Goal: Task Accomplishment & Management: Manage account settings

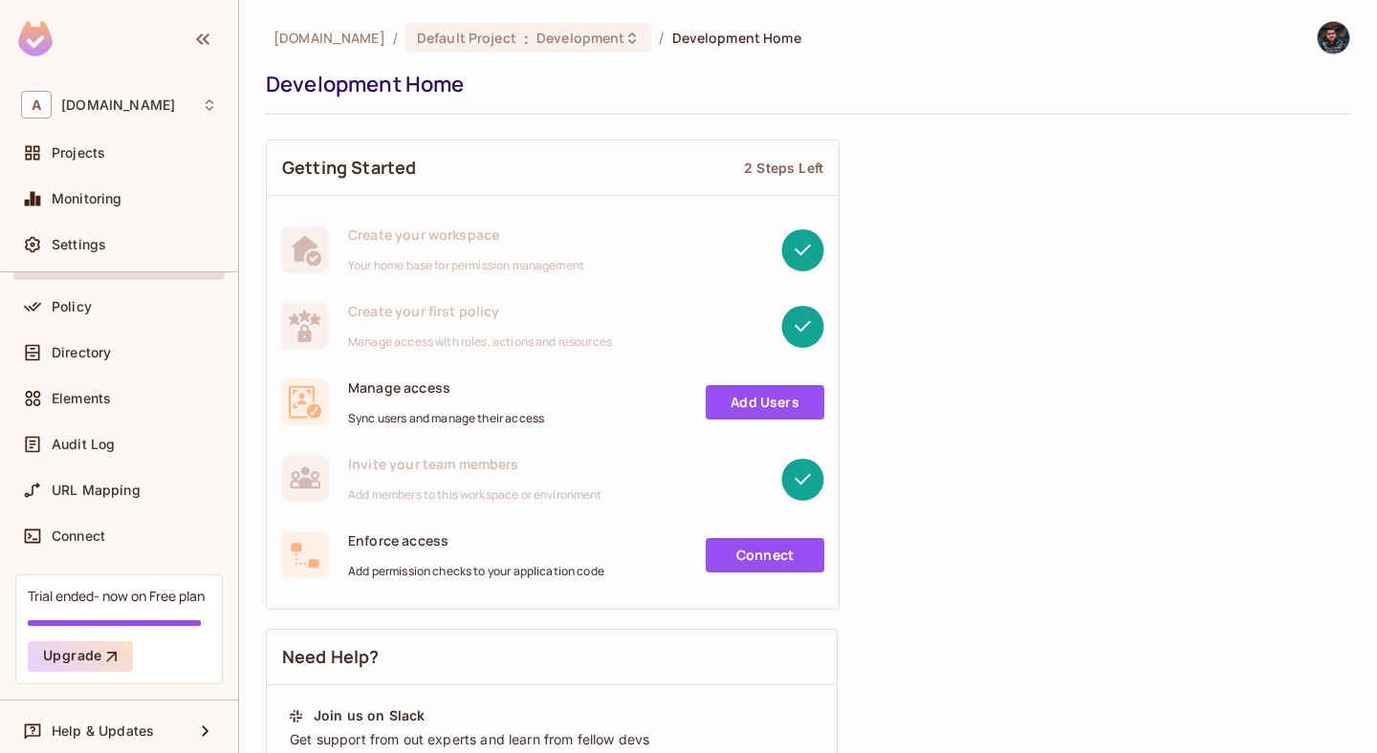
scroll to position [111, 0]
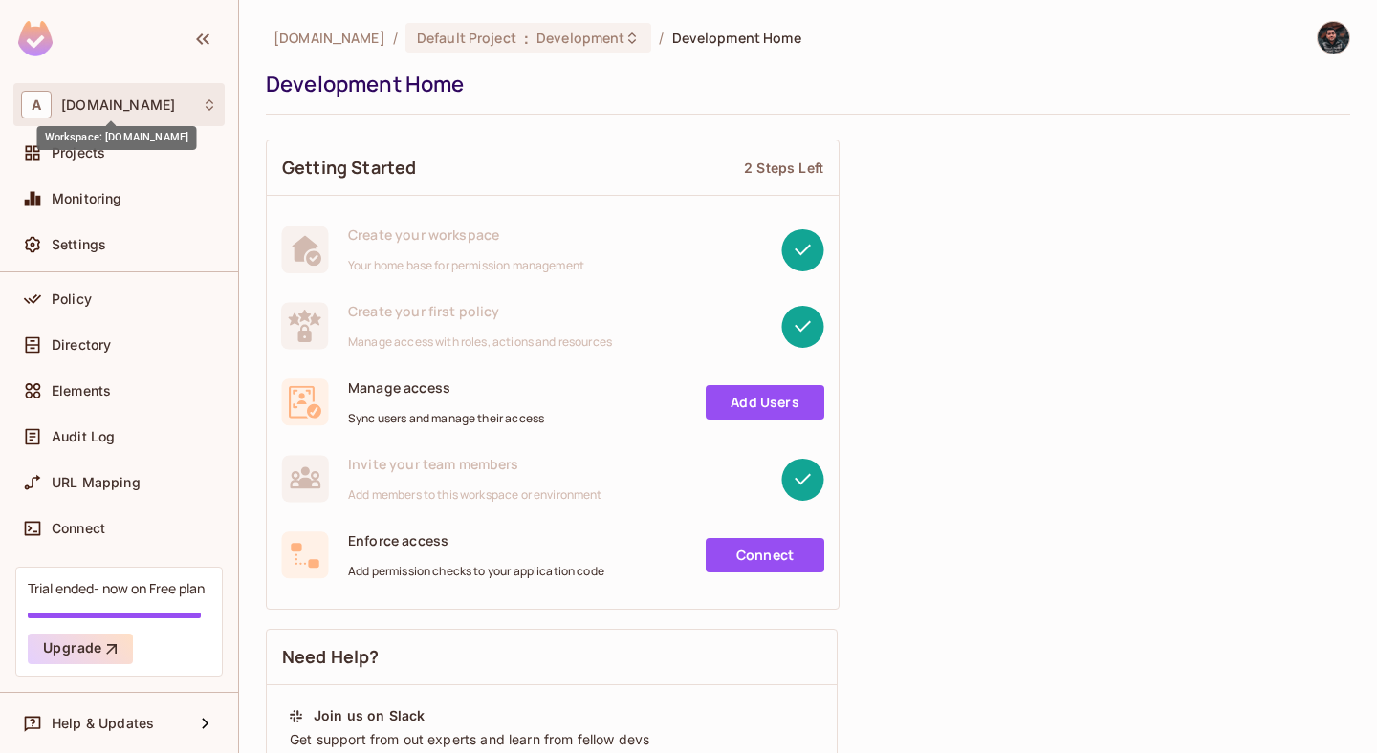
click at [97, 108] on span "[DOMAIN_NAME]" at bounding box center [118, 105] width 114 height 15
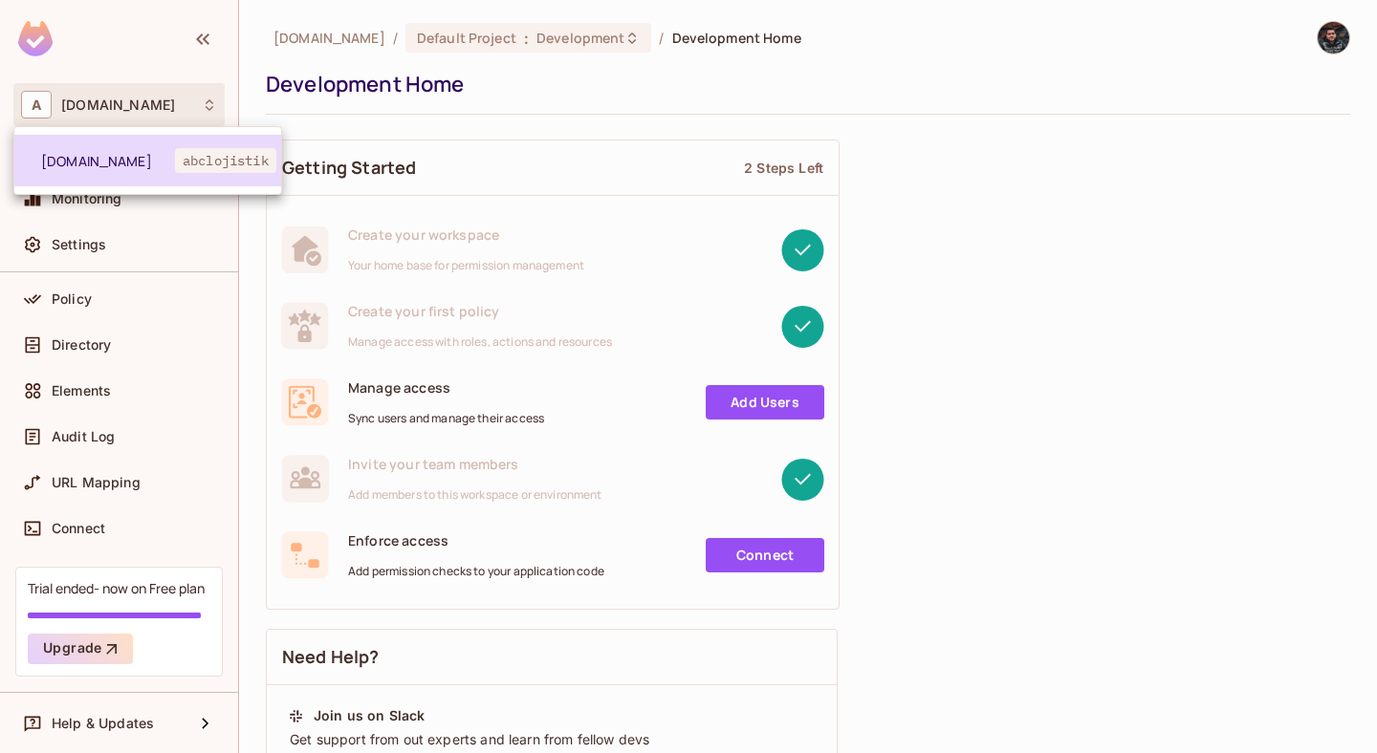
click at [221, 178] on li "abclojistik.com abclojistik" at bounding box center [147, 161] width 267 height 52
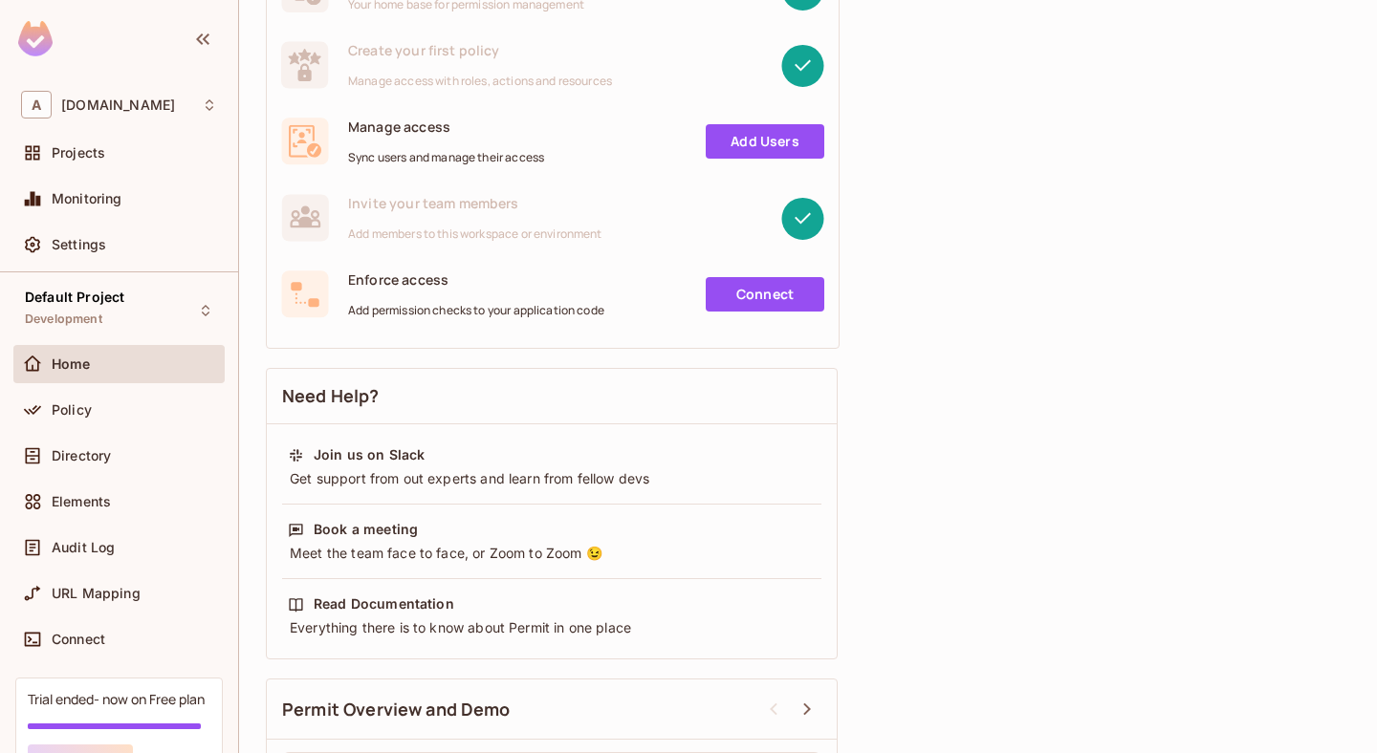
scroll to position [263, 0]
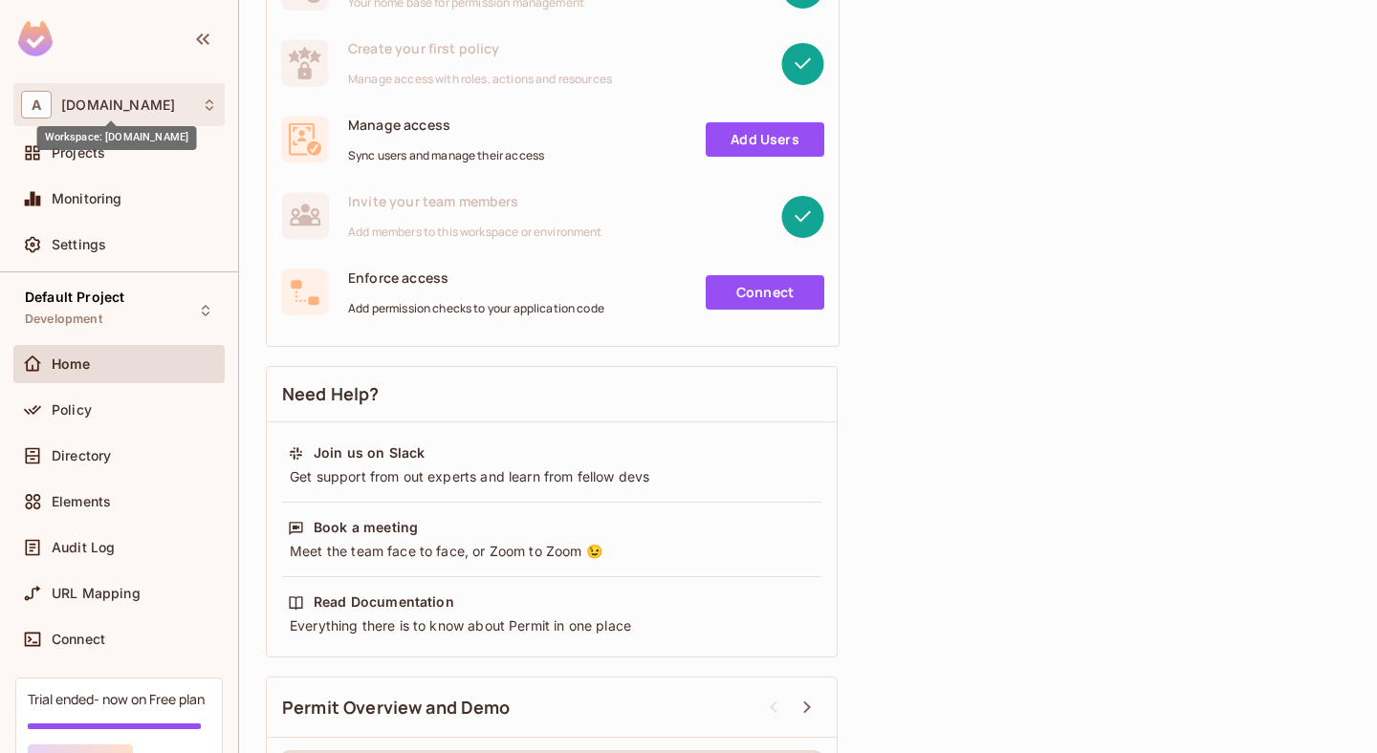
click at [120, 102] on span "abclojistik.com" at bounding box center [118, 105] width 114 height 15
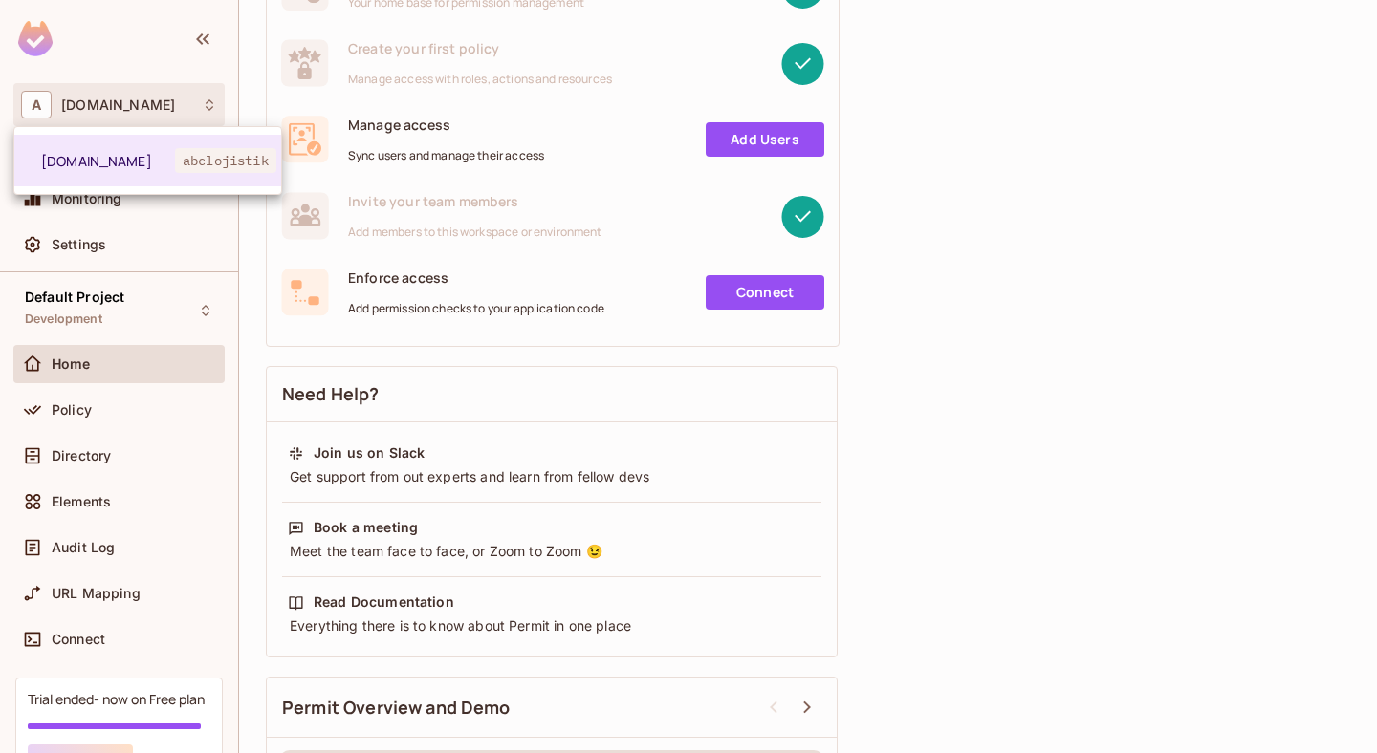
click at [1013, 235] on div at bounding box center [688, 376] width 1377 height 753
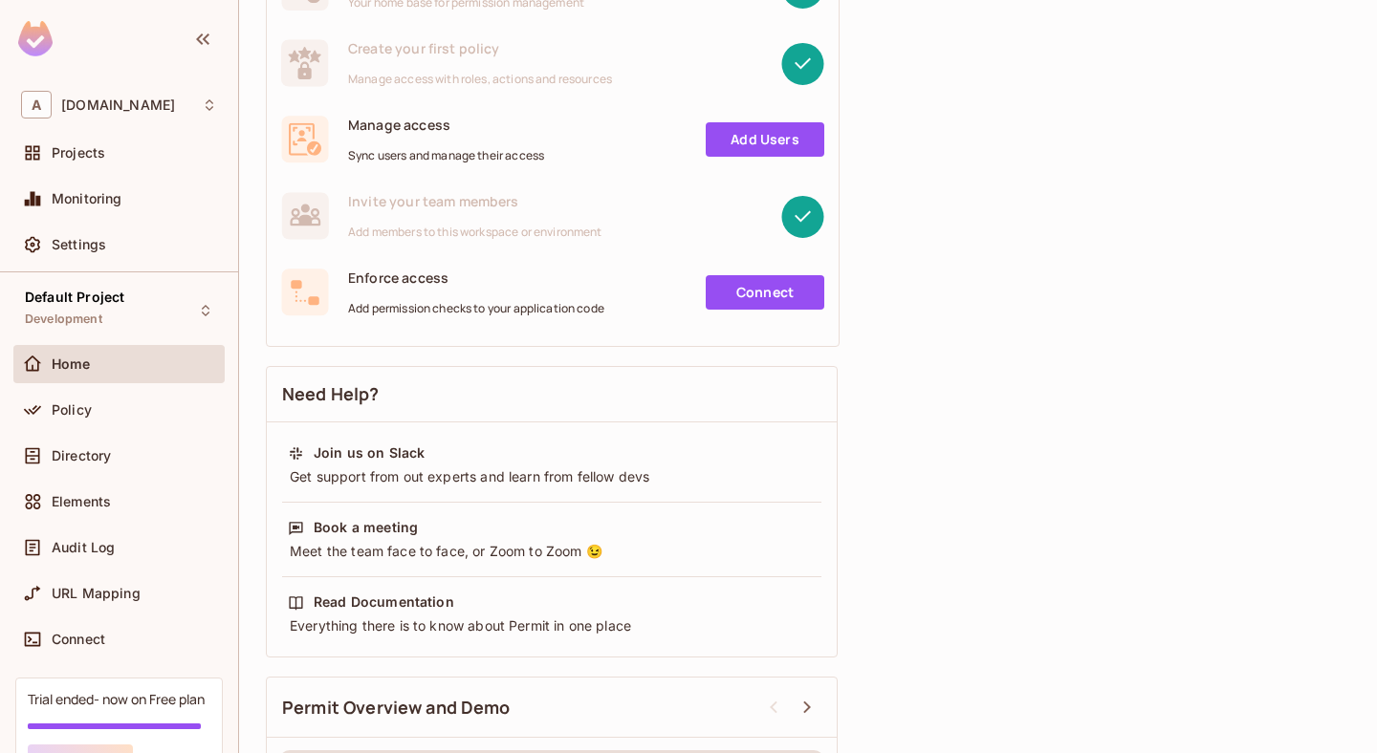
click at [42, 45] on img at bounding box center [35, 38] width 34 height 35
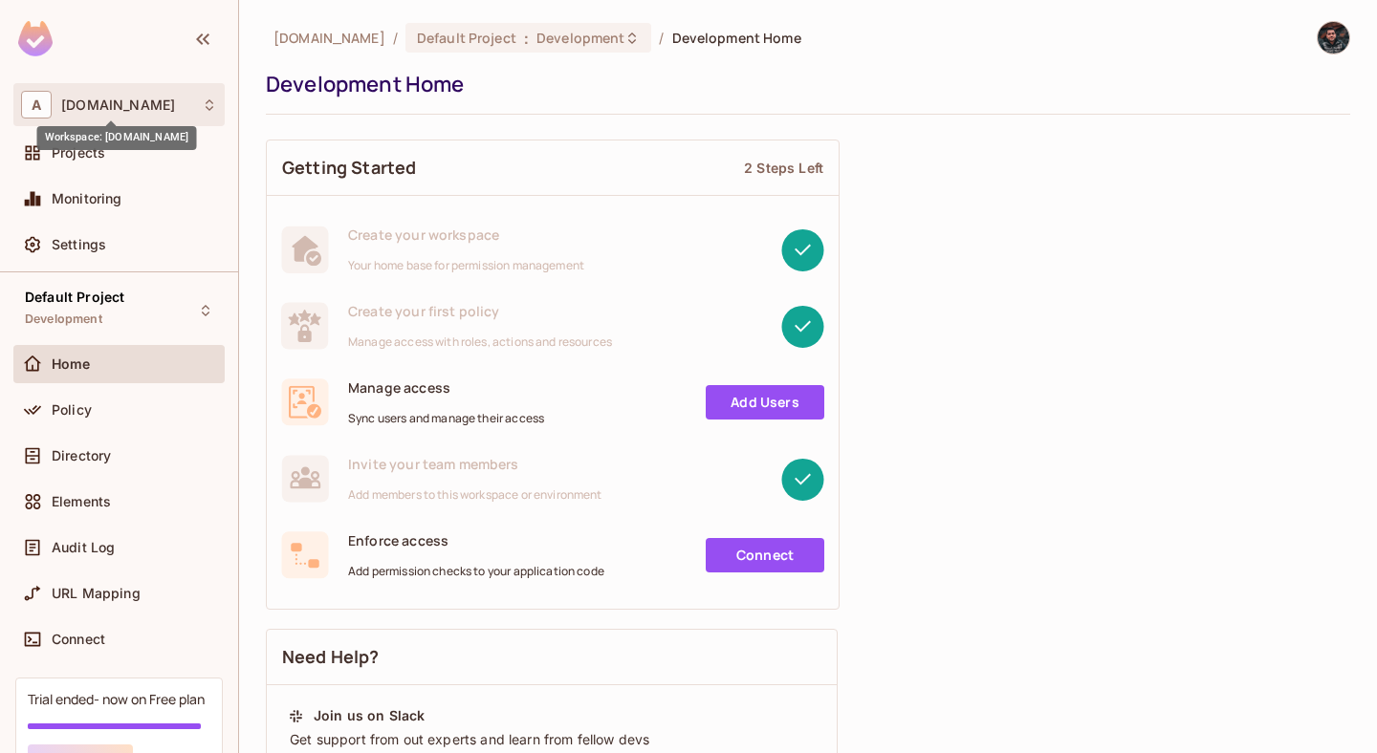
click at [102, 98] on span "[DOMAIN_NAME]" at bounding box center [118, 105] width 114 height 15
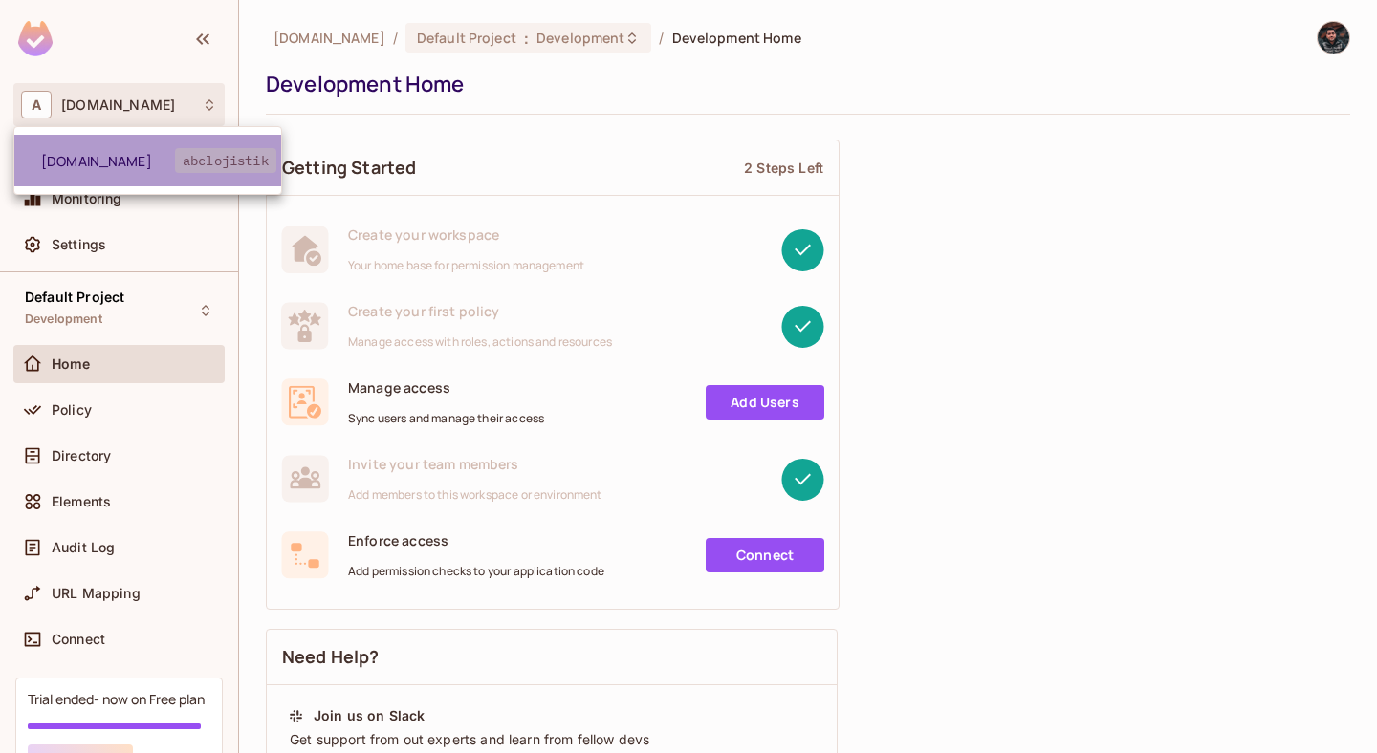
click at [157, 168] on span "[DOMAIN_NAME]" at bounding box center [108, 161] width 134 height 18
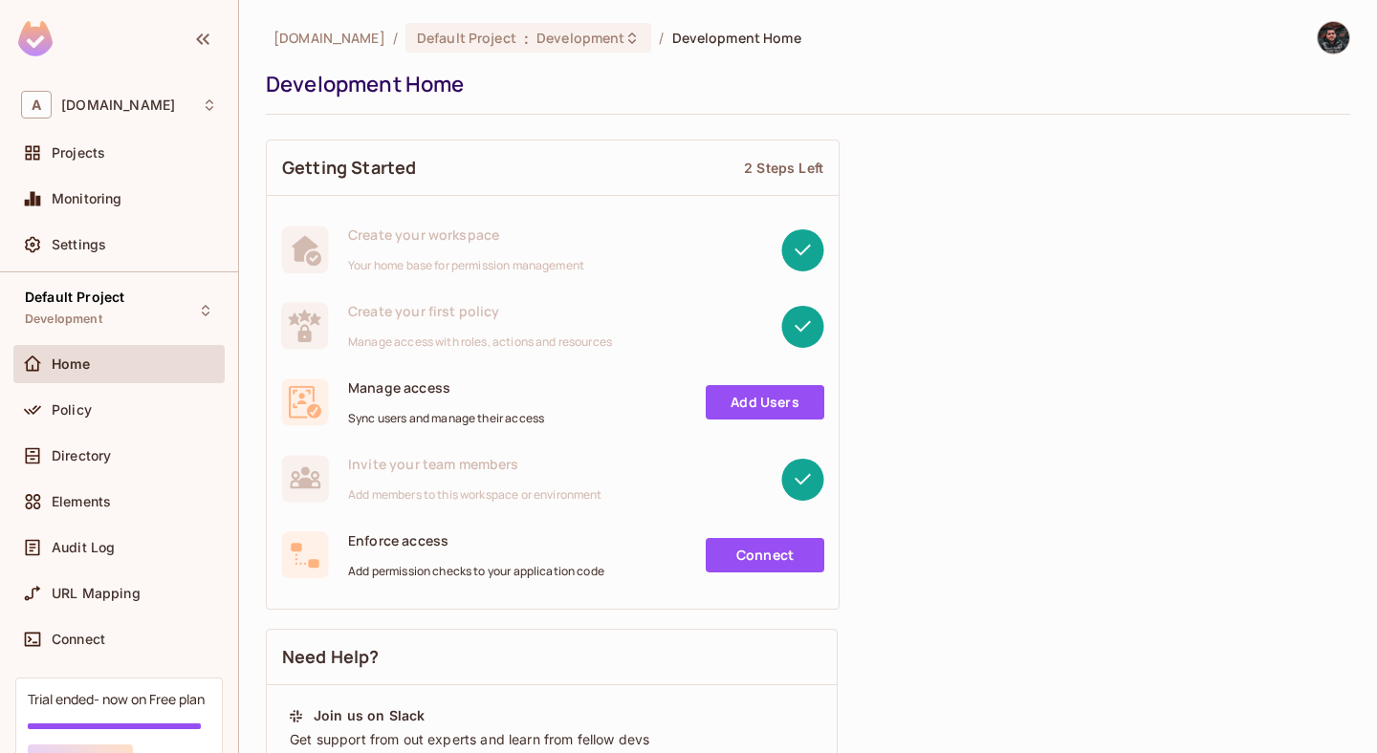
click at [111, 162] on div "Projects" at bounding box center [119, 153] width 196 height 23
click at [169, 112] on div "A [DOMAIN_NAME]" at bounding box center [119, 105] width 196 height 28
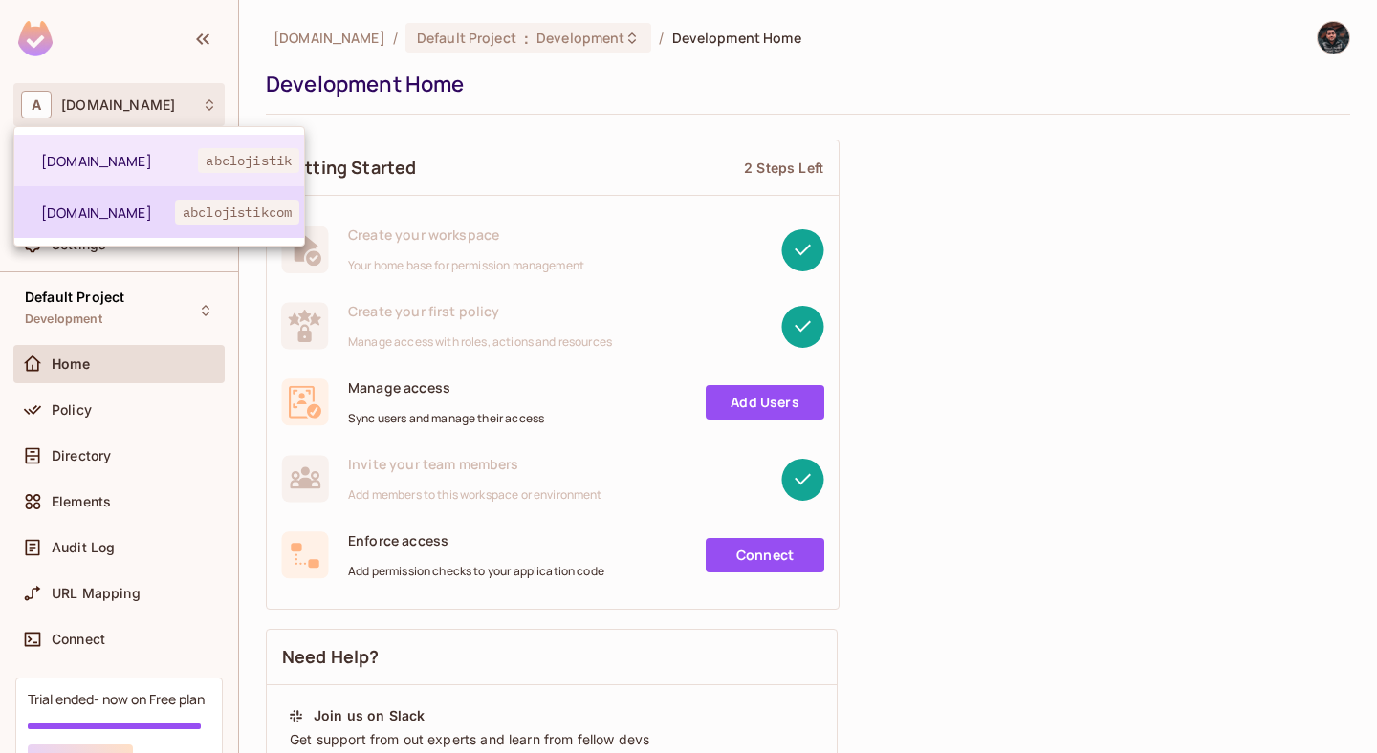
click at [207, 207] on span "abclojistikcom" at bounding box center [237, 212] width 124 height 25
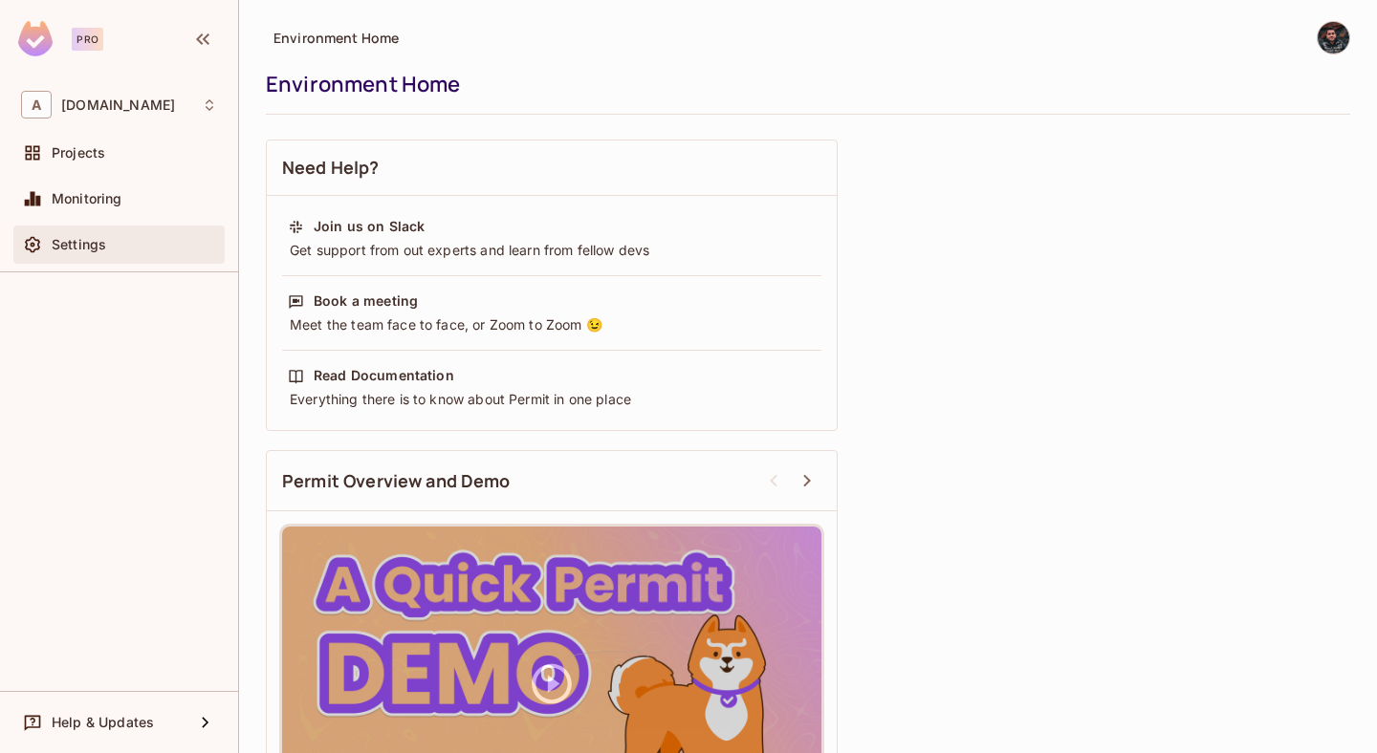
click at [75, 249] on span "Settings" at bounding box center [79, 244] width 54 height 15
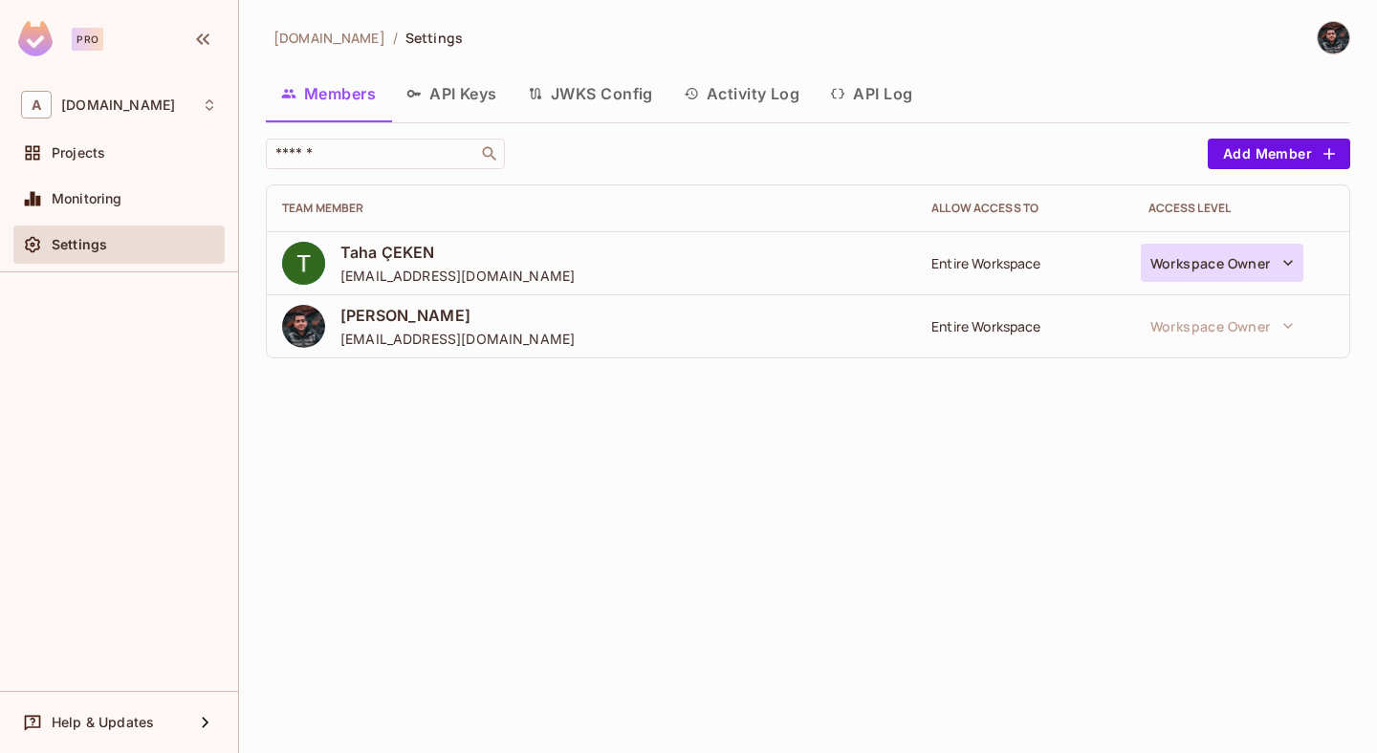
click at [1259, 258] on button "Workspace Owner" at bounding box center [1222, 263] width 163 height 38
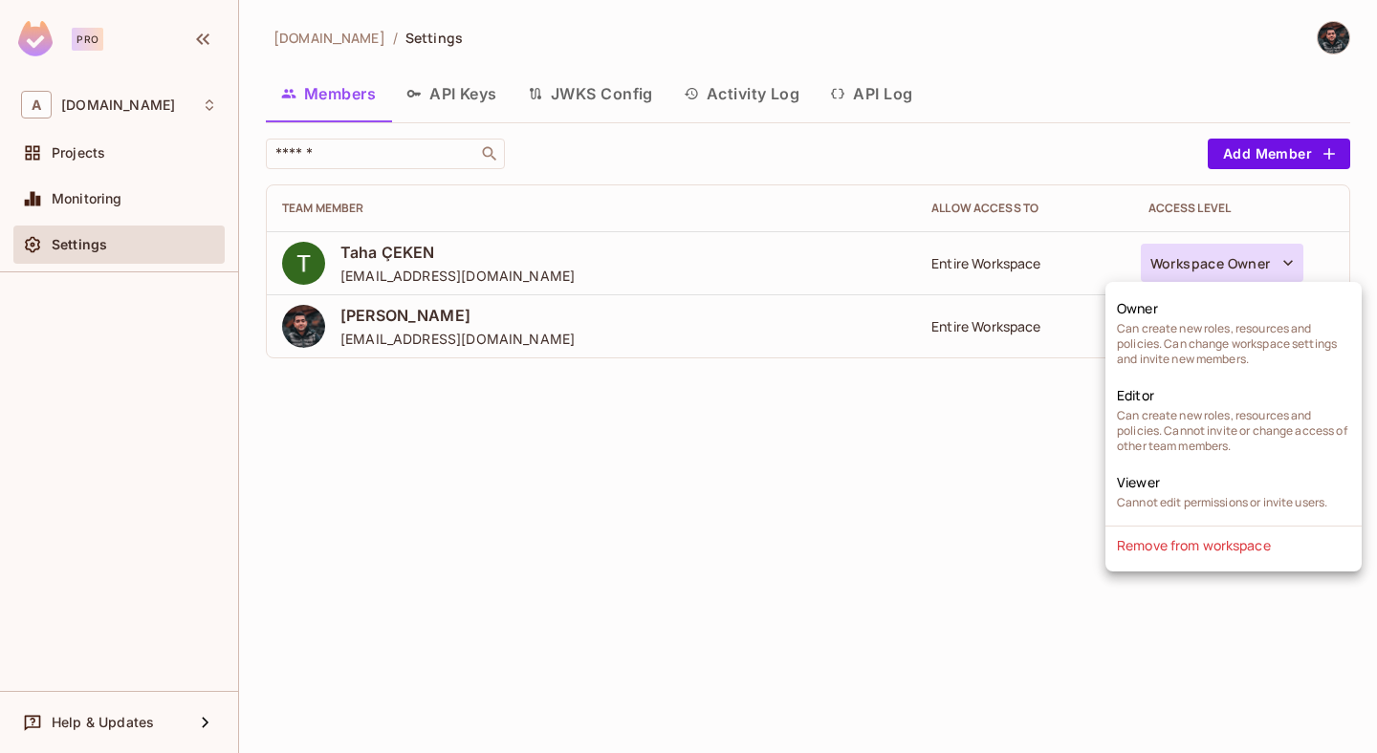
click at [474, 106] on div at bounding box center [688, 376] width 1377 height 753
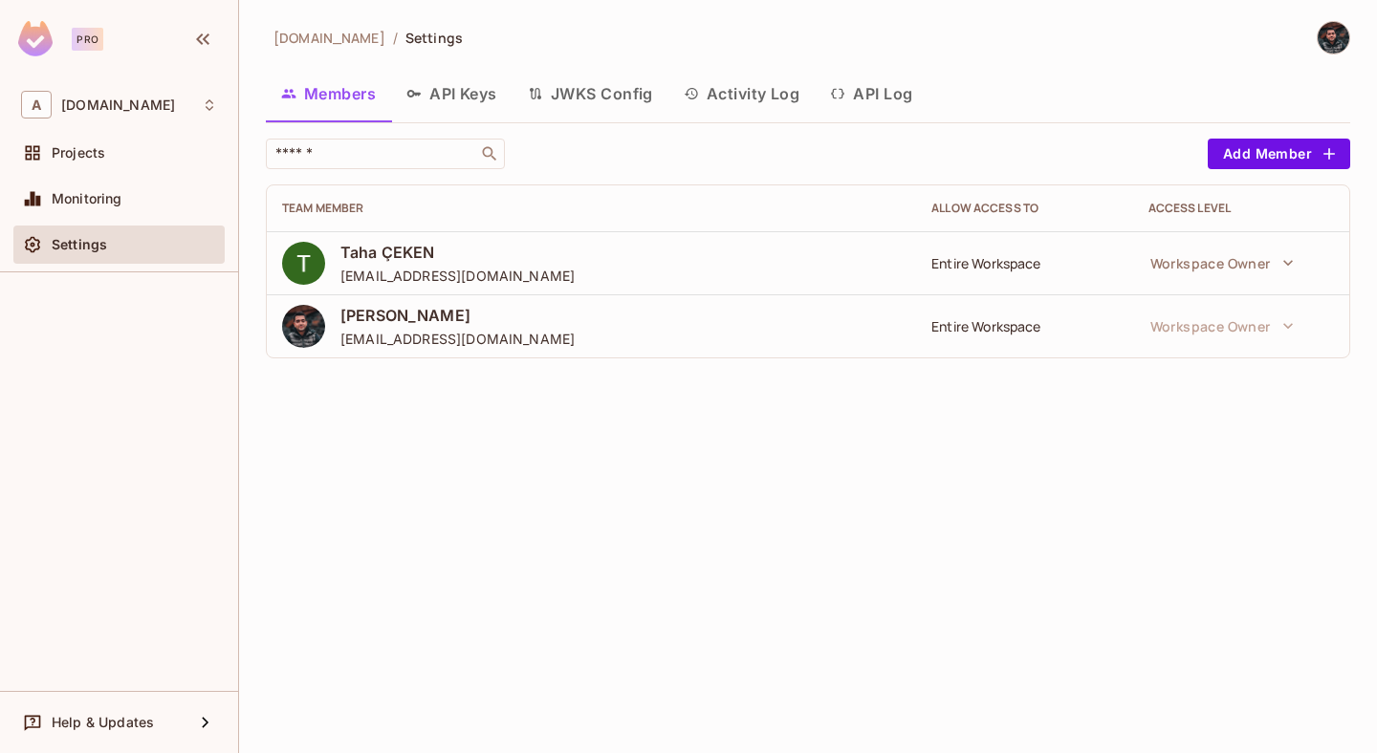
click at [481, 97] on button "API Keys" at bounding box center [451, 94] width 121 height 48
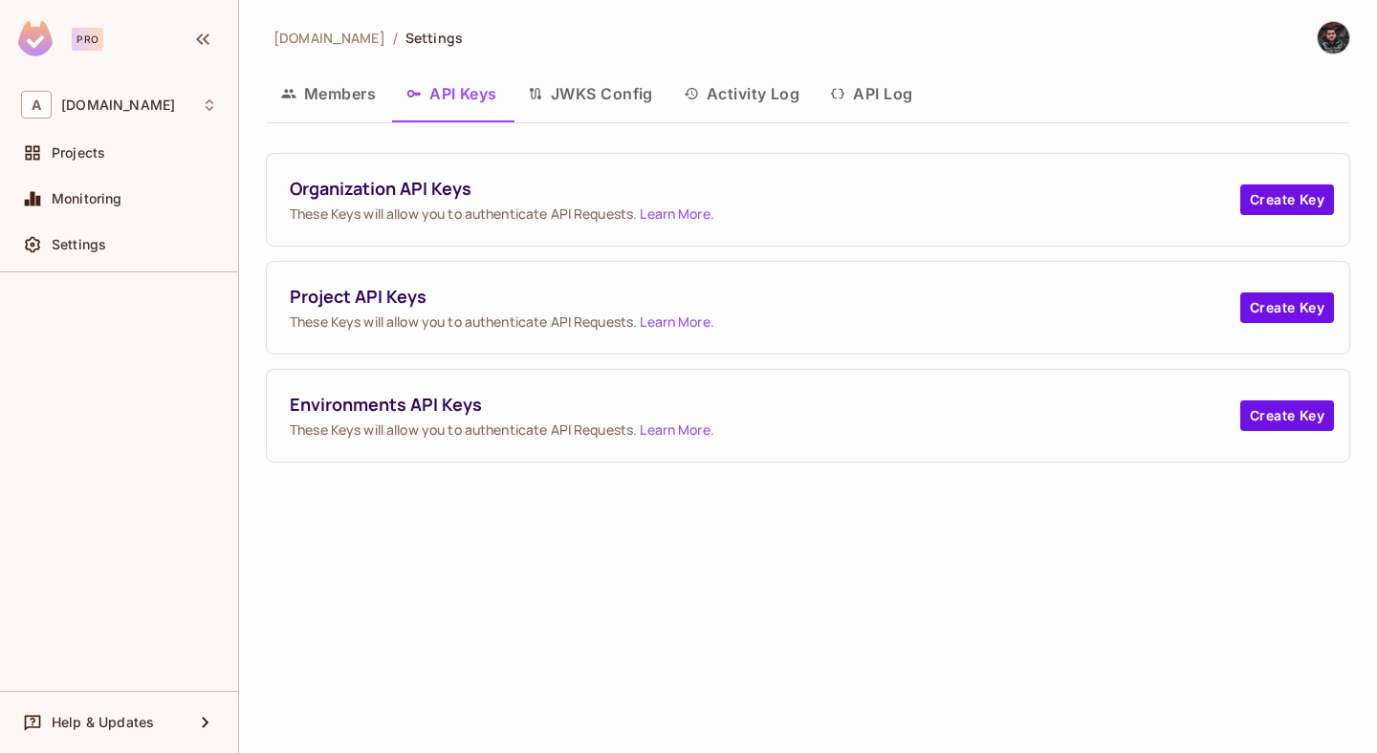
click at [626, 112] on button "JWKS Config" at bounding box center [590, 94] width 156 height 48
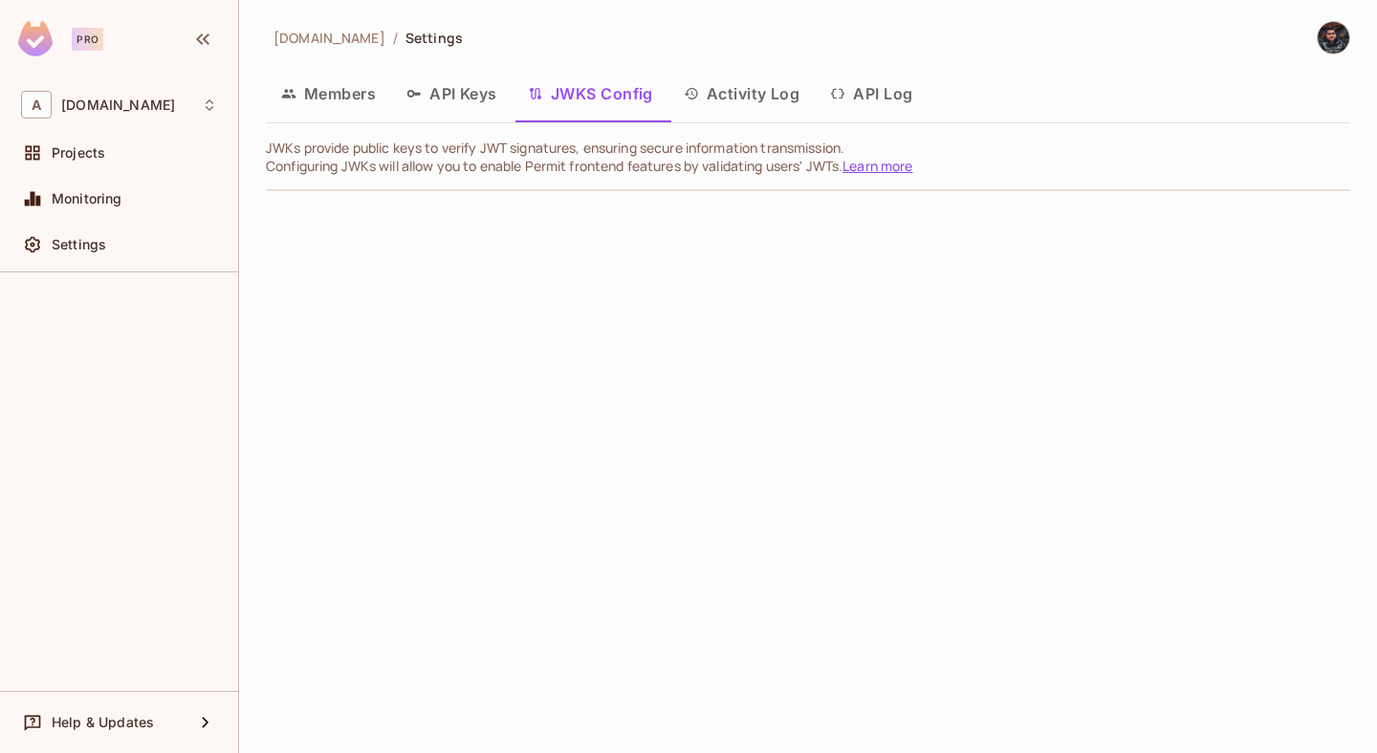
click at [863, 95] on button "API Log" at bounding box center [871, 94] width 113 height 48
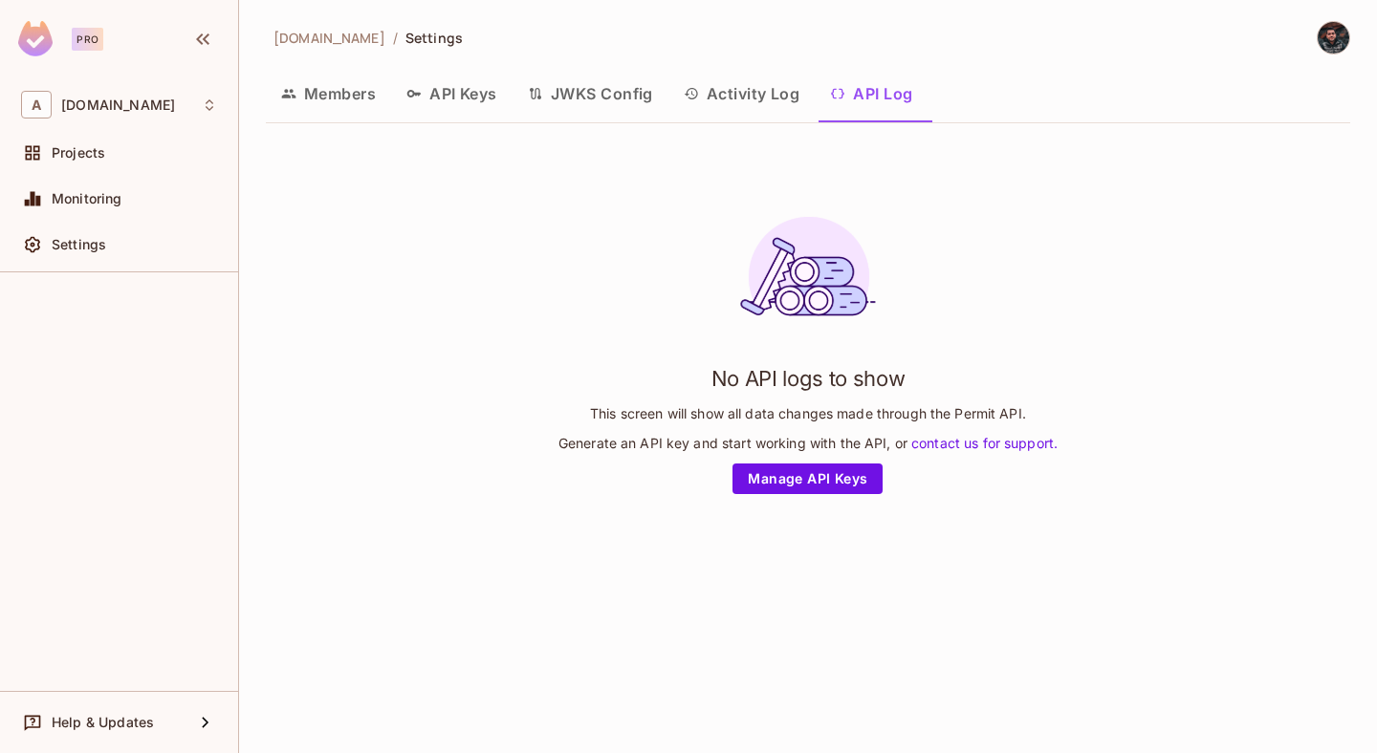
click at [338, 105] on button "Members" at bounding box center [328, 94] width 125 height 48
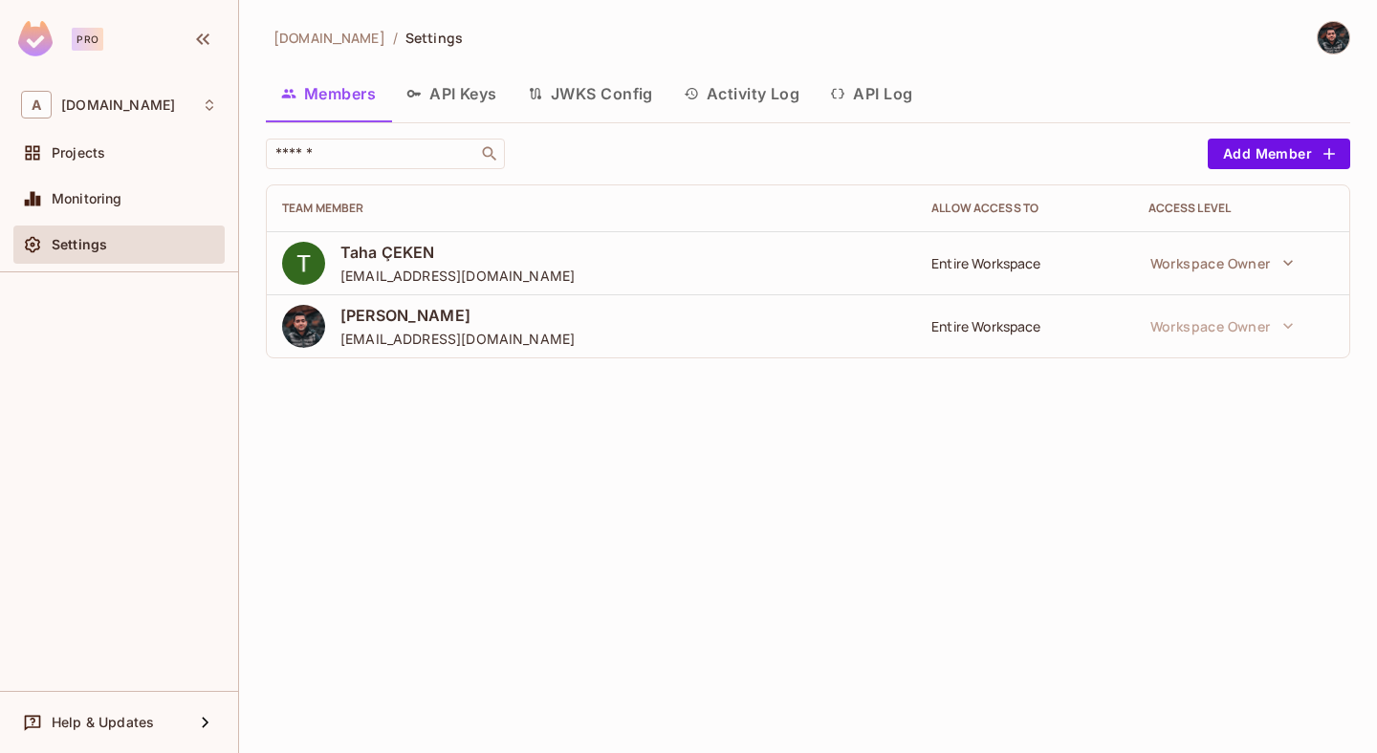
click at [1321, 50] on div at bounding box center [1333, 37] width 33 height 33
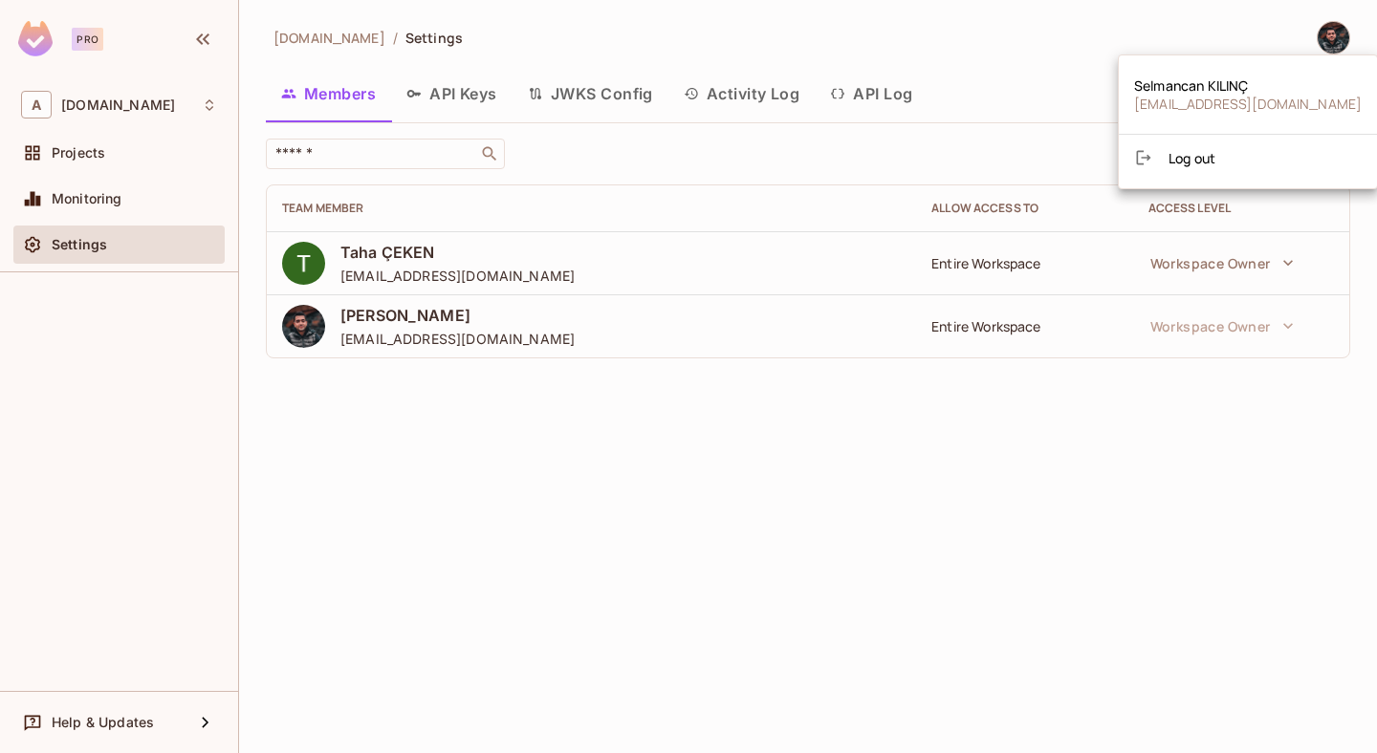
click at [652, 429] on div at bounding box center [688, 376] width 1377 height 753
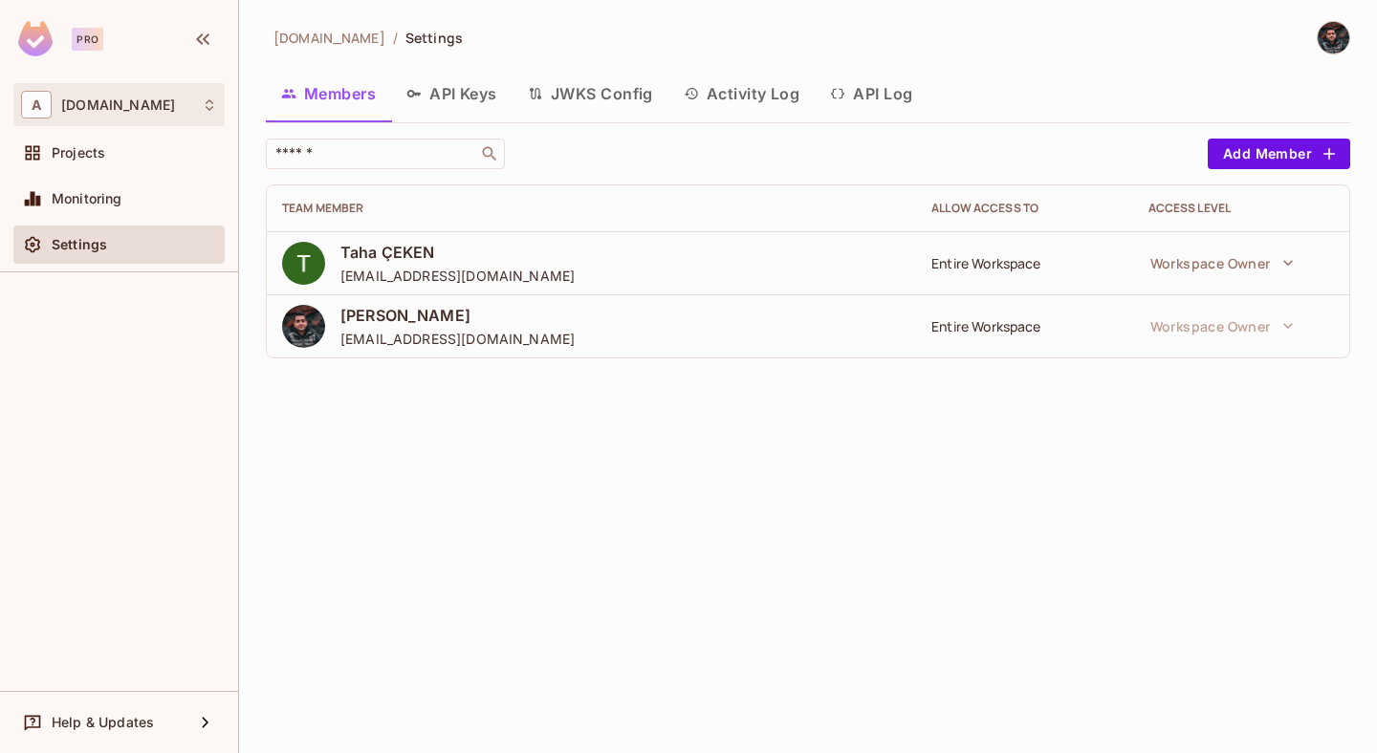
click at [136, 100] on span "[DOMAIN_NAME]" at bounding box center [118, 105] width 114 height 15
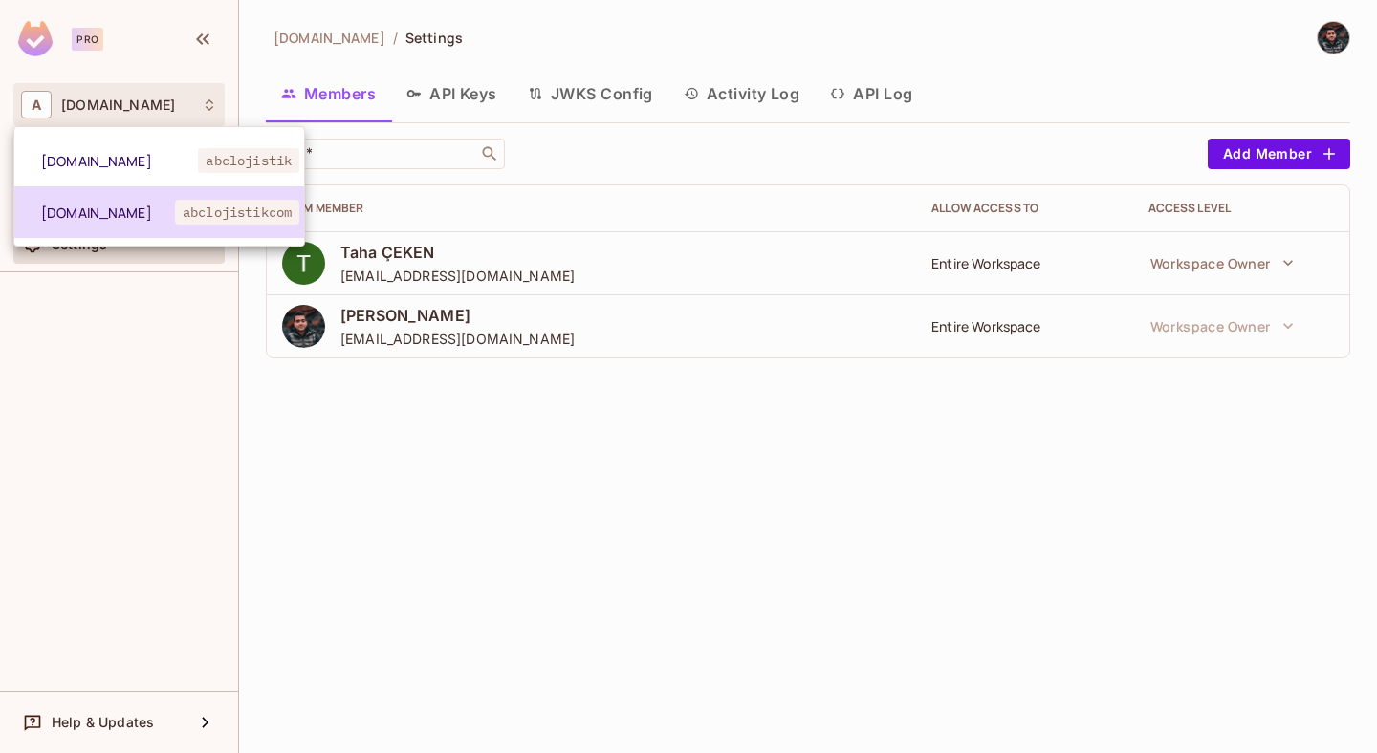
click at [187, 216] on span "abclojistikcom" at bounding box center [237, 212] width 124 height 25
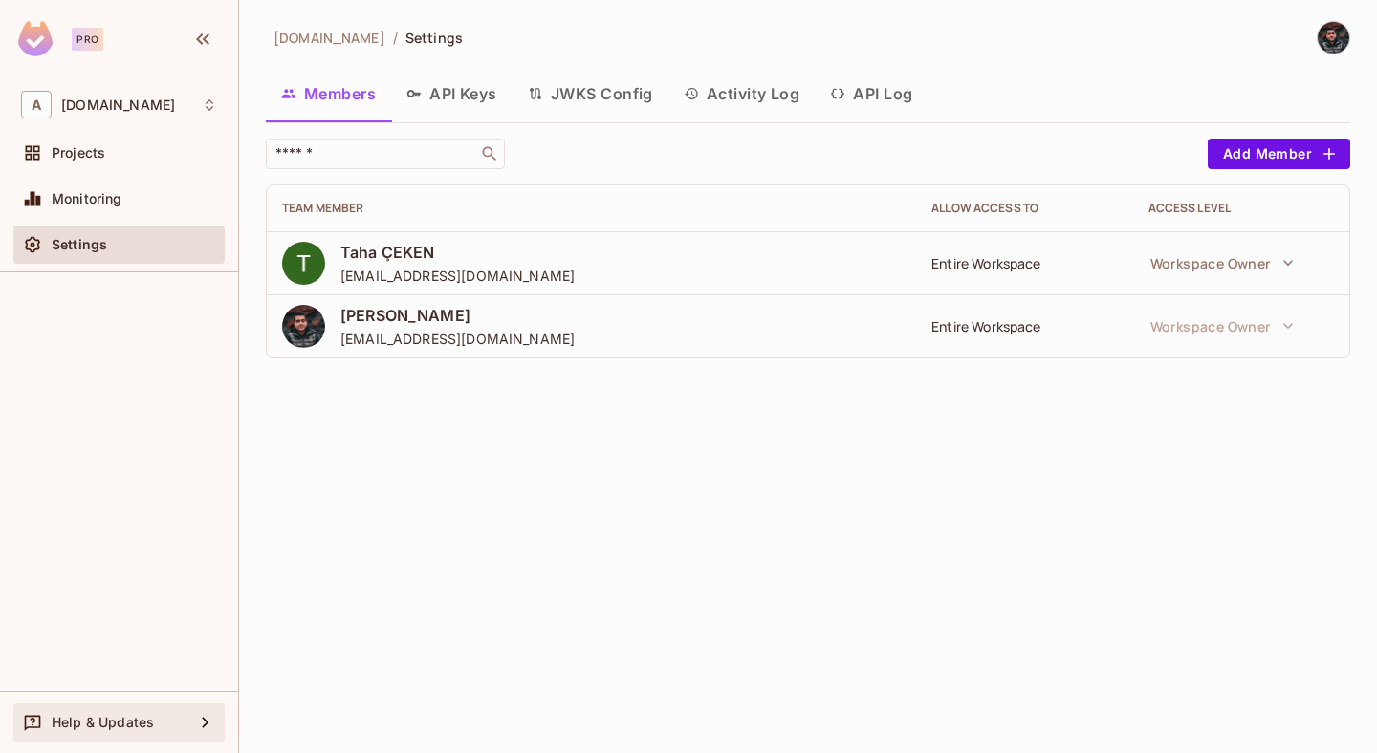
click at [160, 721] on div "Help & Updates" at bounding box center [123, 722] width 142 height 15
click at [174, 724] on div "Help & Updates" at bounding box center [123, 722] width 142 height 15
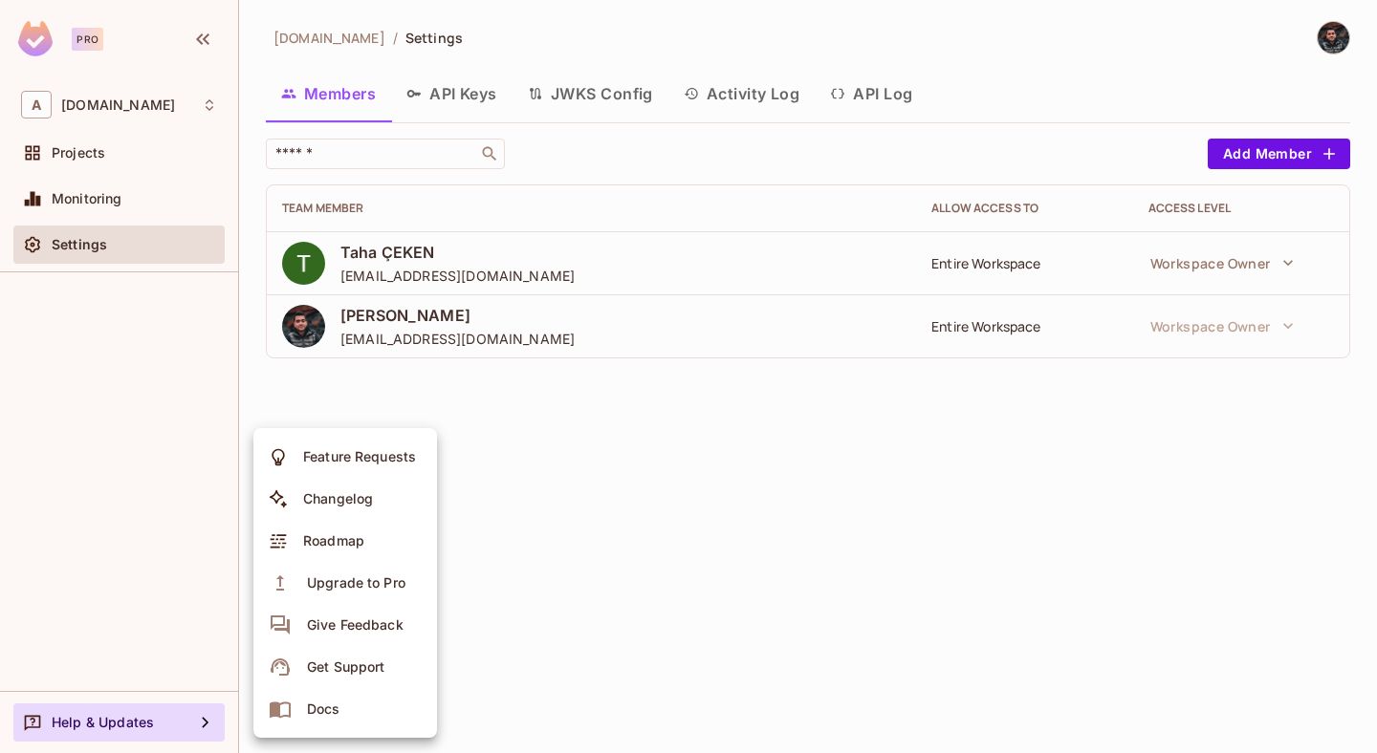
click at [636, 459] on div at bounding box center [688, 376] width 1377 height 753
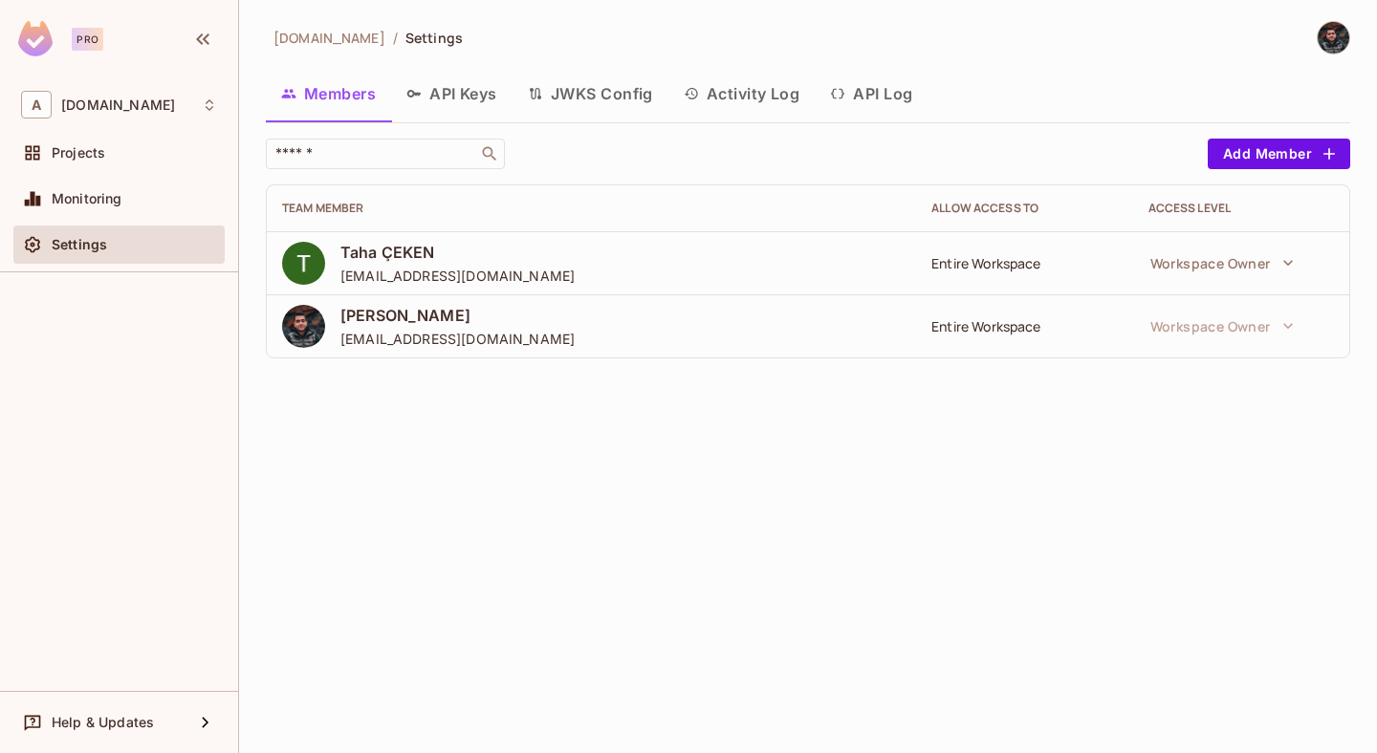
click at [336, 35] on span "[DOMAIN_NAME]" at bounding box center [329, 38] width 112 height 18
click at [405, 34] on span "Settings" at bounding box center [433, 38] width 57 height 18
click at [446, 100] on button "API Keys" at bounding box center [451, 94] width 121 height 48
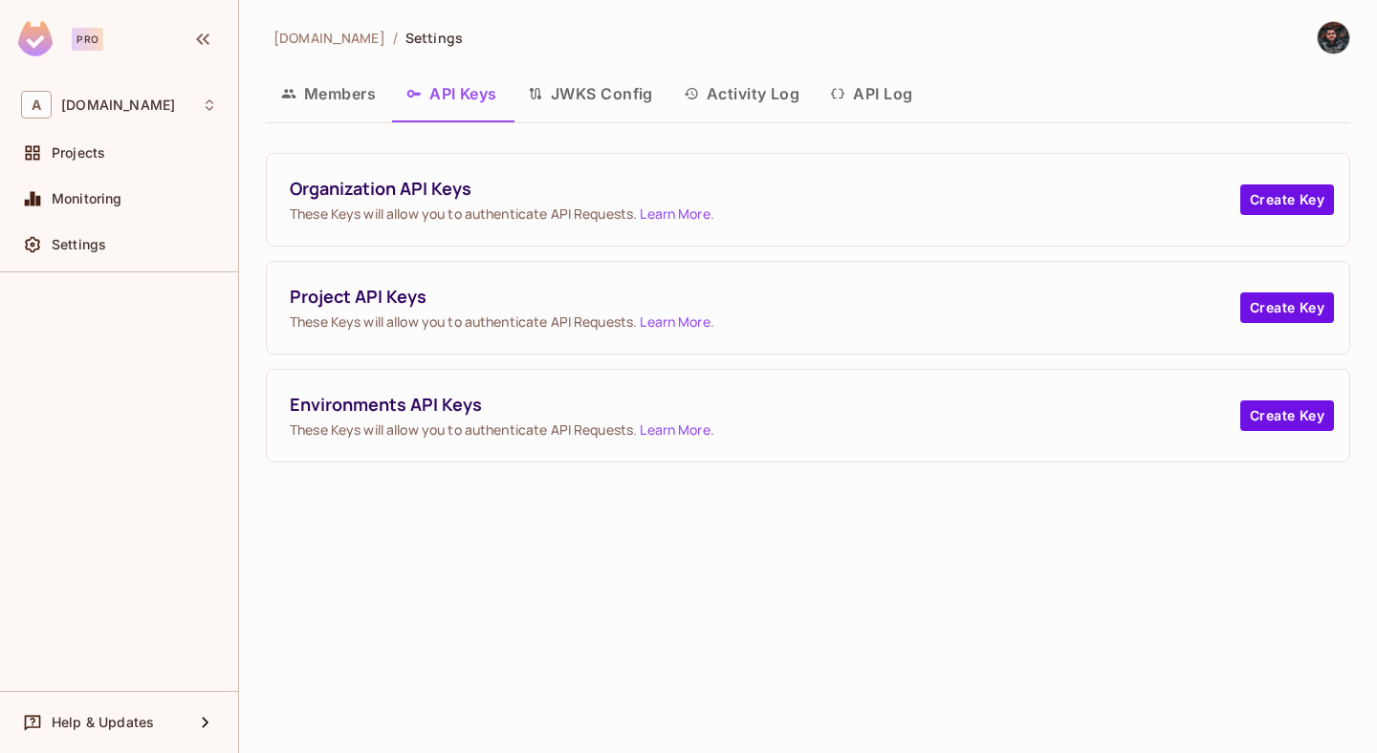
click at [590, 105] on button "JWKS Config" at bounding box center [590, 94] width 156 height 48
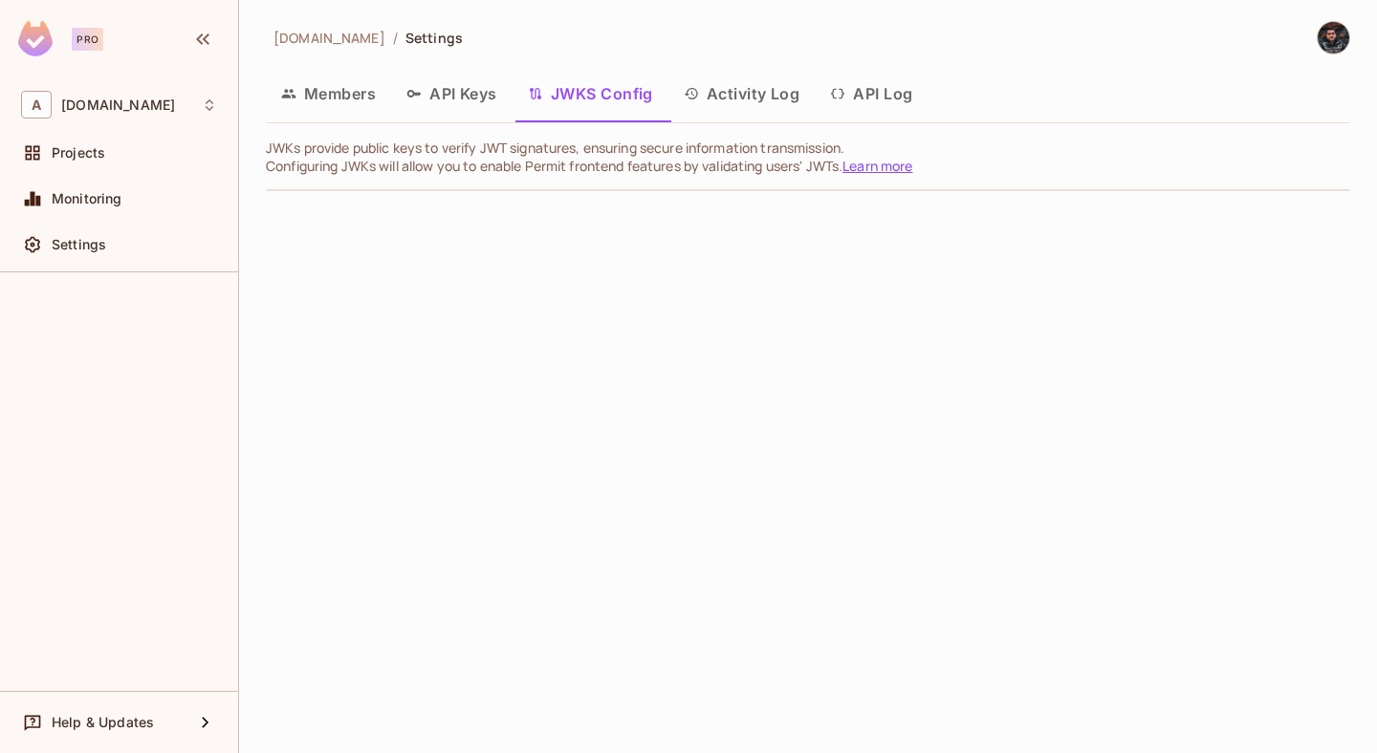
click at [720, 87] on button "Activity Log" at bounding box center [741, 94] width 147 height 48
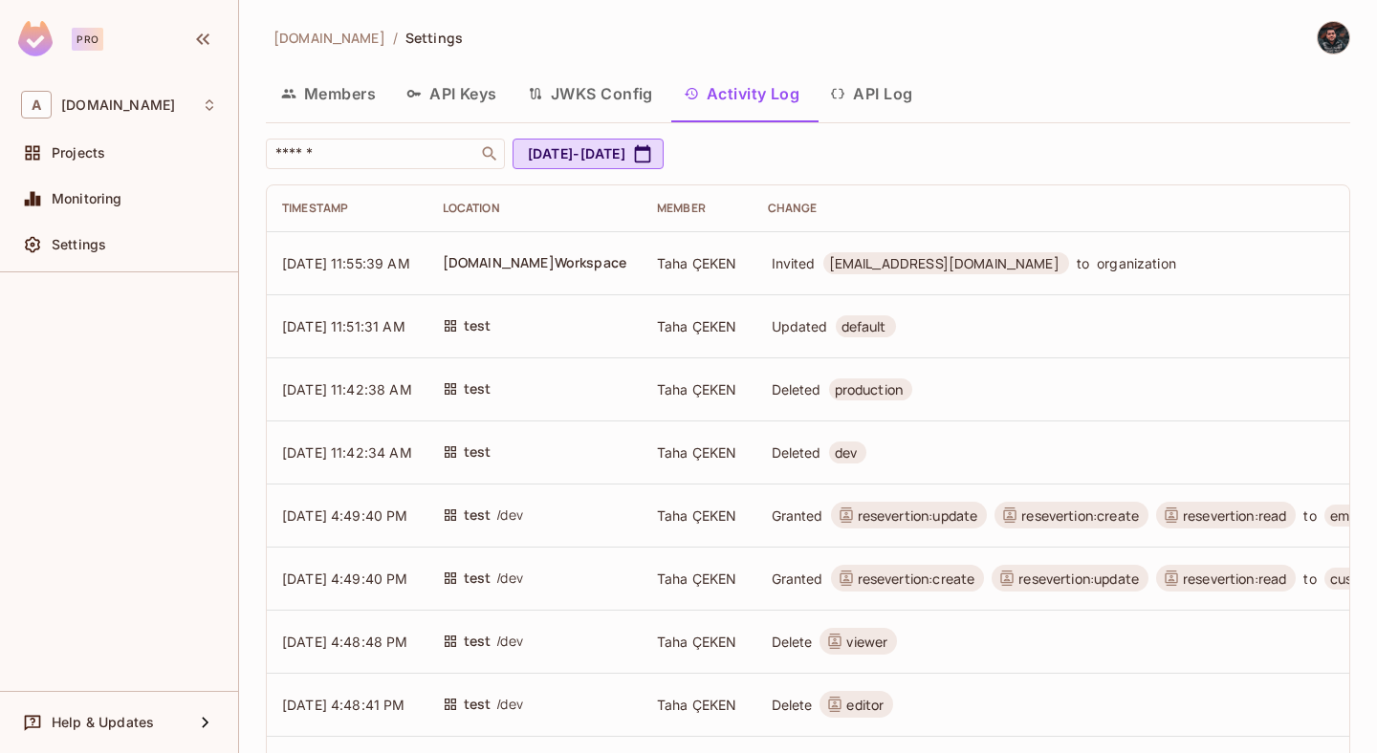
click at [870, 92] on button "API Log" at bounding box center [871, 94] width 113 height 48
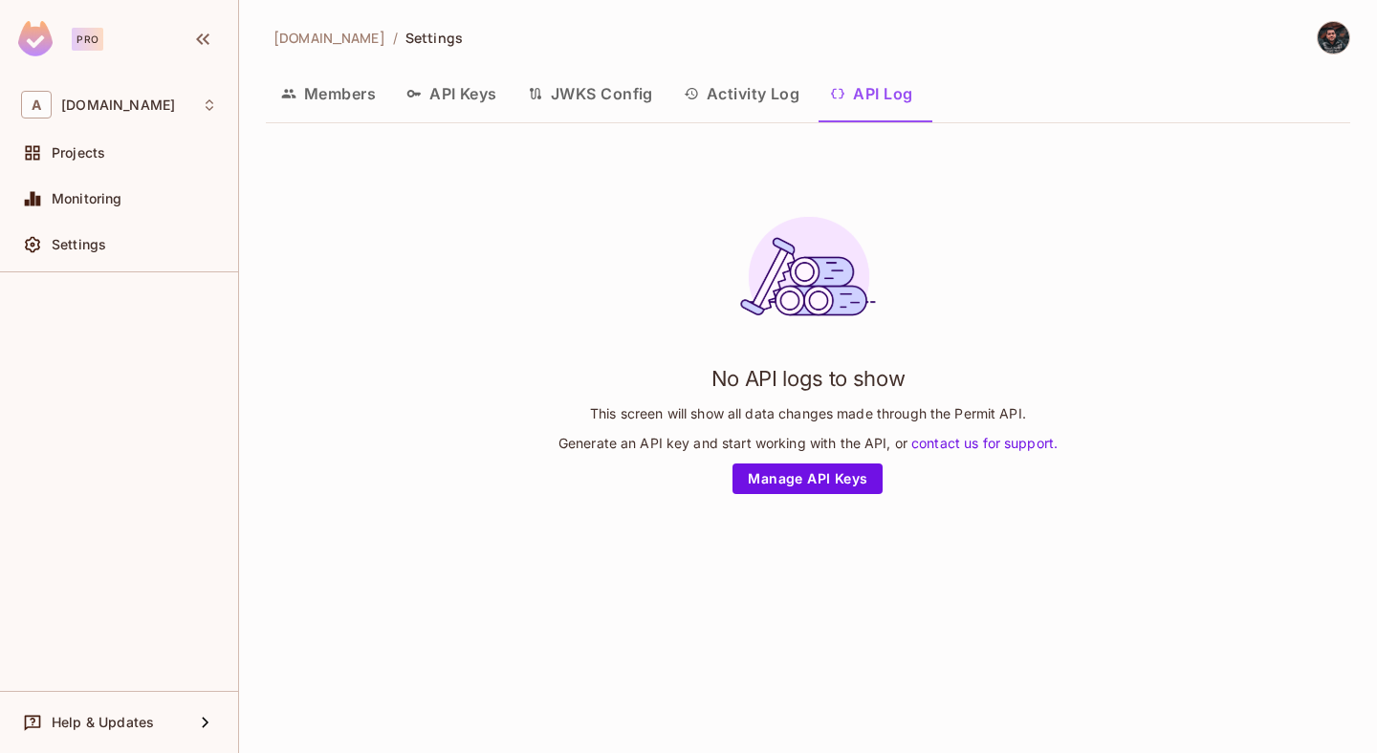
click at [339, 104] on button "Members" at bounding box center [328, 94] width 125 height 48
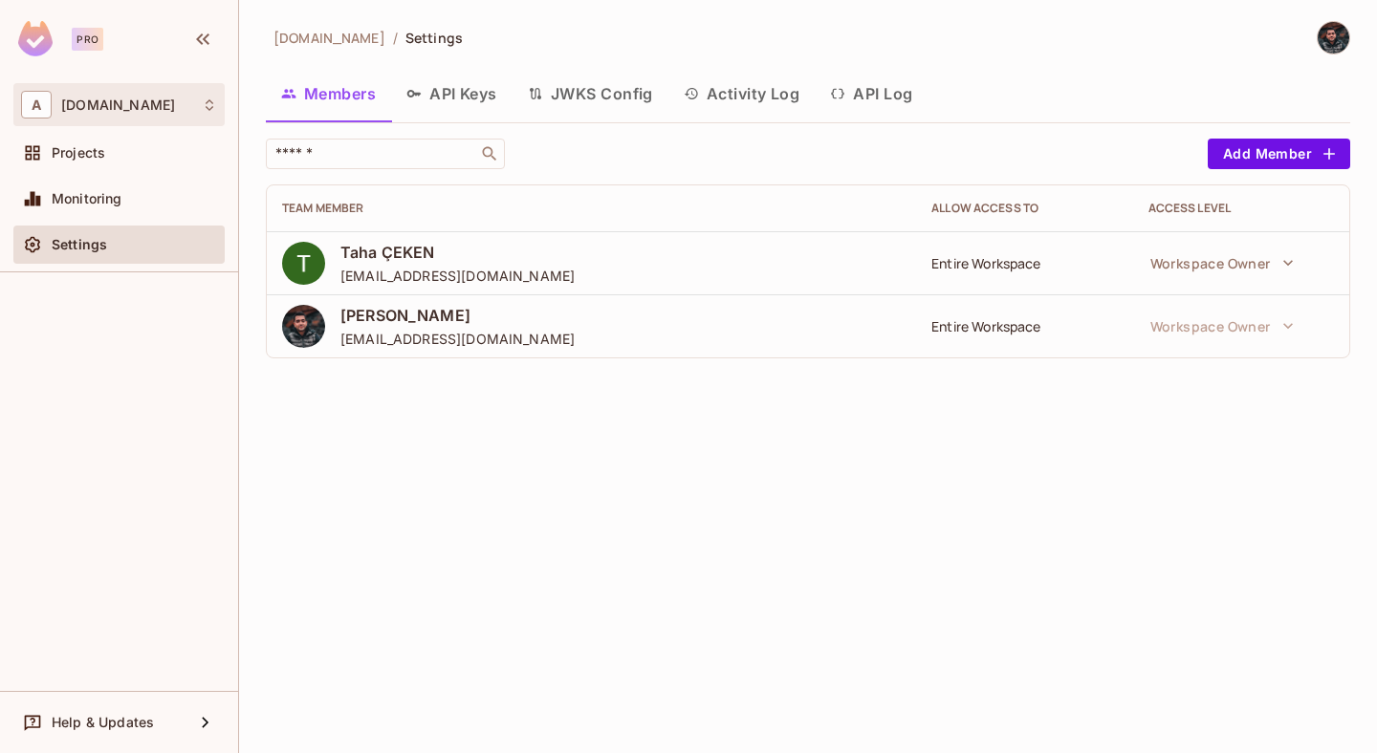
click at [162, 94] on div "A [DOMAIN_NAME]" at bounding box center [119, 105] width 196 height 28
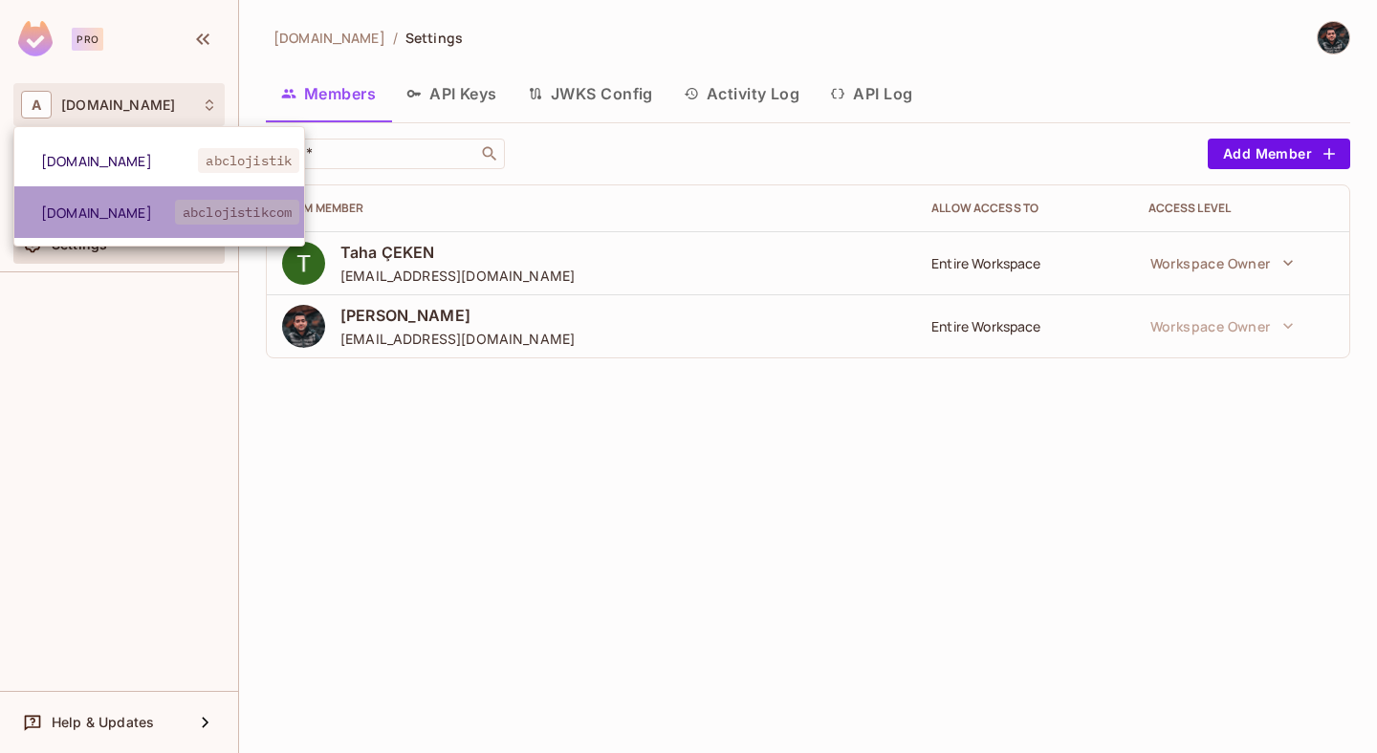
click at [179, 214] on span "abclojistikcom" at bounding box center [237, 212] width 124 height 25
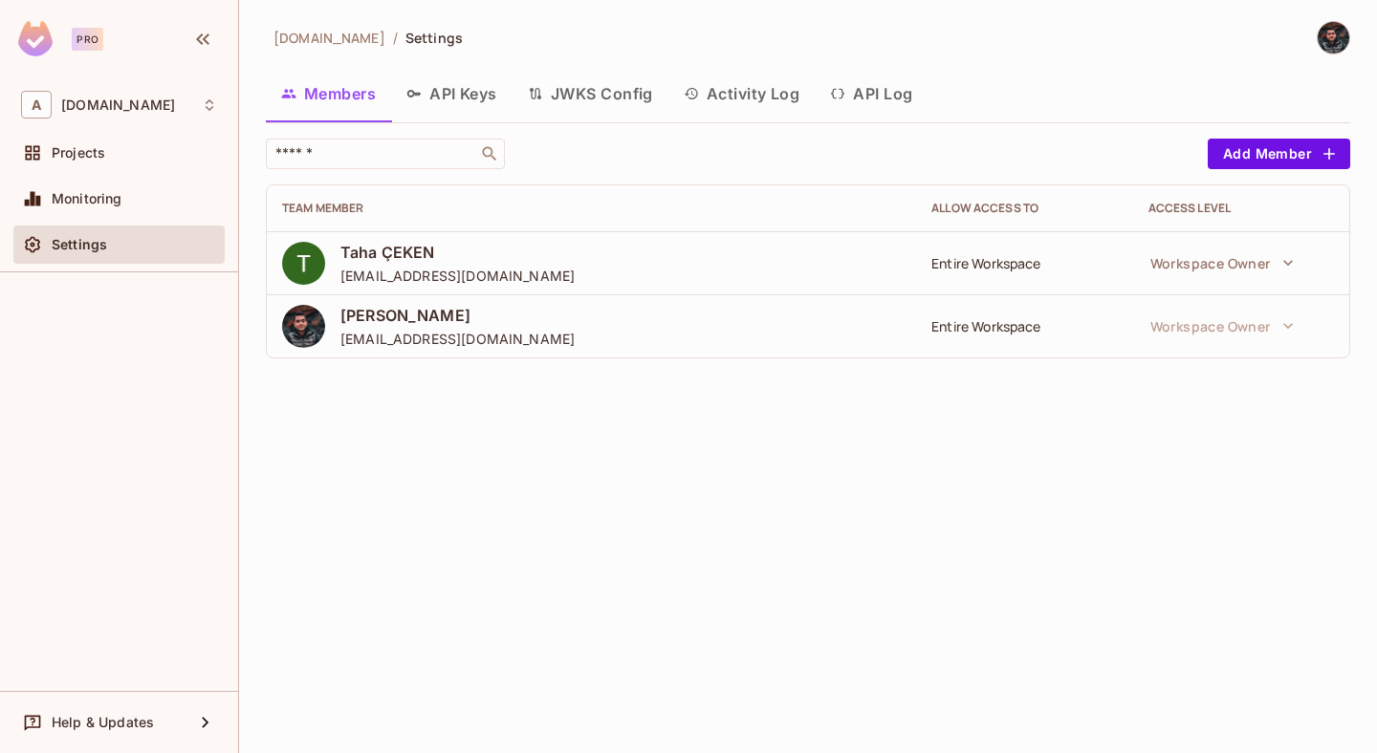
click at [179, 72] on div "Pro" at bounding box center [119, 41] width 238 height 83
click at [179, 89] on div "A [DOMAIN_NAME]" at bounding box center [118, 104] width 211 height 43
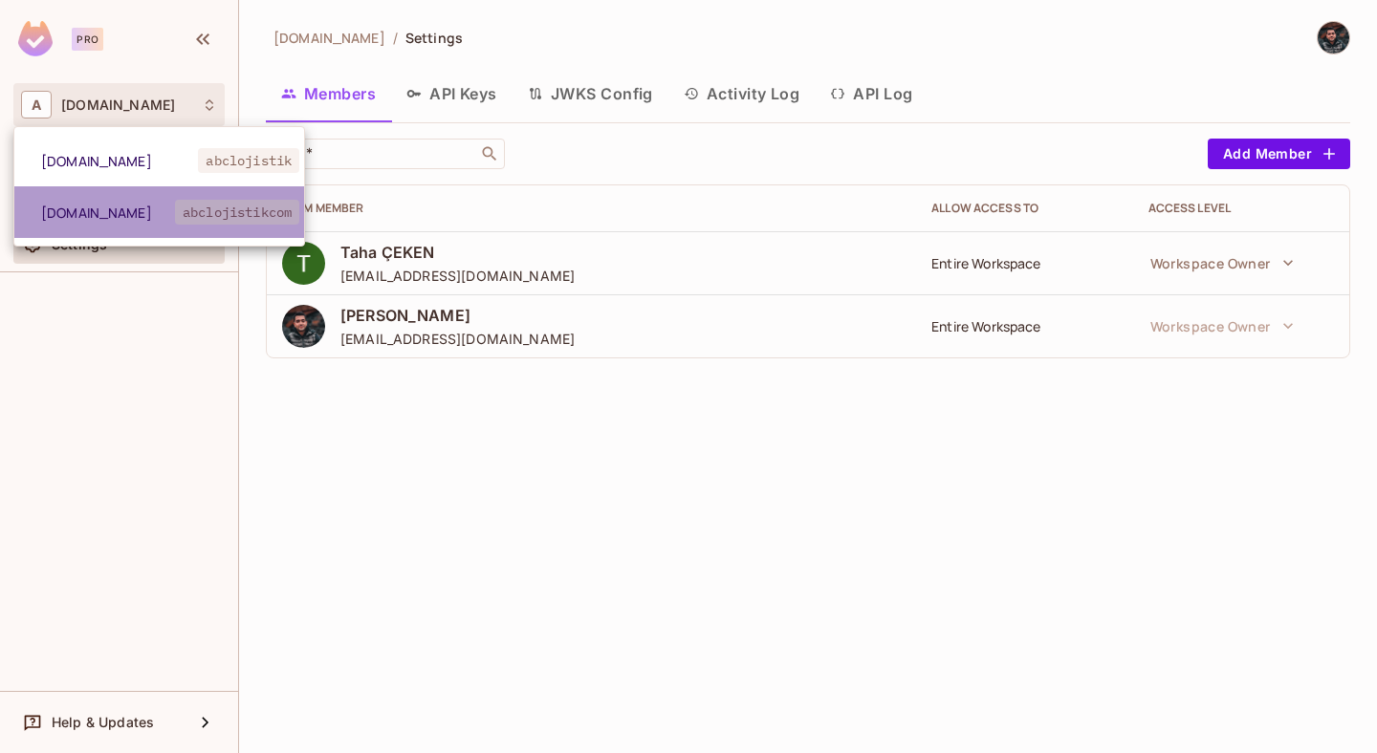
click at [252, 223] on span "abclojistikcom" at bounding box center [237, 212] width 124 height 25
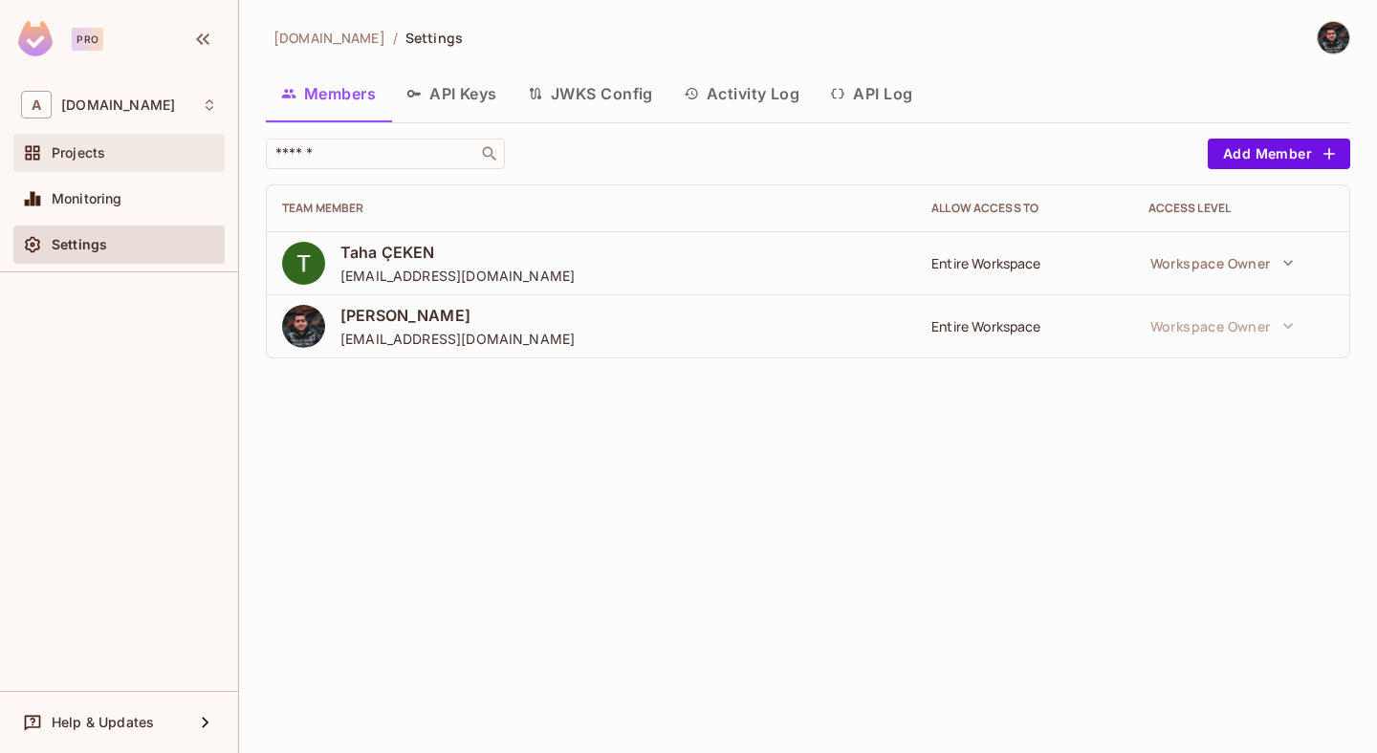
click at [98, 168] on div "Projects" at bounding box center [118, 153] width 211 height 38
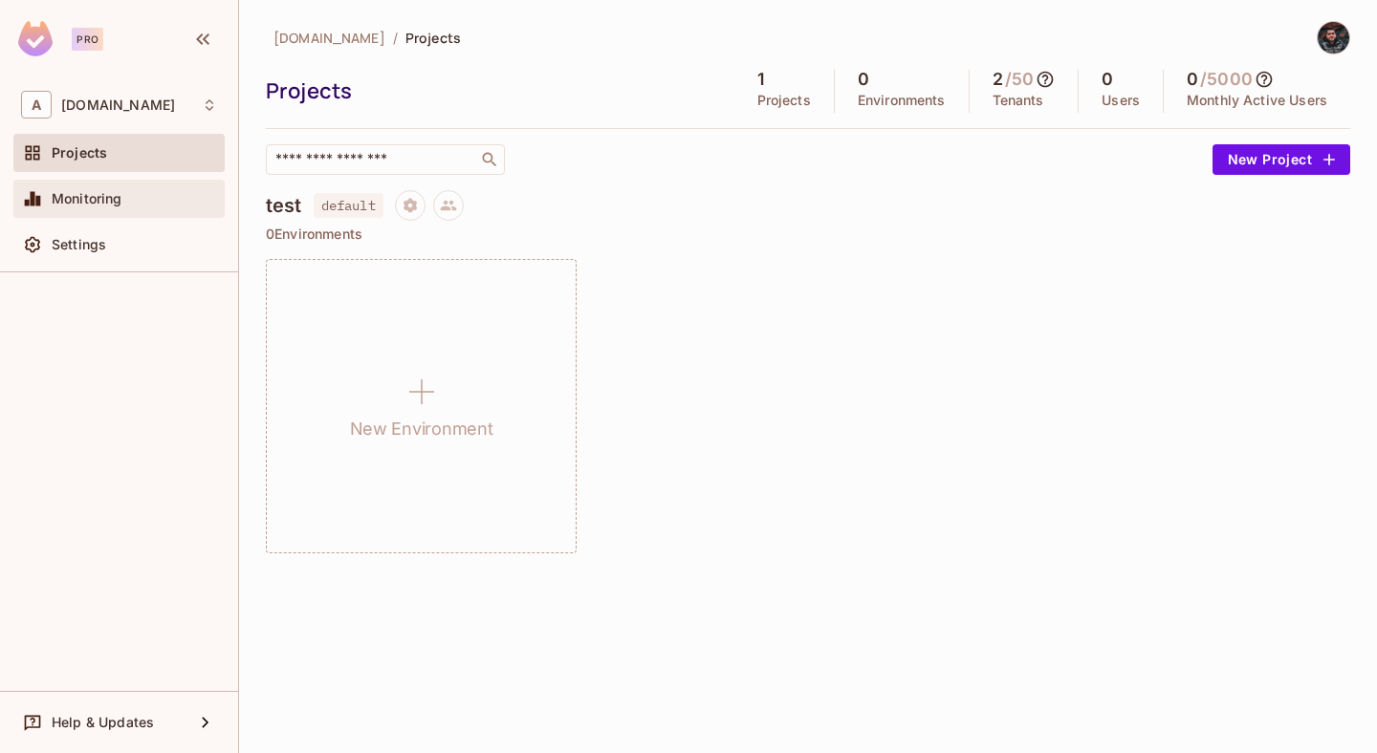
click at [114, 192] on span "Monitoring" at bounding box center [87, 198] width 71 height 15
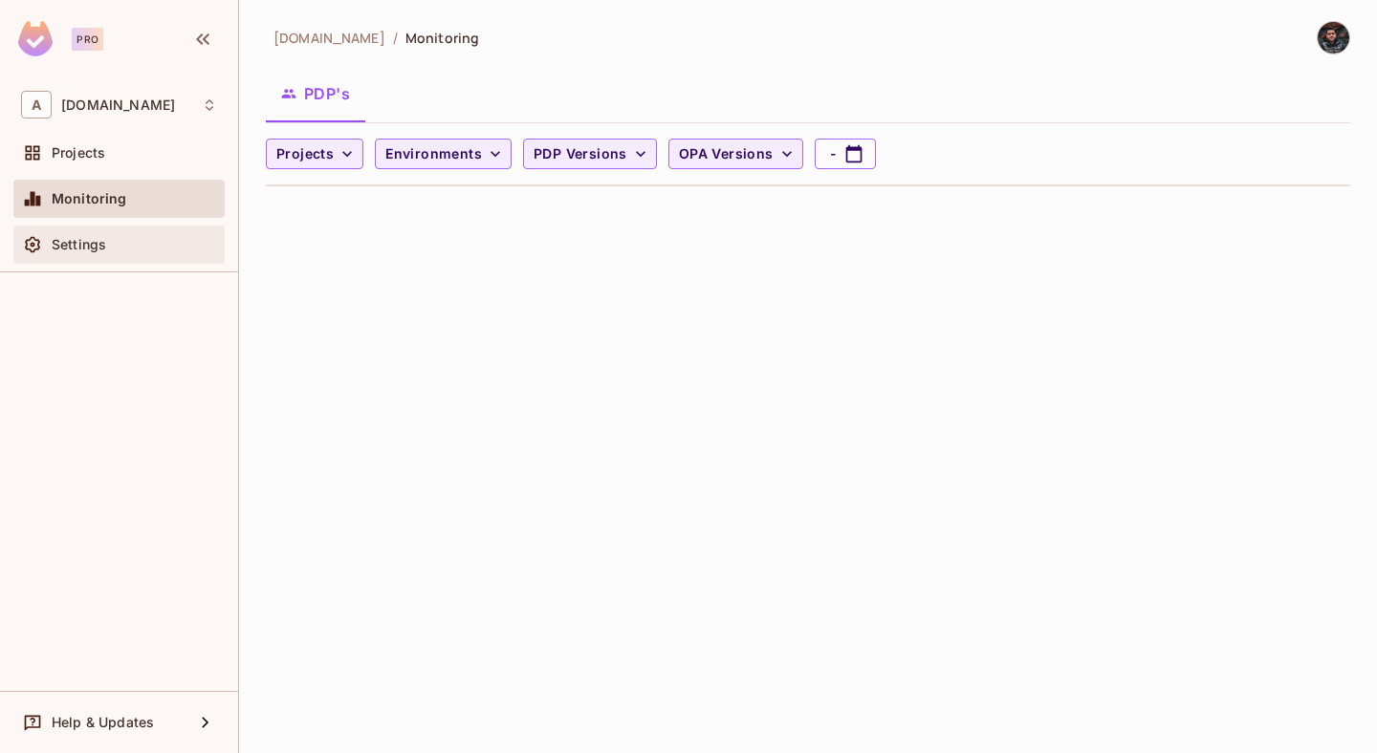
click at [109, 250] on div "Settings" at bounding box center [134, 244] width 165 height 15
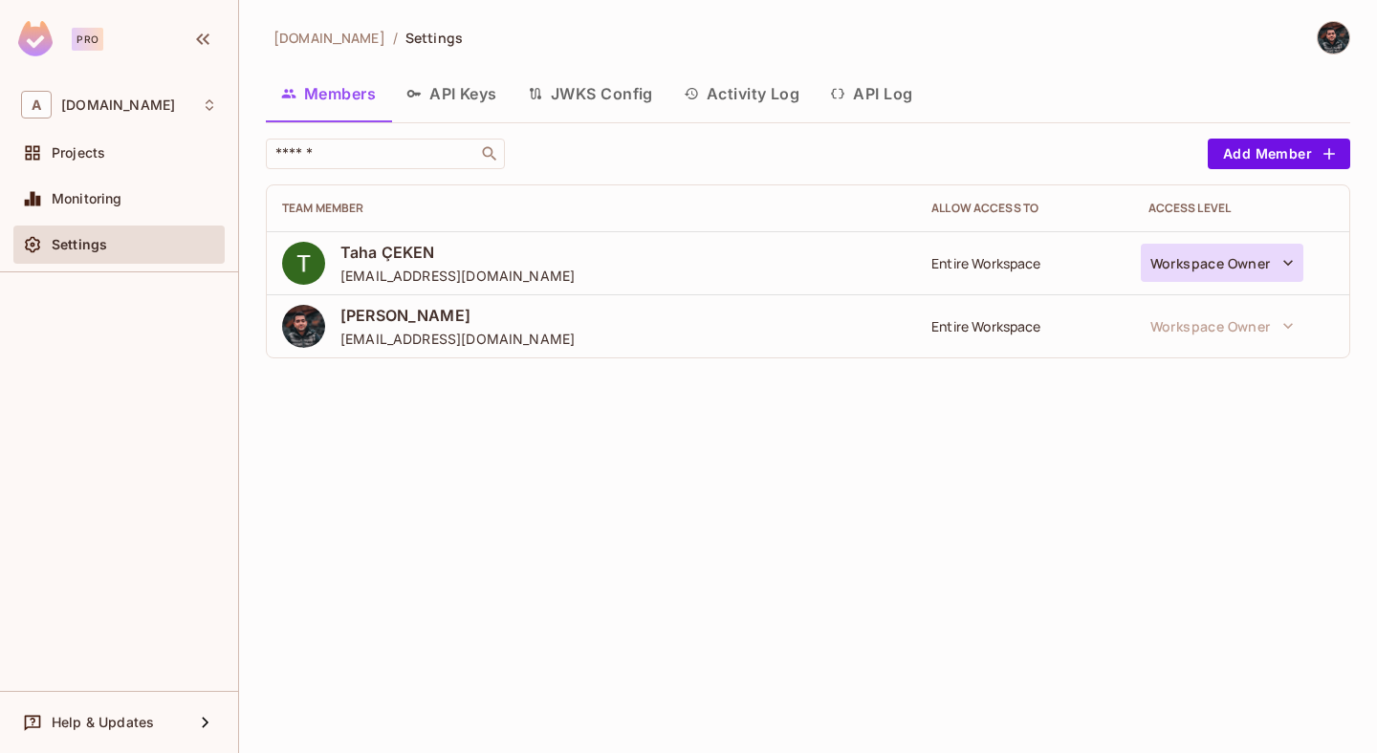
click at [1273, 273] on button "Workspace Owner" at bounding box center [1222, 263] width 163 height 38
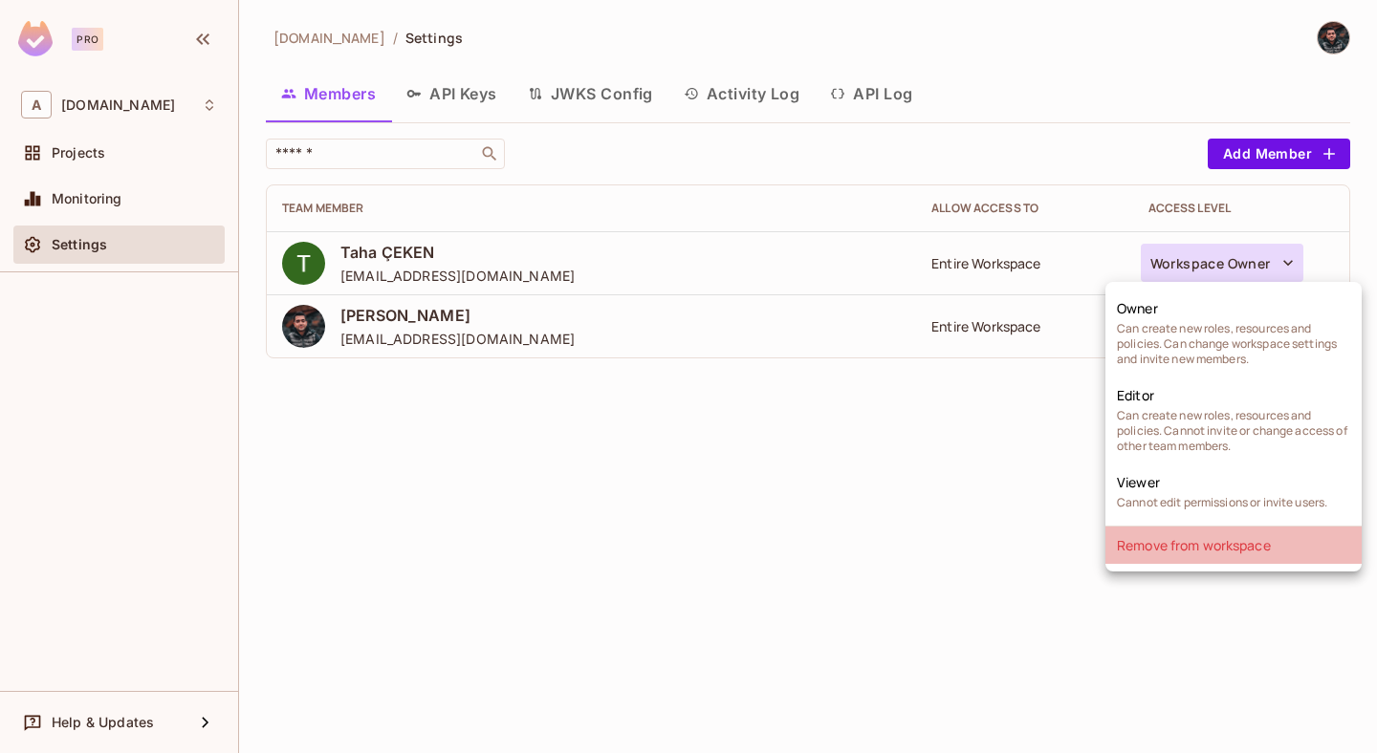
click at [1241, 552] on li "Remove from workspace" at bounding box center [1233, 545] width 256 height 37
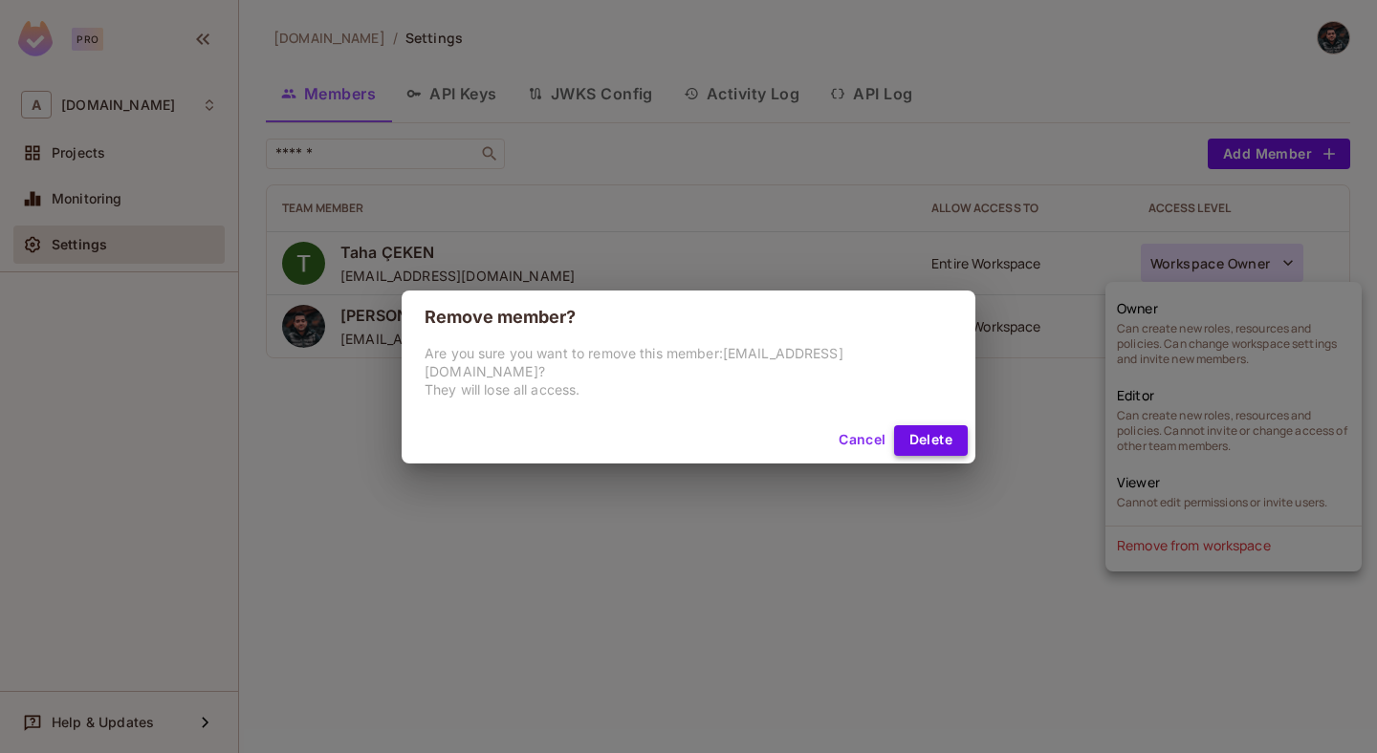
click at [899, 430] on button "Delete" at bounding box center [931, 440] width 74 height 31
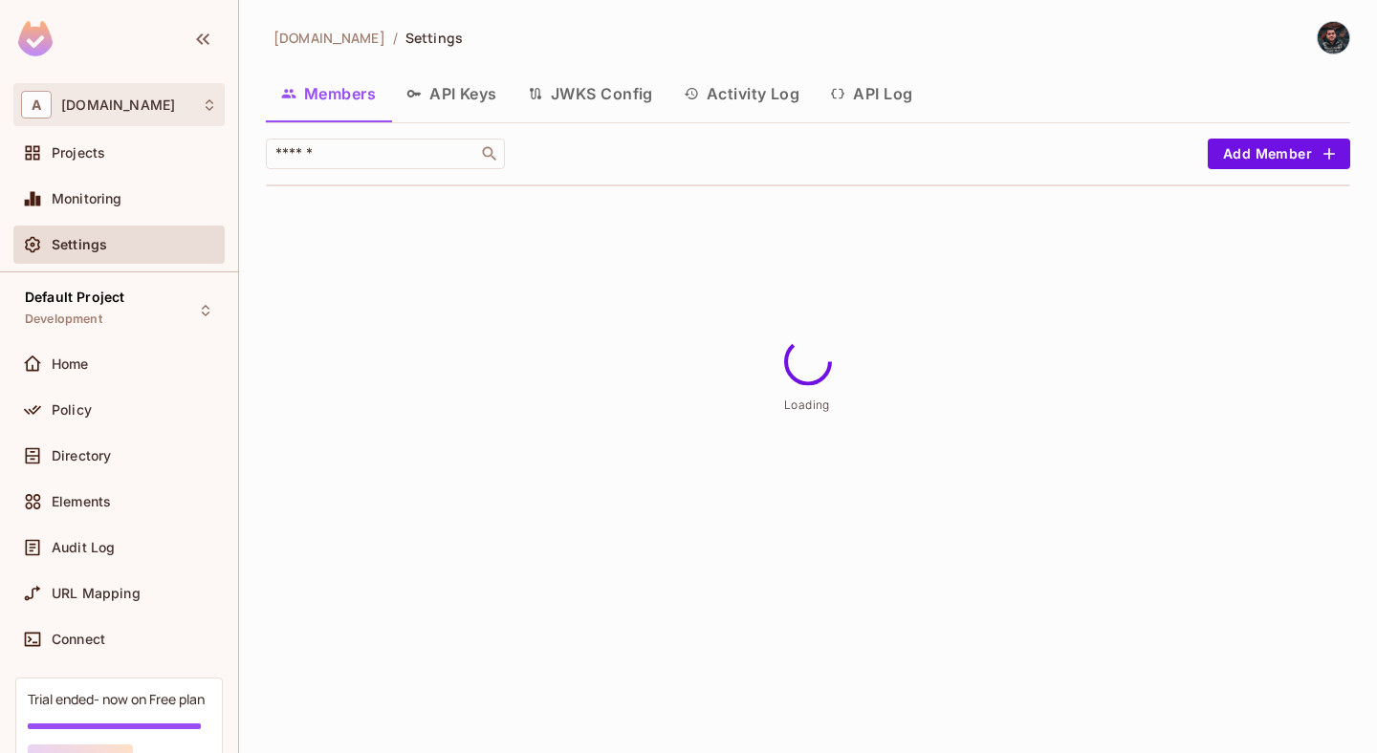
click at [158, 116] on div "A [DOMAIN_NAME]" at bounding box center [119, 105] width 196 height 28
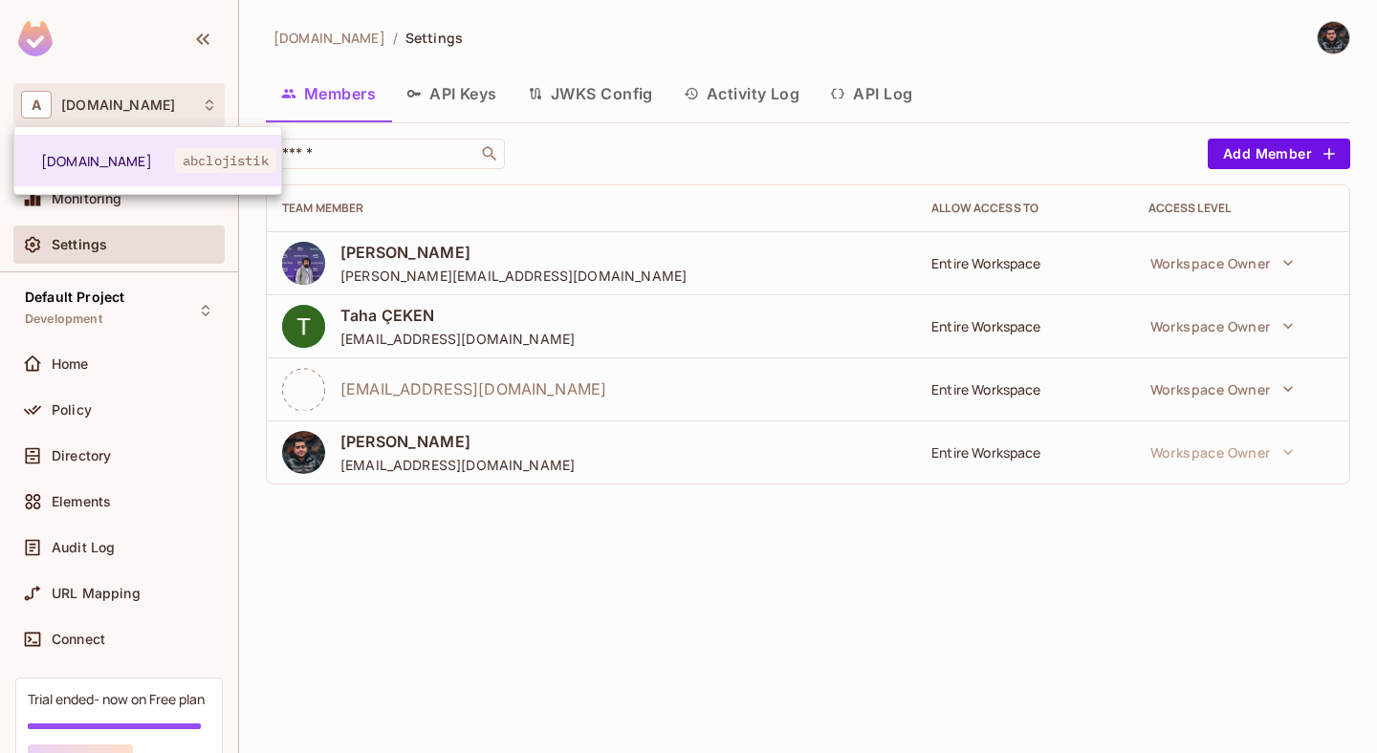
click at [664, 633] on div at bounding box center [688, 376] width 1377 height 753
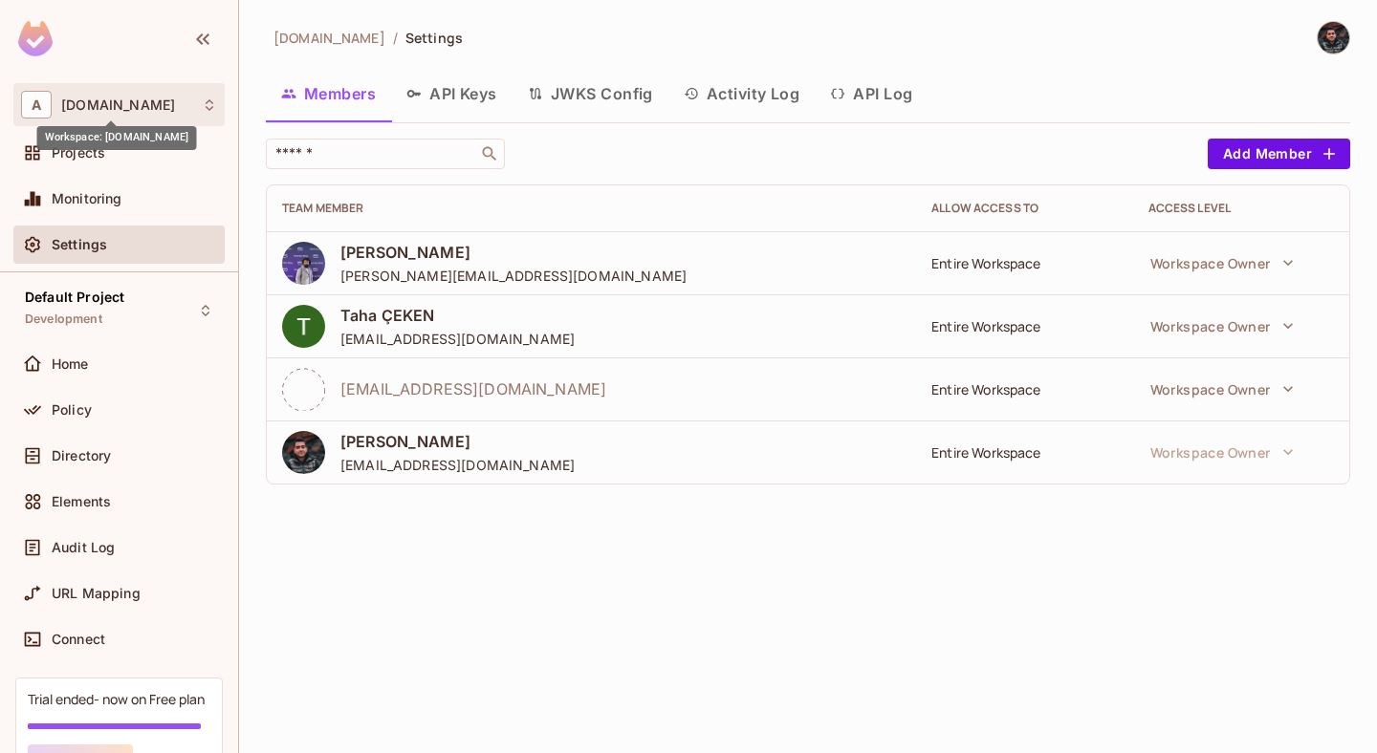
click at [159, 102] on span "abclojistik.com" at bounding box center [118, 105] width 114 height 15
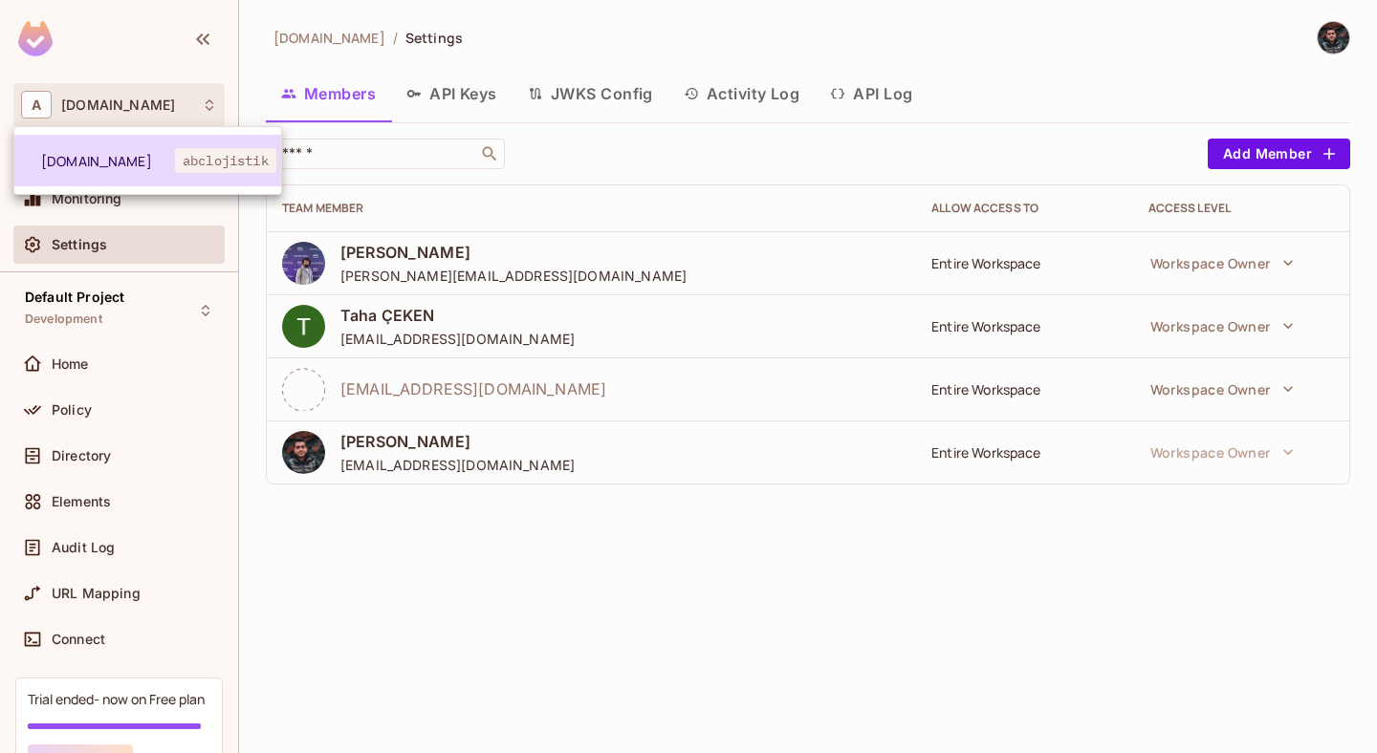
click at [184, 150] on span "abclojistik" at bounding box center [225, 160] width 101 height 25
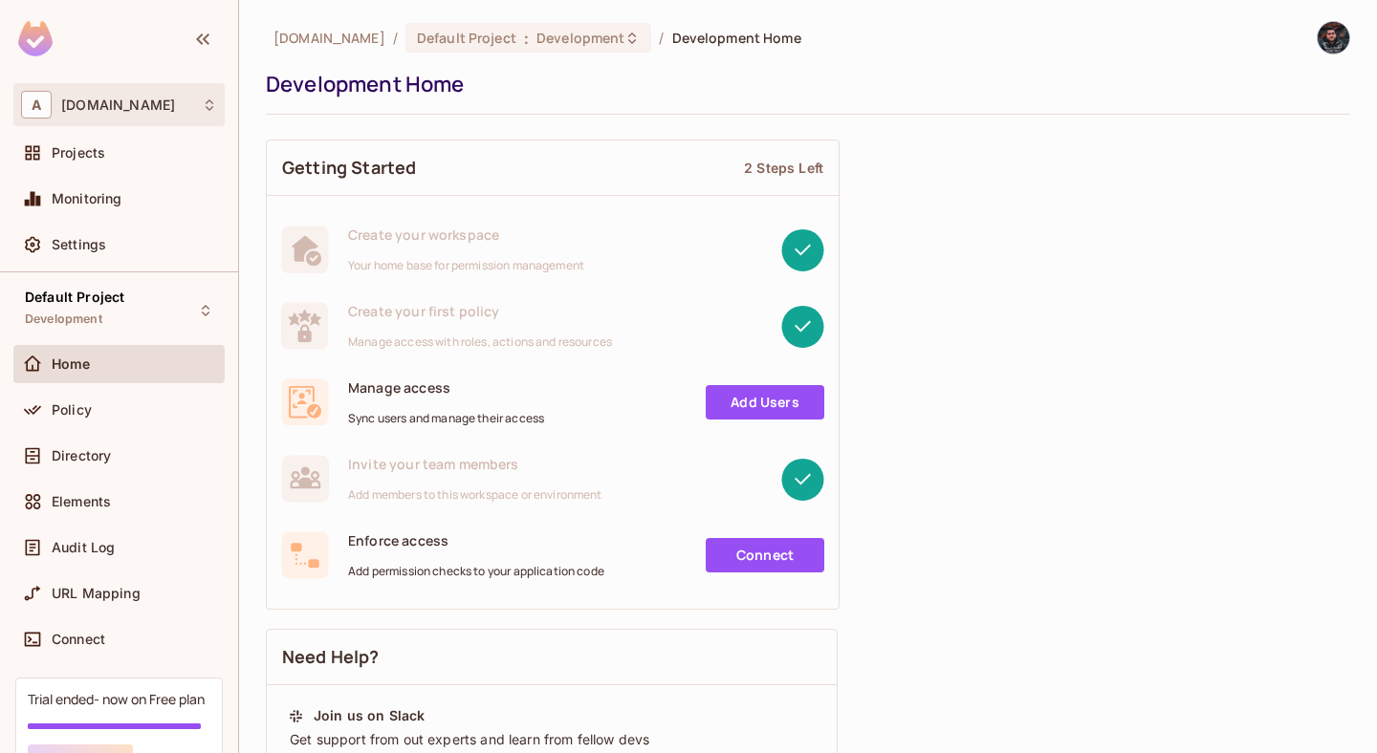
click at [187, 100] on div "A [DOMAIN_NAME]" at bounding box center [119, 105] width 196 height 28
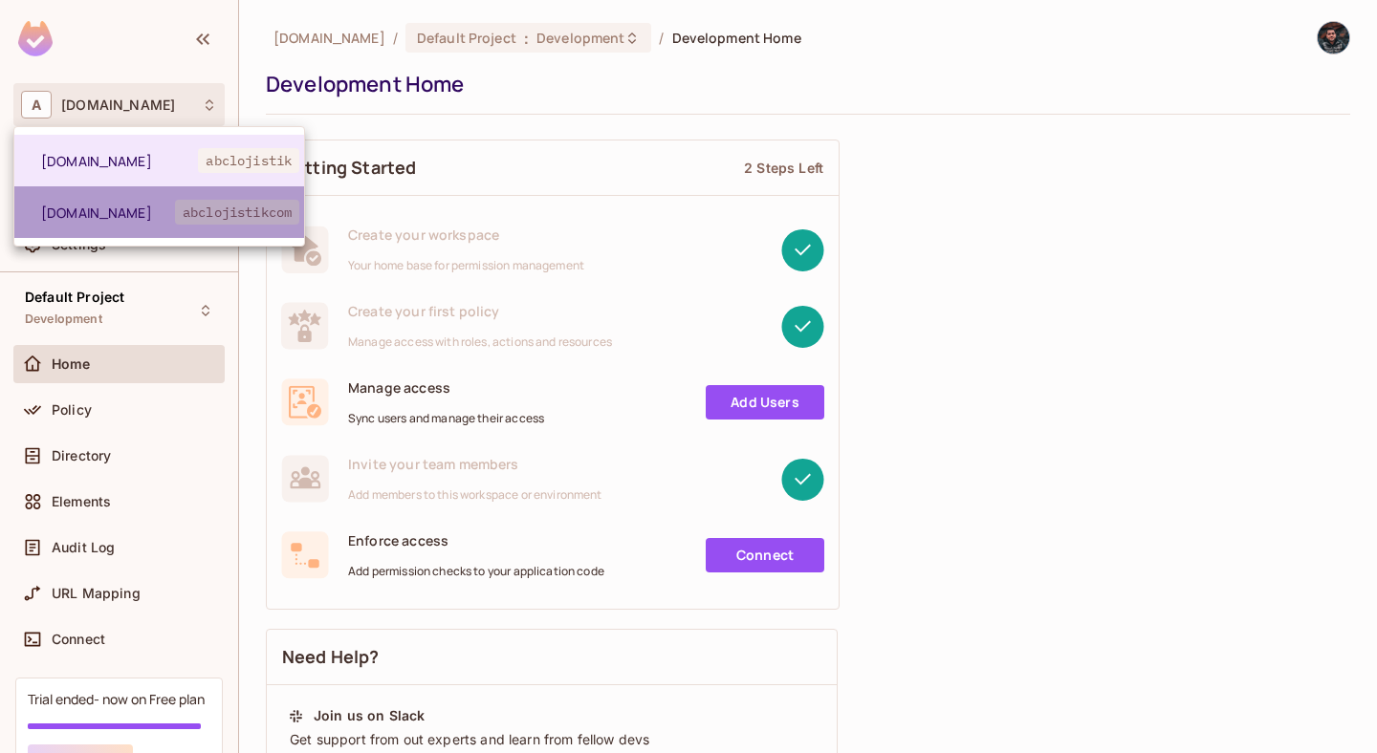
click at [188, 214] on span "abclojistikcom" at bounding box center [237, 212] width 124 height 25
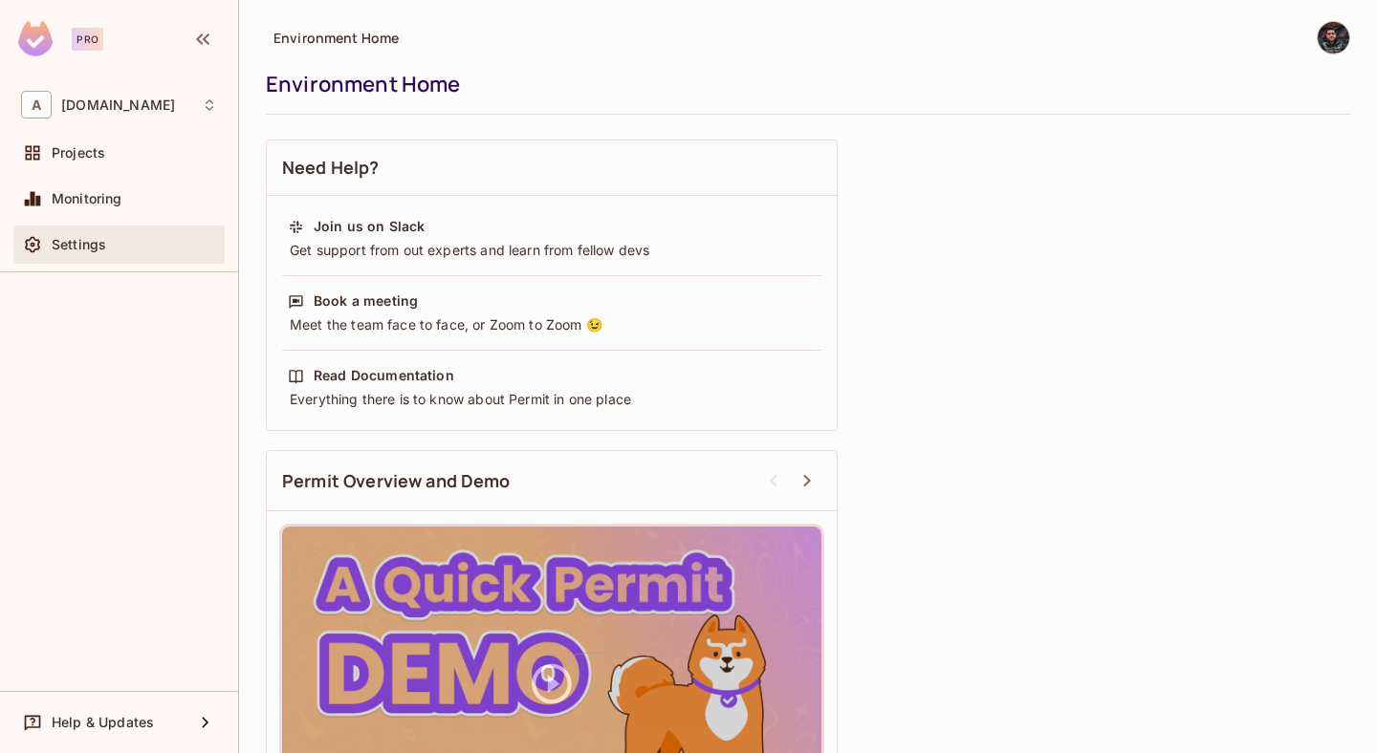
click at [107, 240] on div "Settings" at bounding box center [134, 244] width 165 height 15
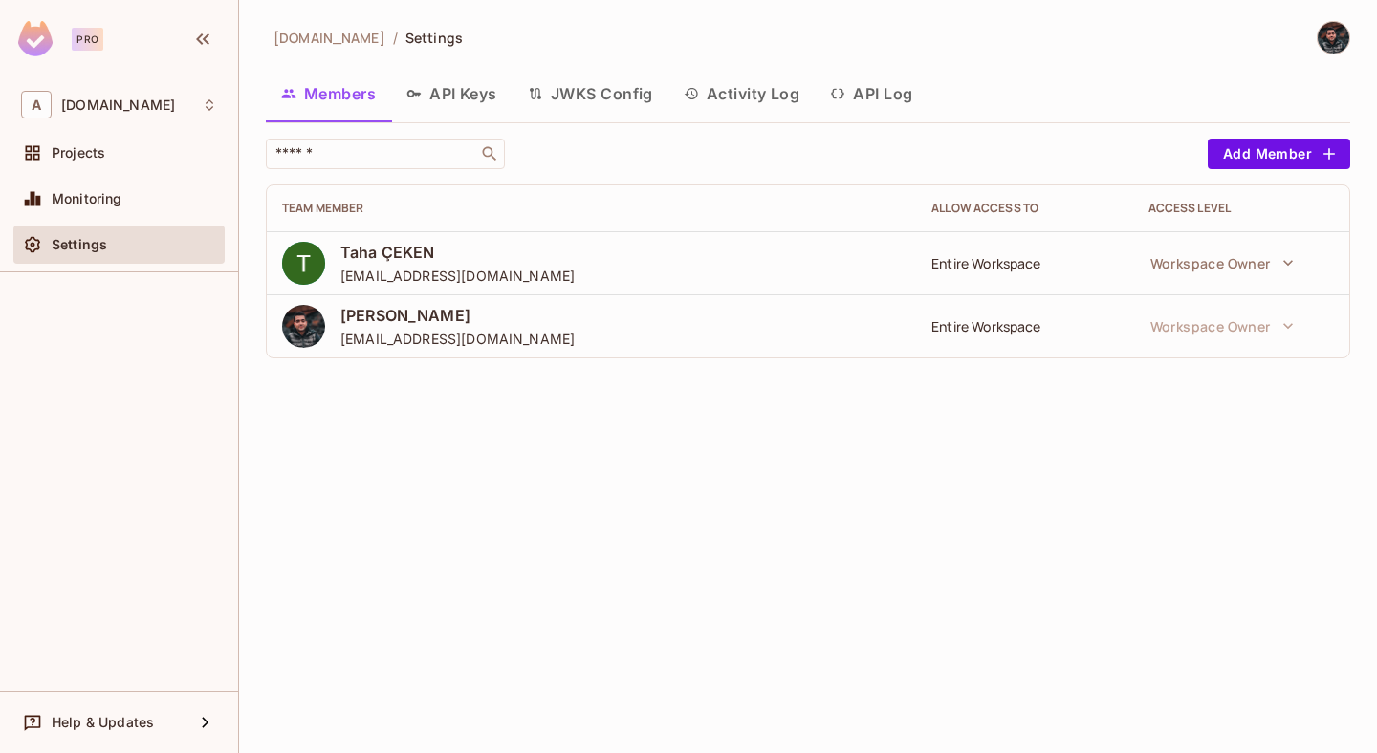
click at [1325, 35] on img at bounding box center [1333, 38] width 32 height 32
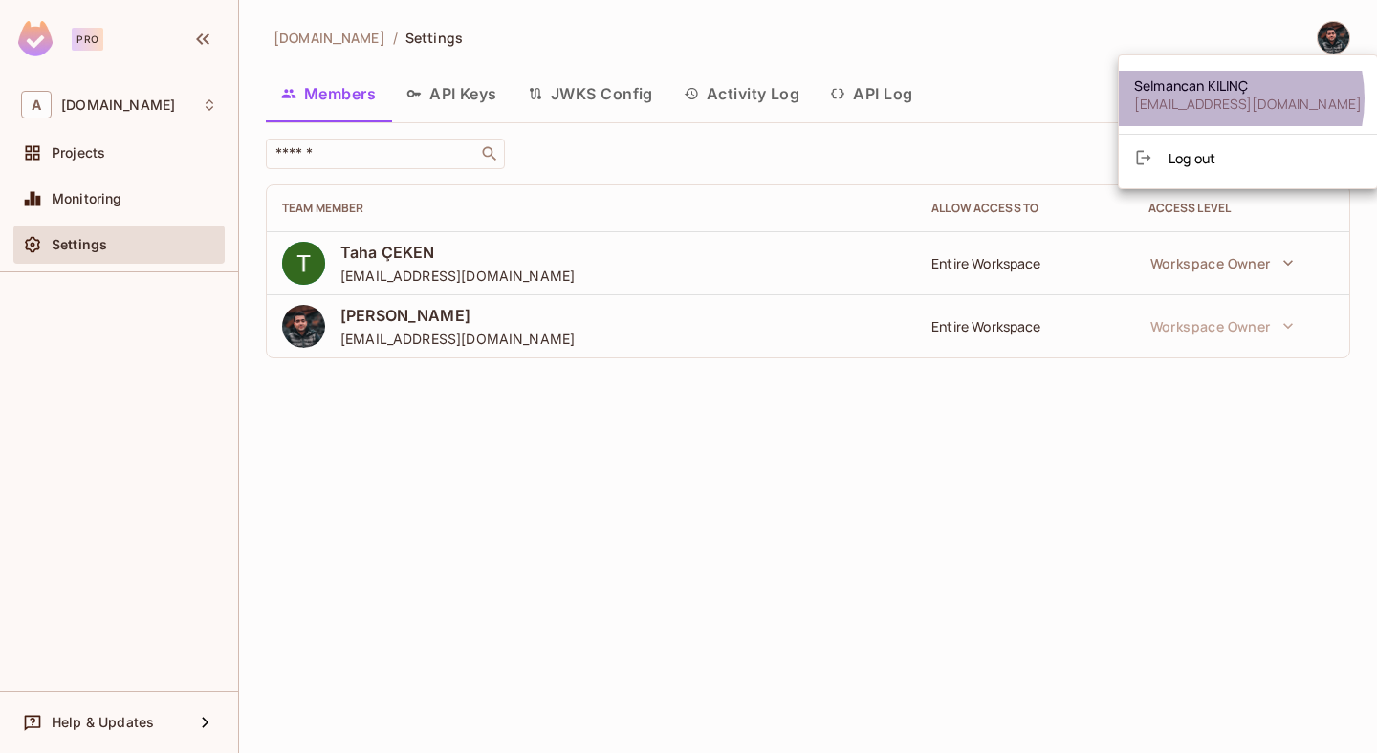
click at [1216, 98] on span "[EMAIL_ADDRESS][DOMAIN_NAME]" at bounding box center [1248, 104] width 228 height 18
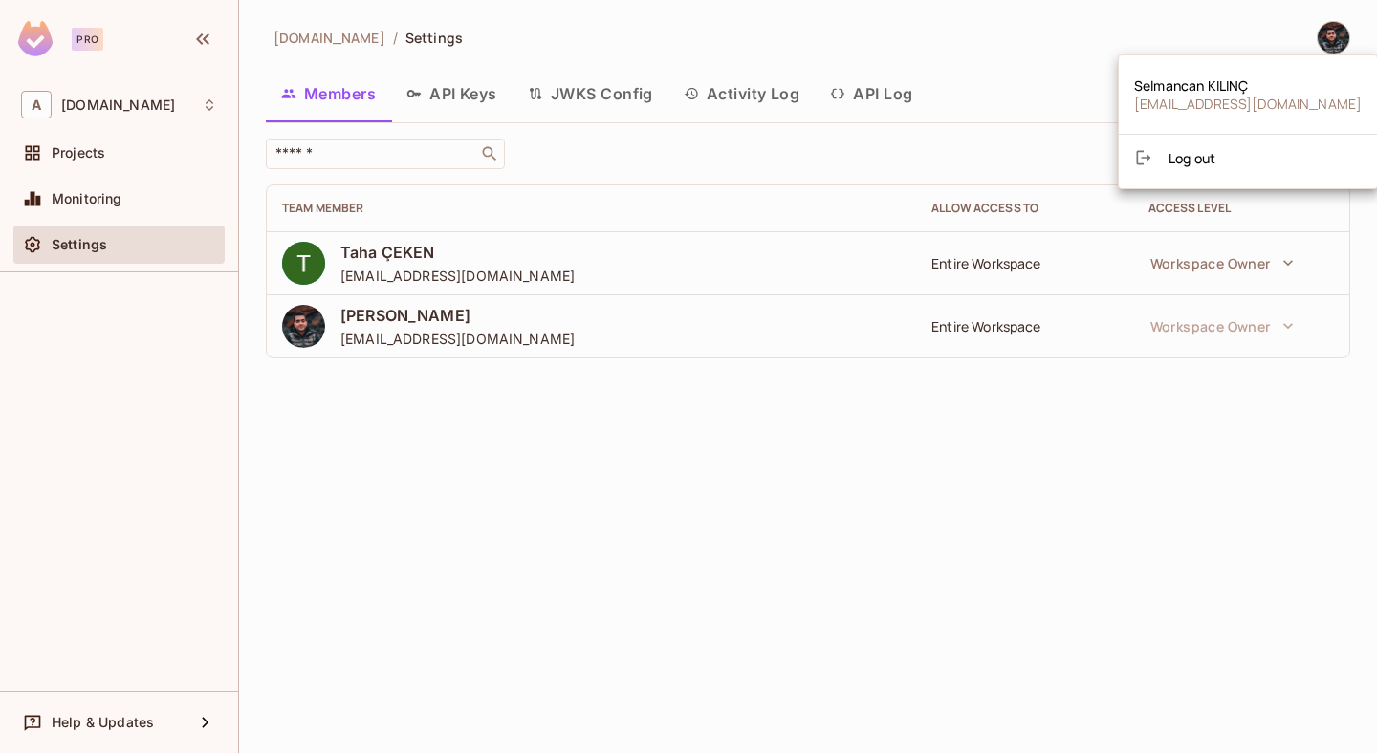
click at [1216, 98] on span "[EMAIL_ADDRESS][DOMAIN_NAME]" at bounding box center [1248, 104] width 228 height 18
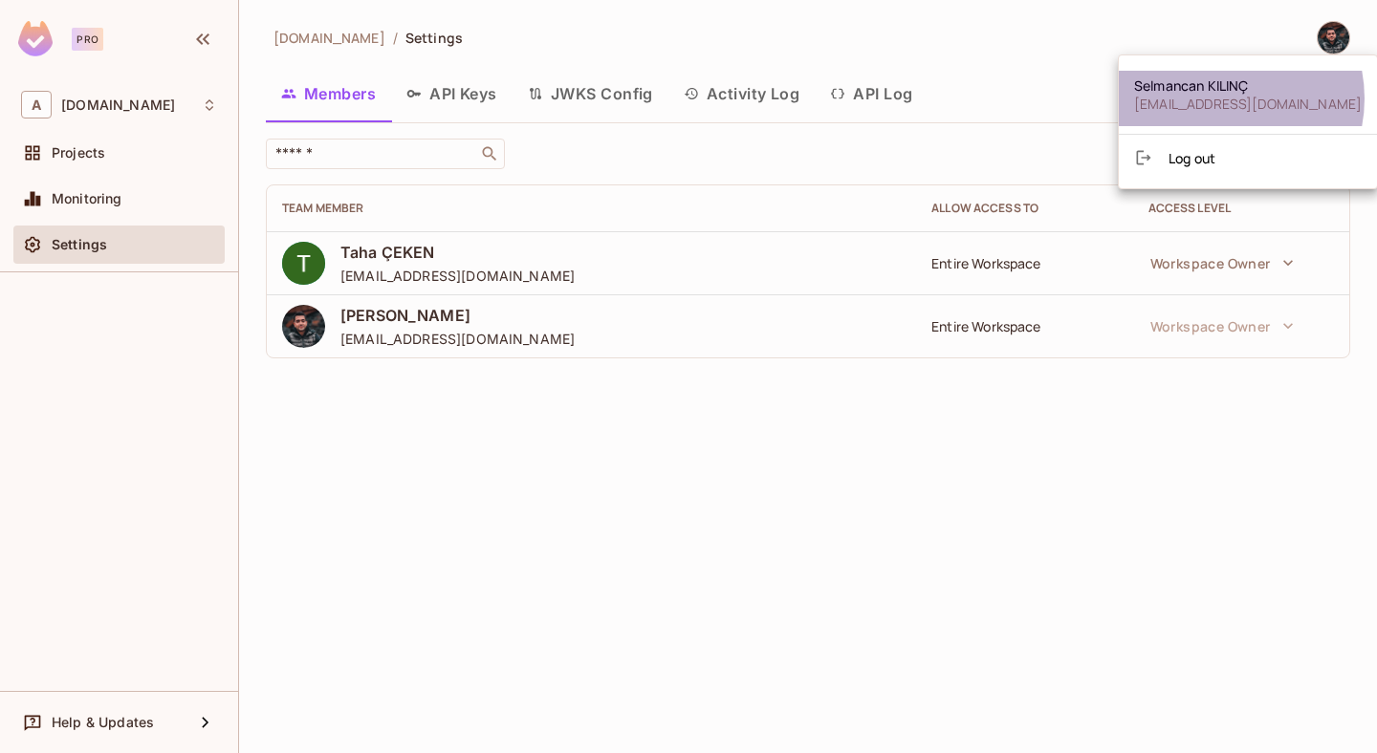
click at [1216, 98] on span "[EMAIL_ADDRESS][DOMAIN_NAME]" at bounding box center [1248, 104] width 228 height 18
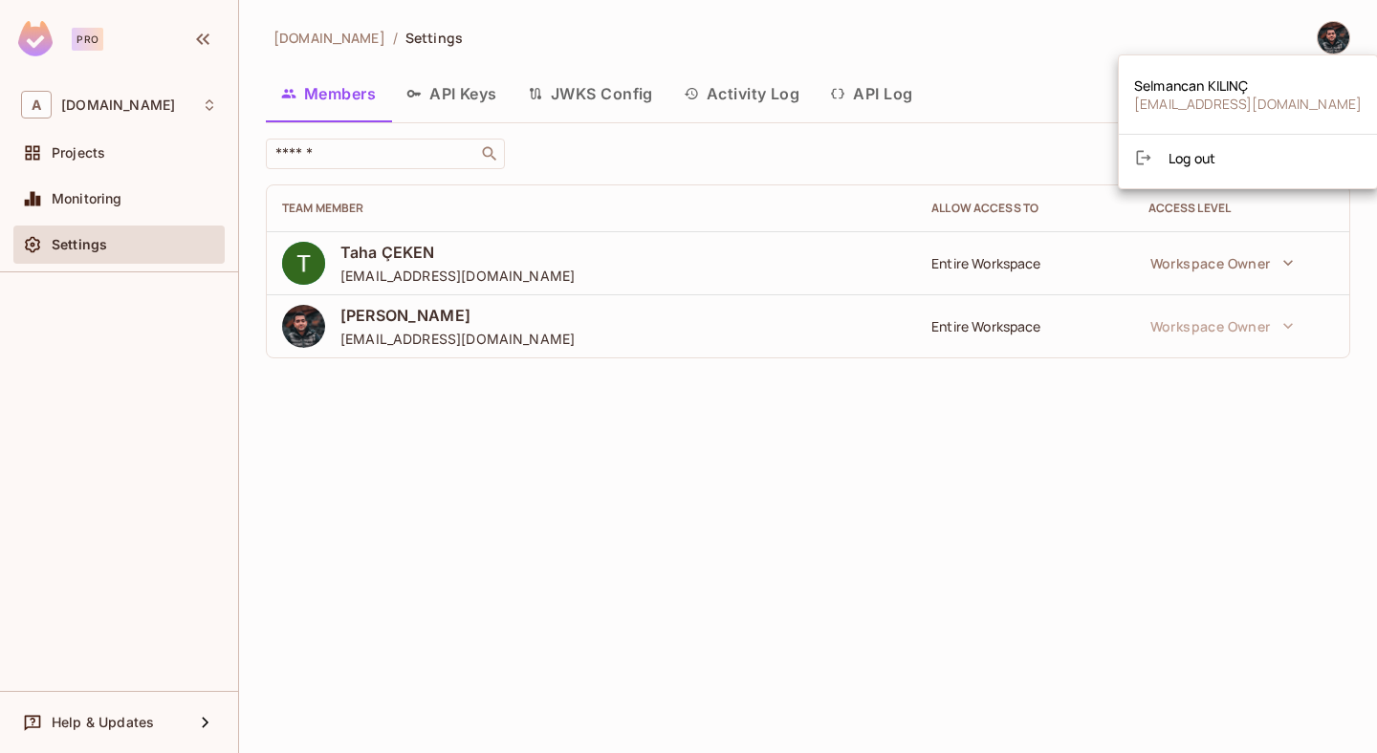
click at [1216, 98] on span "[EMAIL_ADDRESS][DOMAIN_NAME]" at bounding box center [1248, 104] width 228 height 18
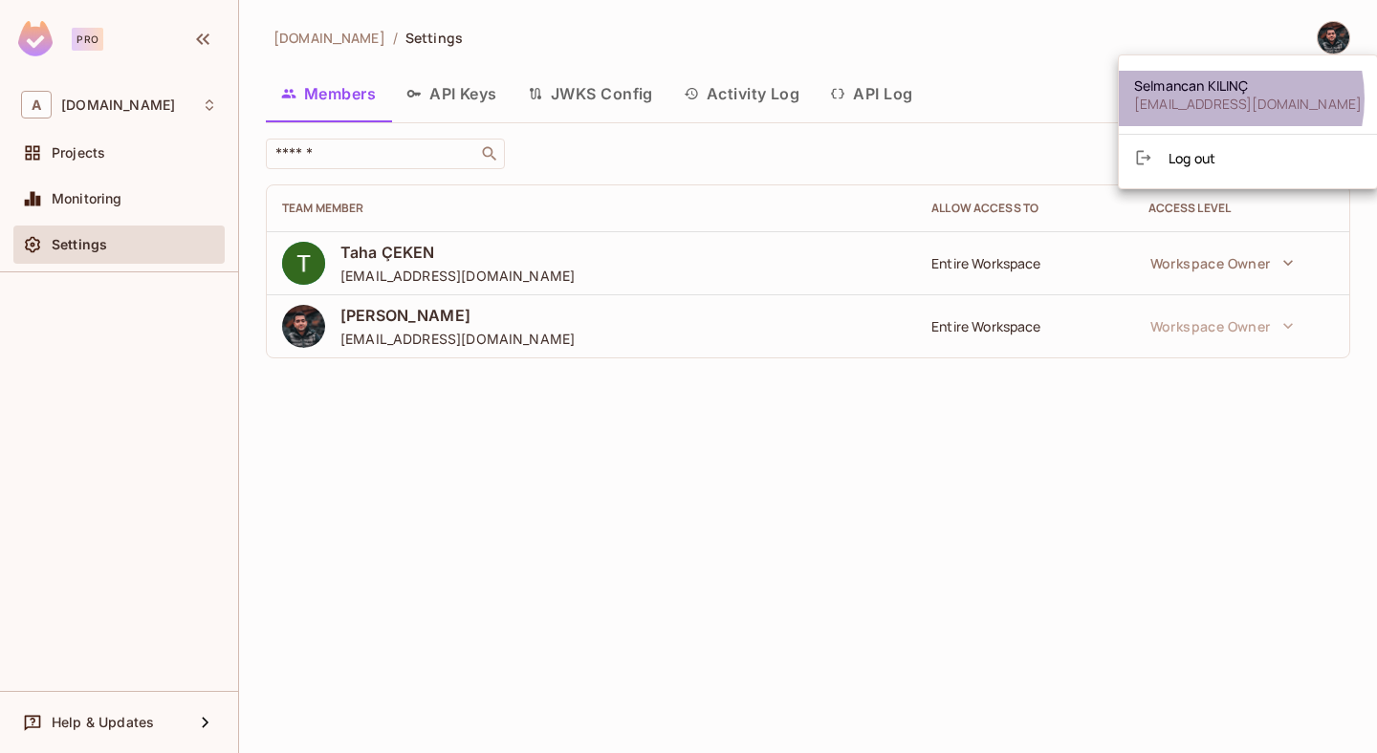
click at [1216, 98] on span "[EMAIL_ADDRESS][DOMAIN_NAME]" at bounding box center [1248, 104] width 228 height 18
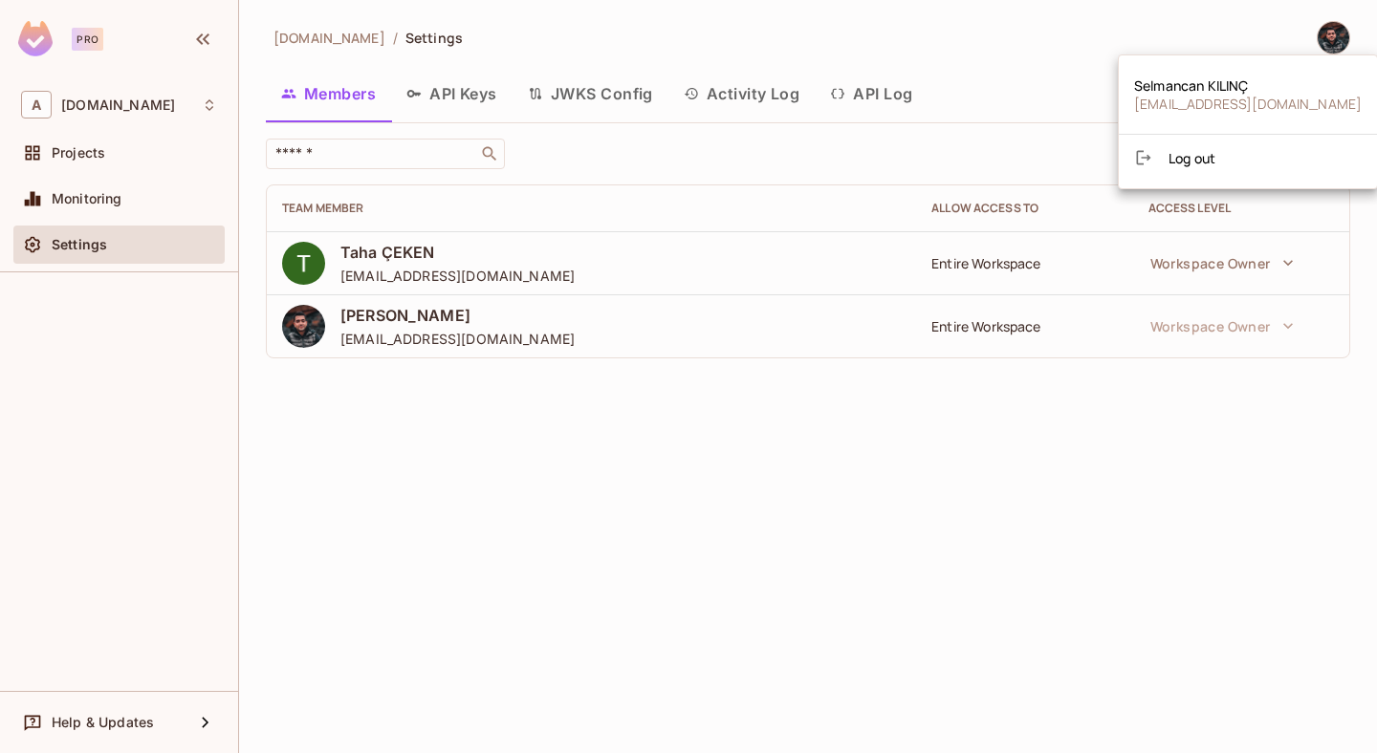
click at [505, 435] on div at bounding box center [688, 376] width 1377 height 753
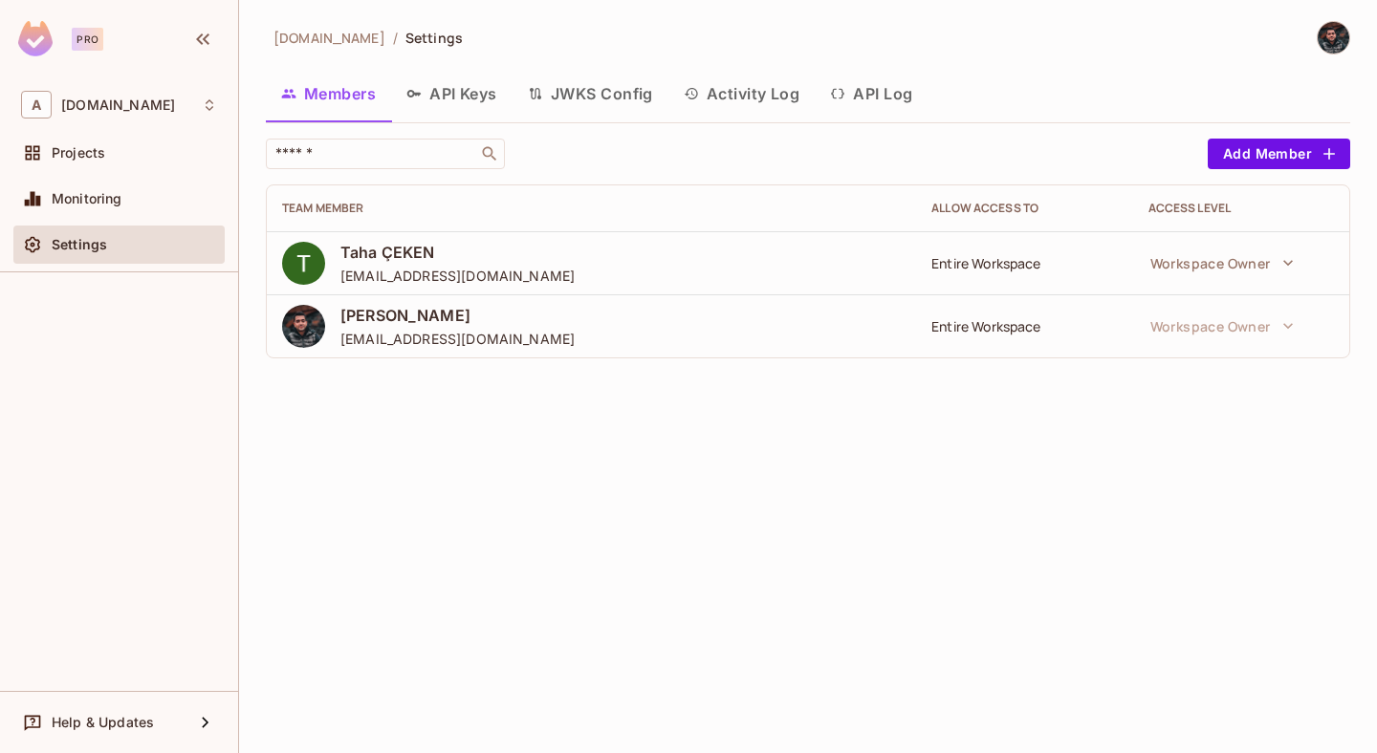
click at [1003, 332] on div "Entire Workspace" at bounding box center [1023, 326] width 185 height 18
click at [1010, 270] on div "Entire Workspace" at bounding box center [1023, 263] width 185 height 18
click at [201, 104] on div "A [DOMAIN_NAME]" at bounding box center [119, 105] width 196 height 28
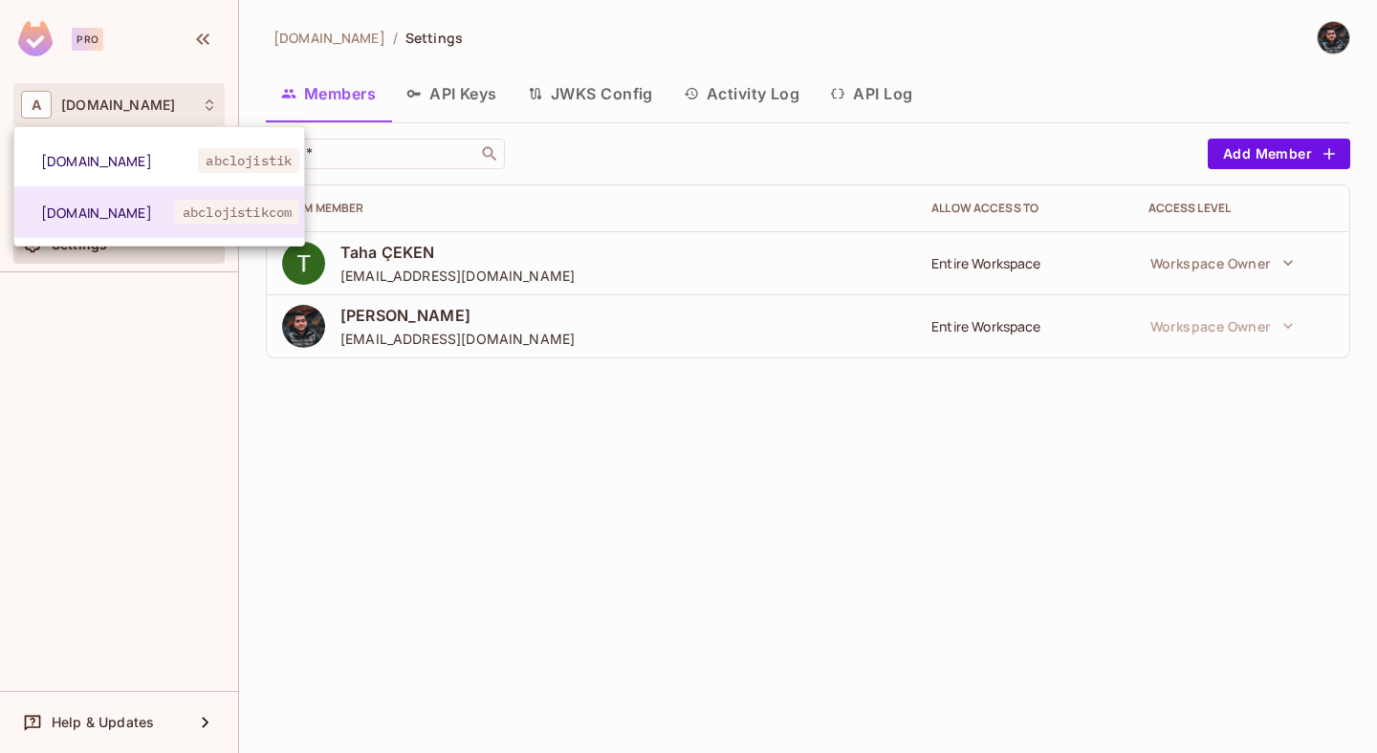
click at [78, 46] on div at bounding box center [688, 376] width 1377 height 753
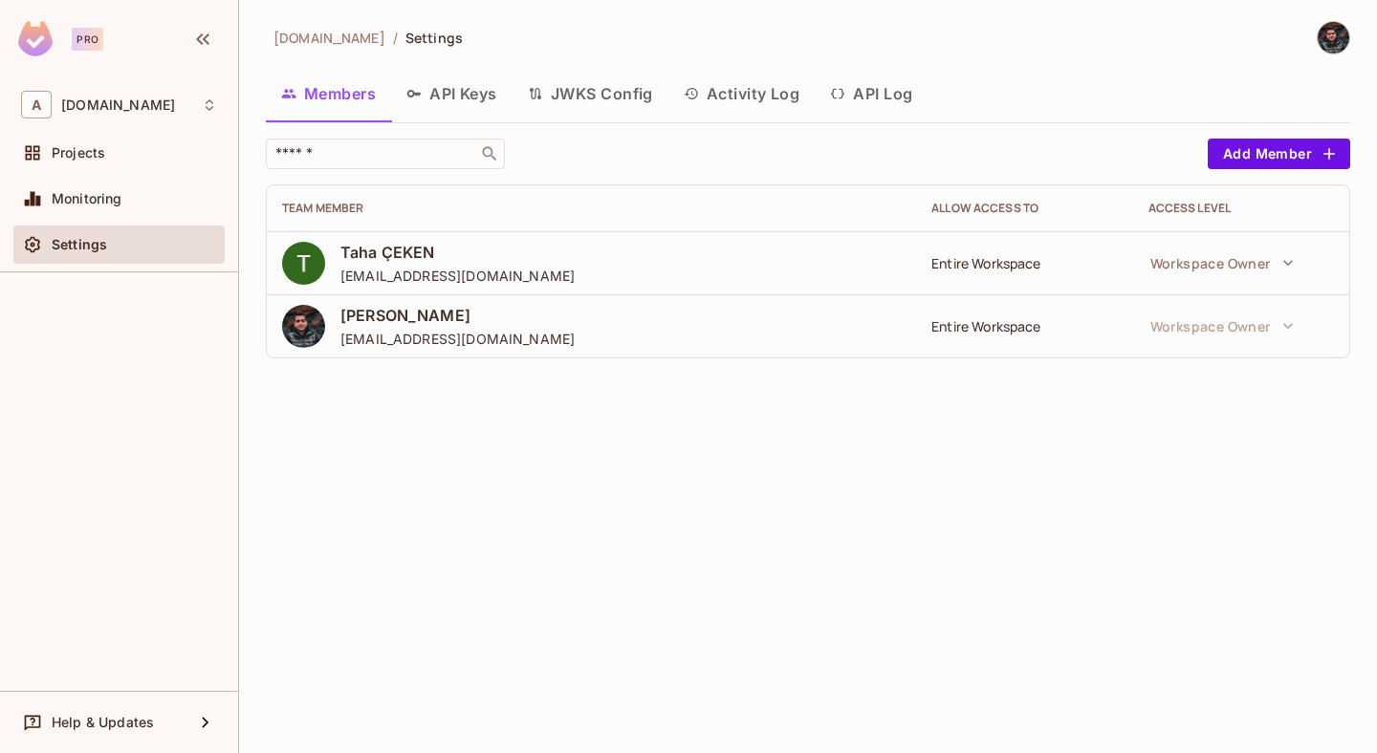
click at [40, 45] on img at bounding box center [35, 38] width 34 height 35
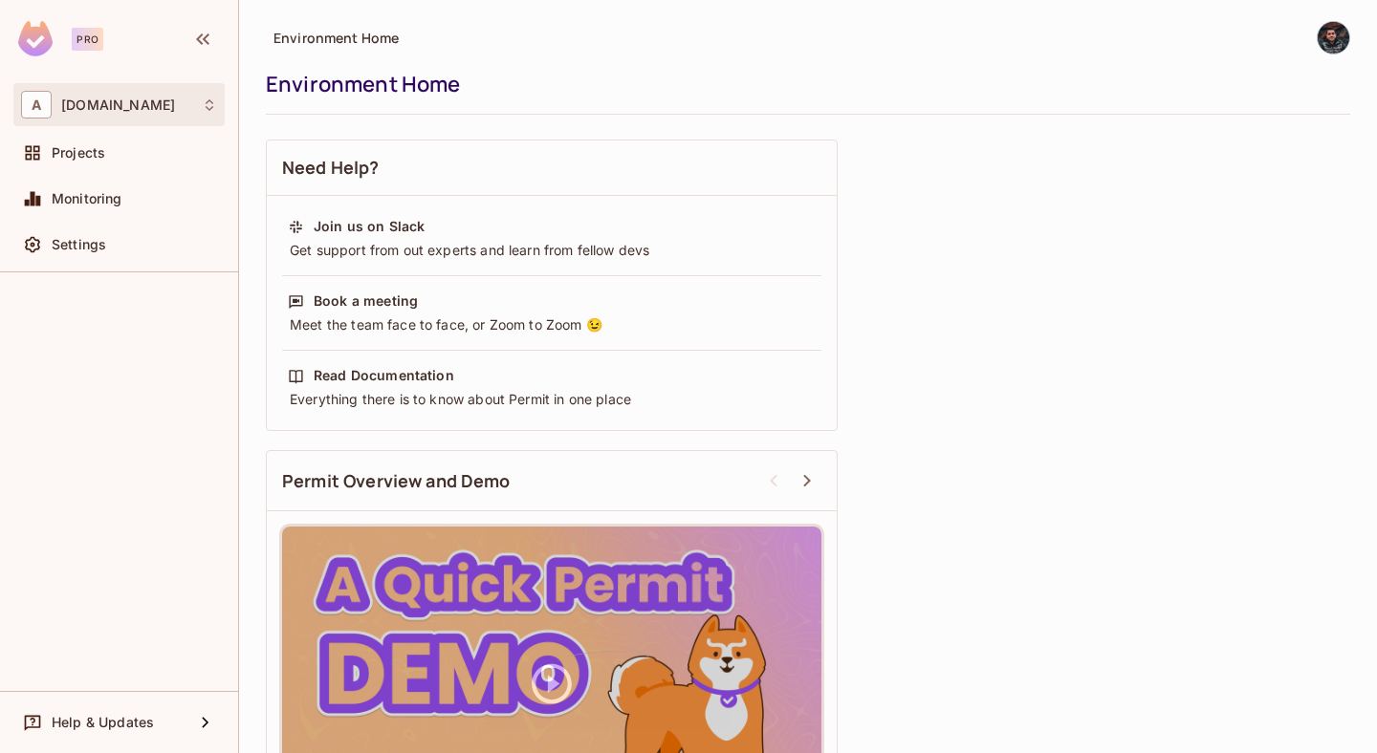
click at [168, 87] on div "A [DOMAIN_NAME]" at bounding box center [118, 104] width 211 height 43
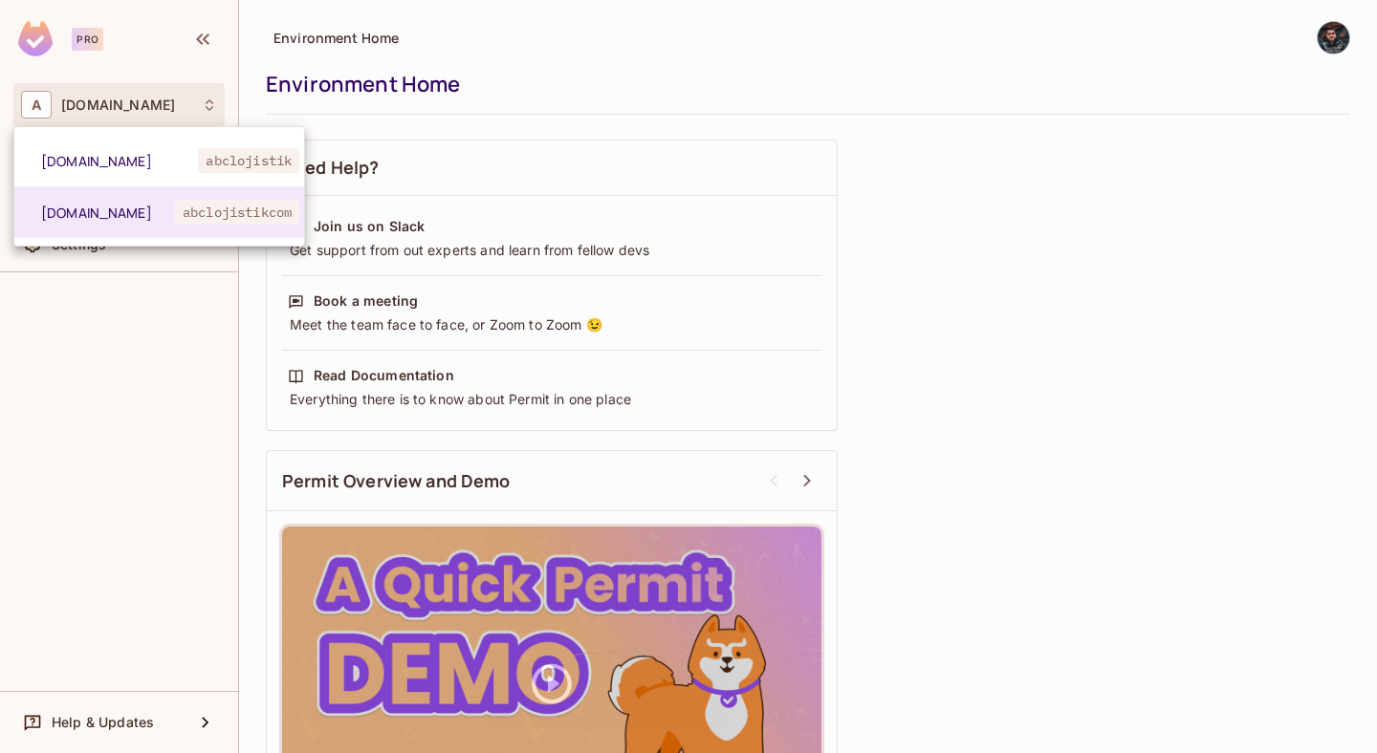
click at [246, 493] on div at bounding box center [688, 376] width 1377 height 753
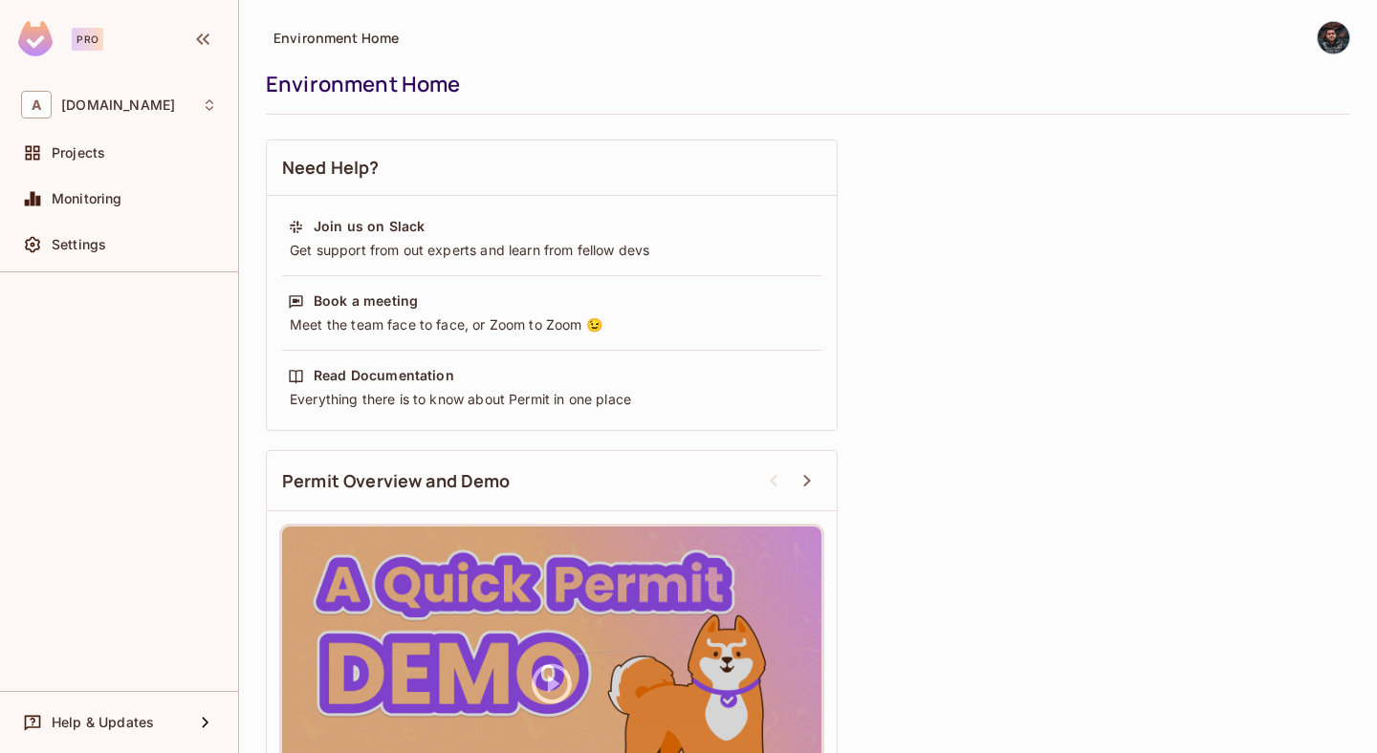
scroll to position [120, 0]
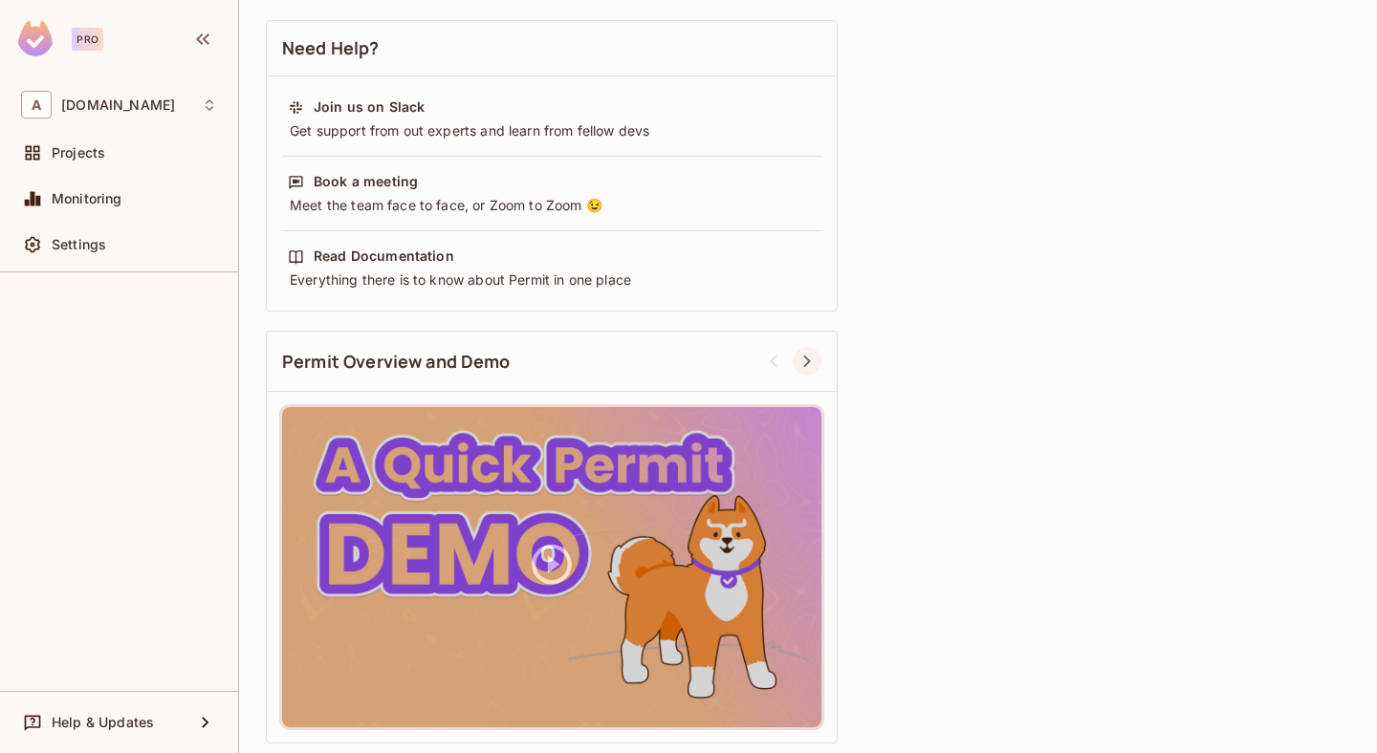
click at [814, 358] on icon at bounding box center [806, 361] width 23 height 23
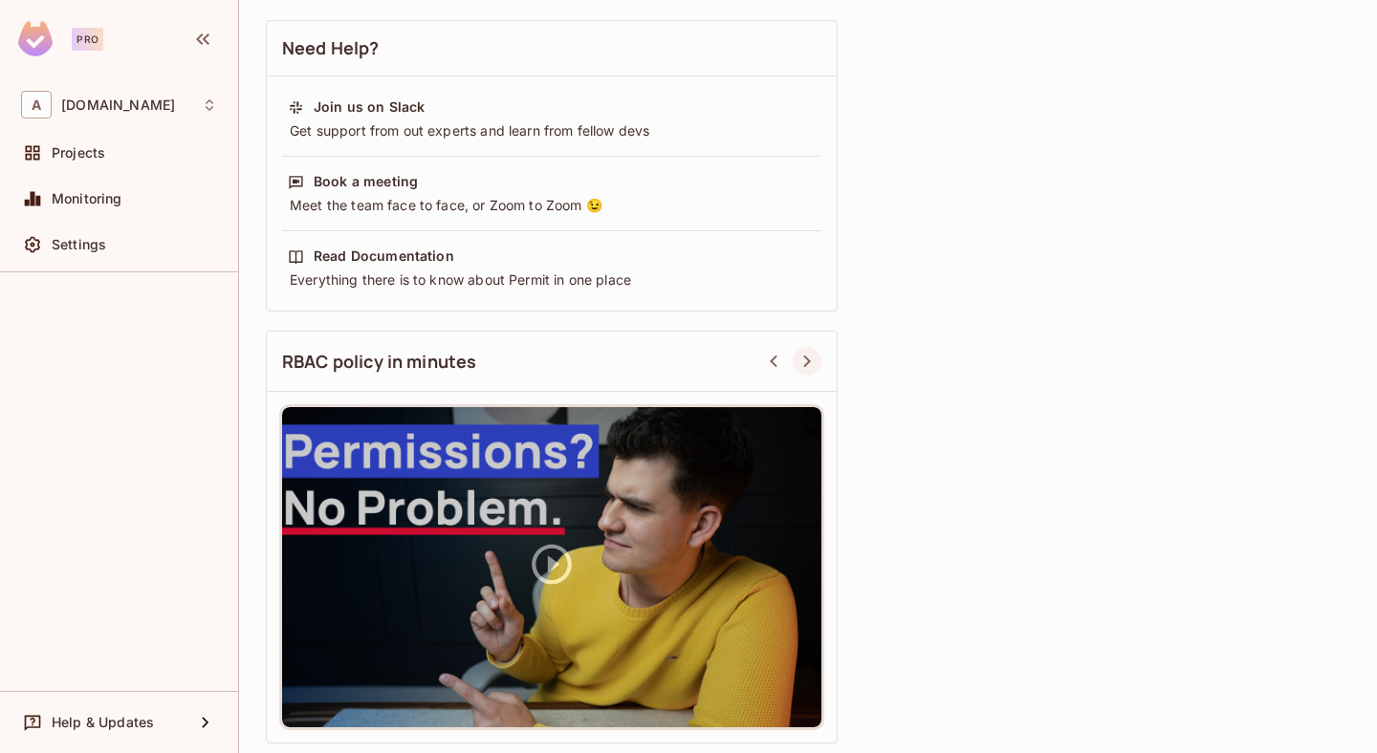
click at [814, 358] on icon at bounding box center [806, 361] width 23 height 23
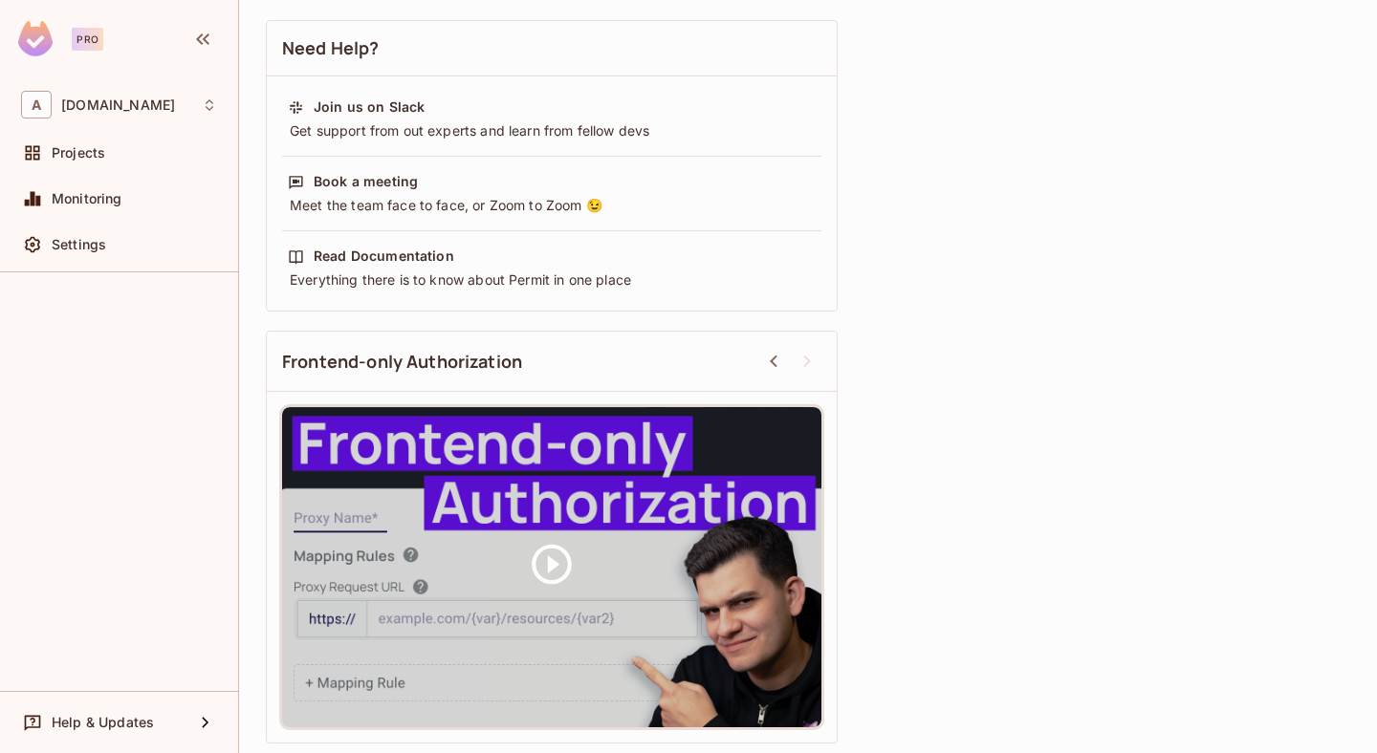
click at [814, 358] on icon at bounding box center [806, 361] width 23 height 23
click at [134, 245] on div "Settings" at bounding box center [134, 244] width 165 height 15
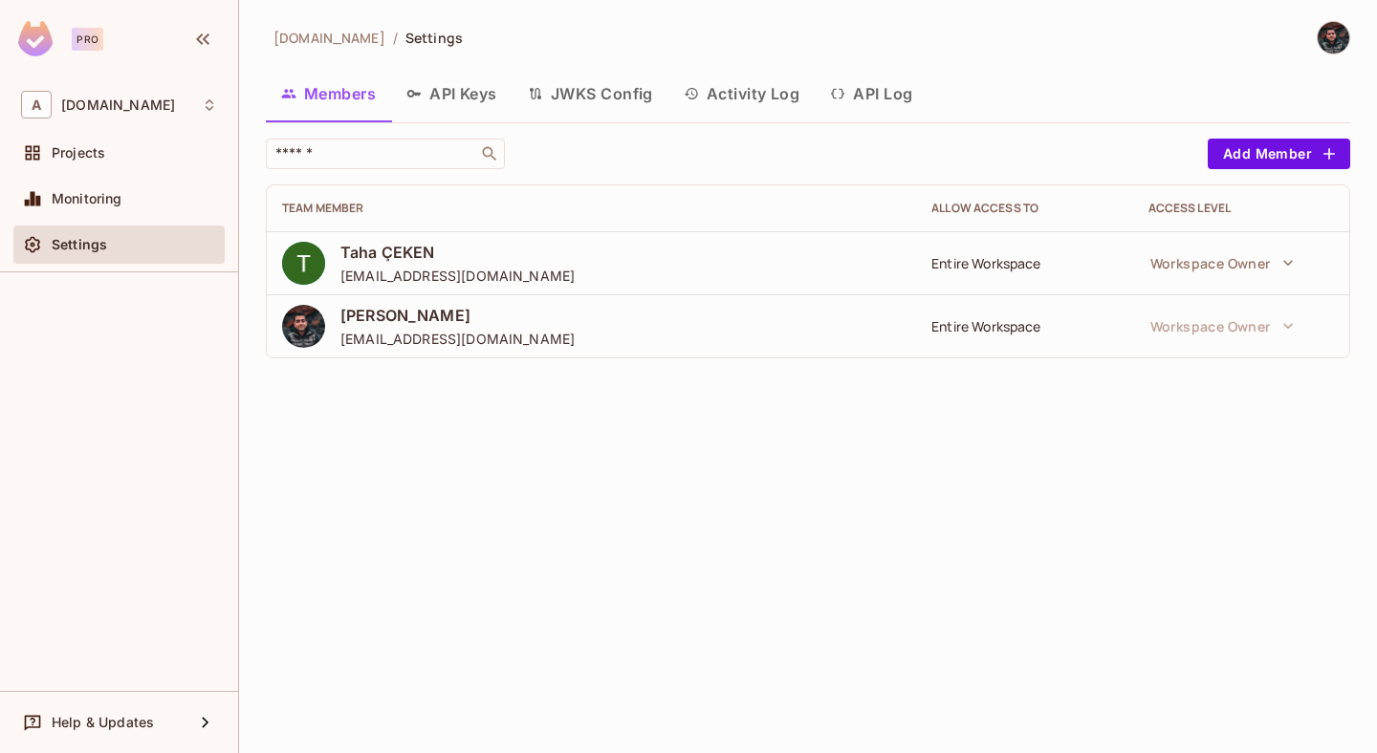
click at [422, 112] on button "API Keys" at bounding box center [451, 94] width 121 height 48
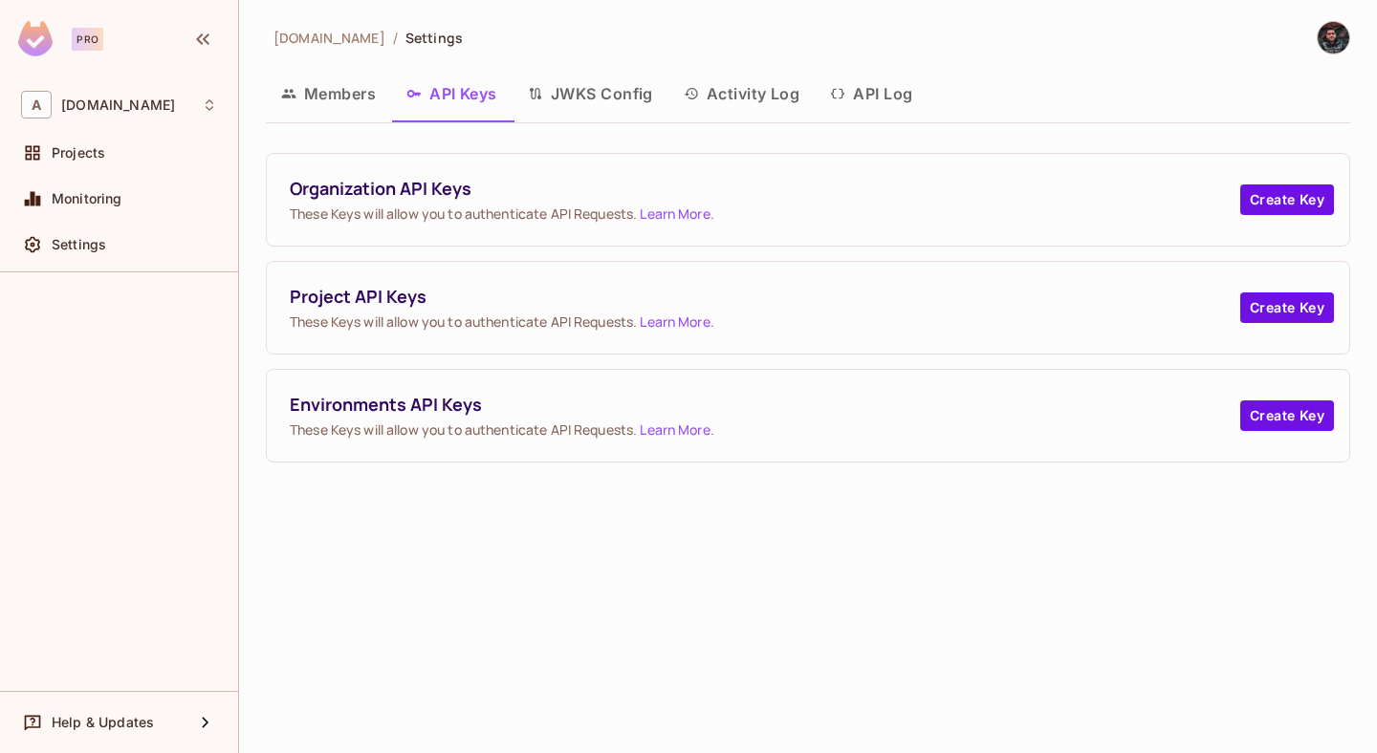
click at [612, 94] on button "JWKS Config" at bounding box center [590, 94] width 156 height 48
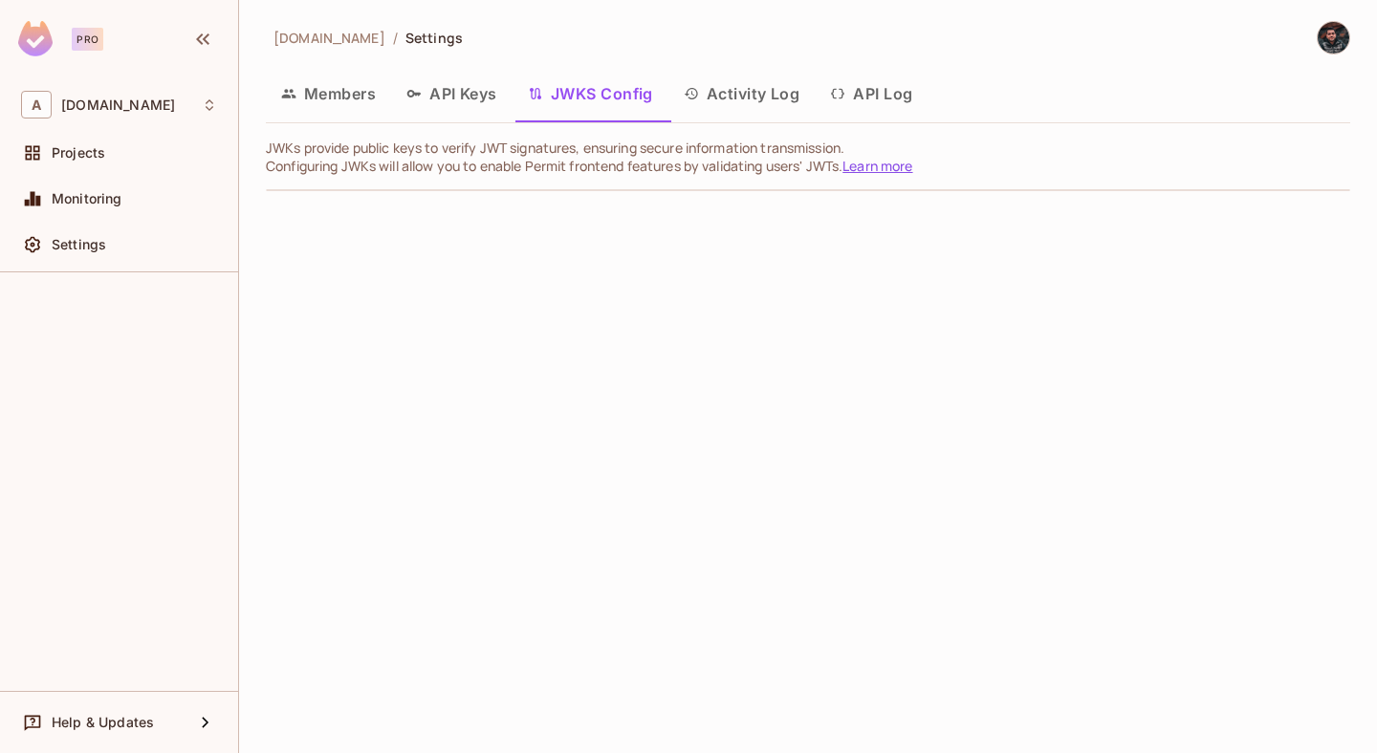
click at [884, 93] on button "API Log" at bounding box center [871, 94] width 113 height 48
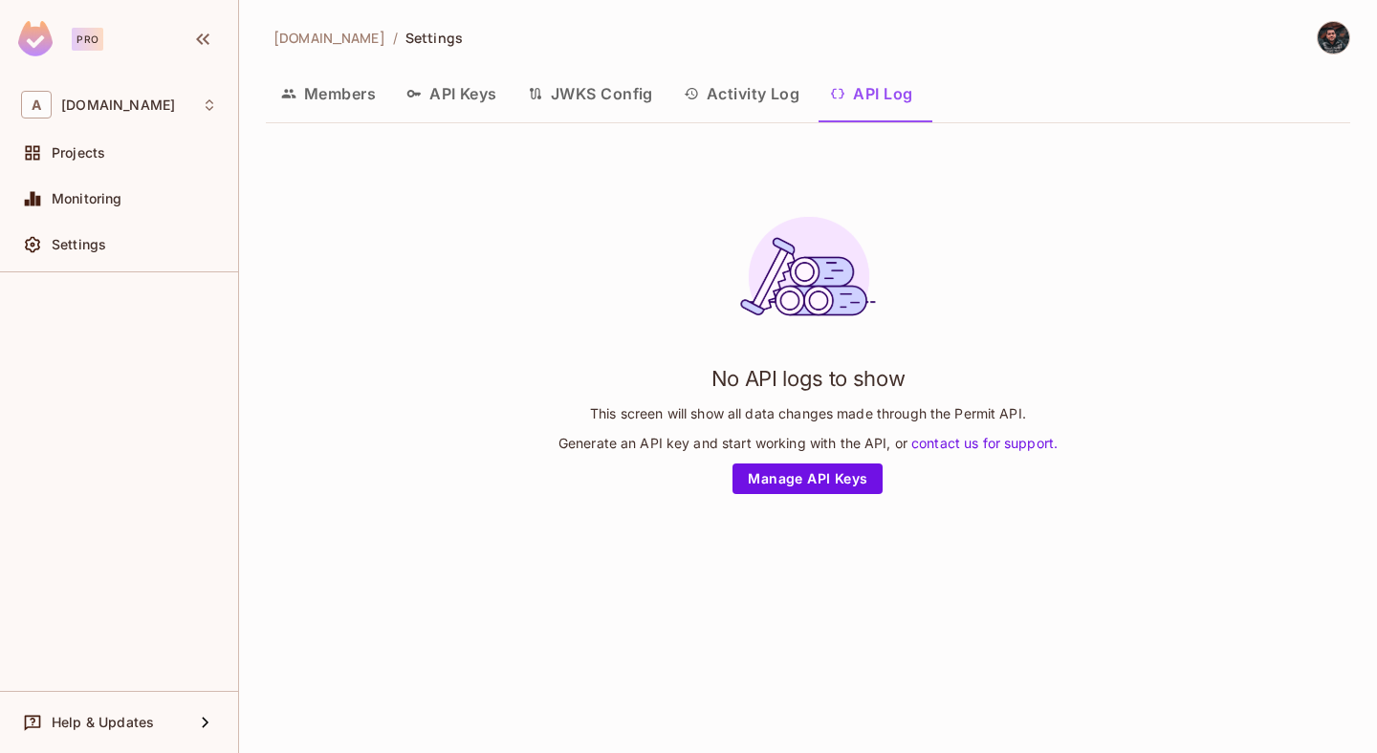
click at [788, 95] on button "Activity Log" at bounding box center [741, 94] width 147 height 48
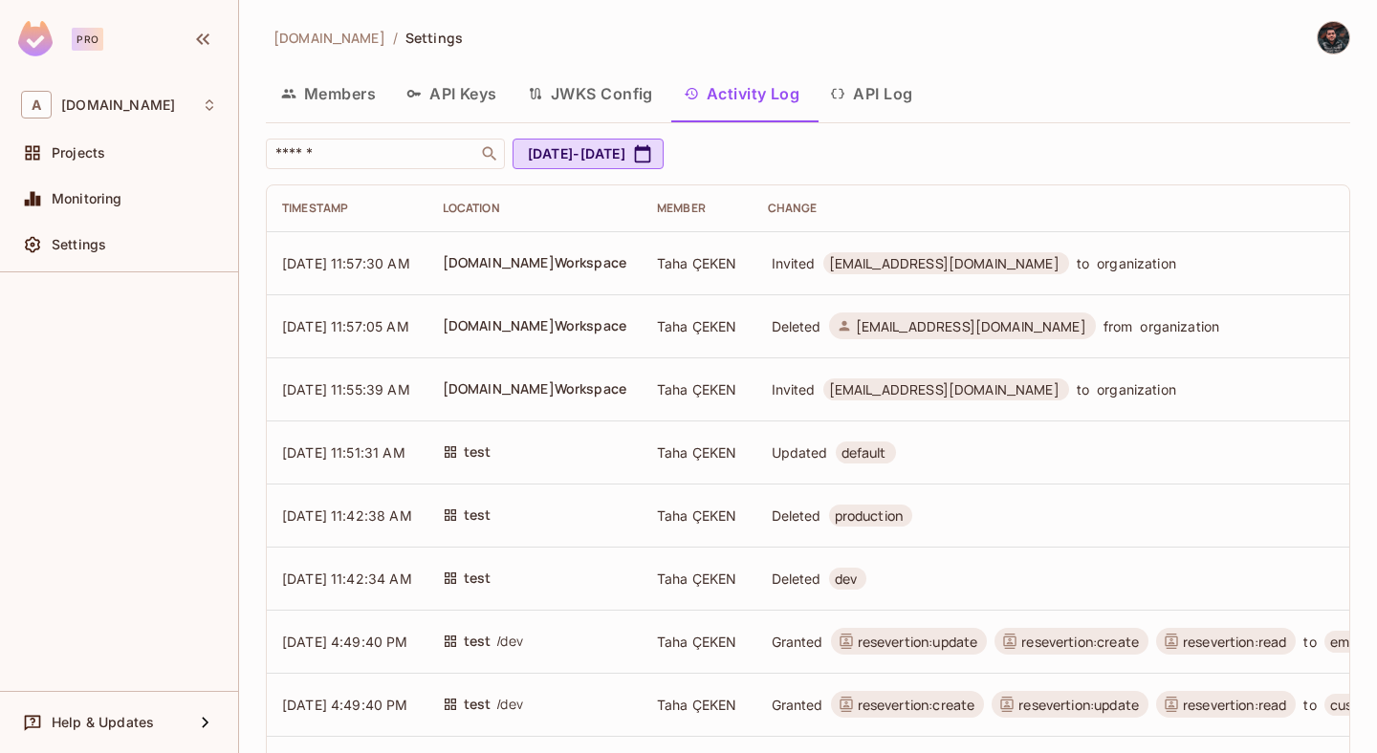
click at [332, 86] on button "Members" at bounding box center [328, 94] width 125 height 48
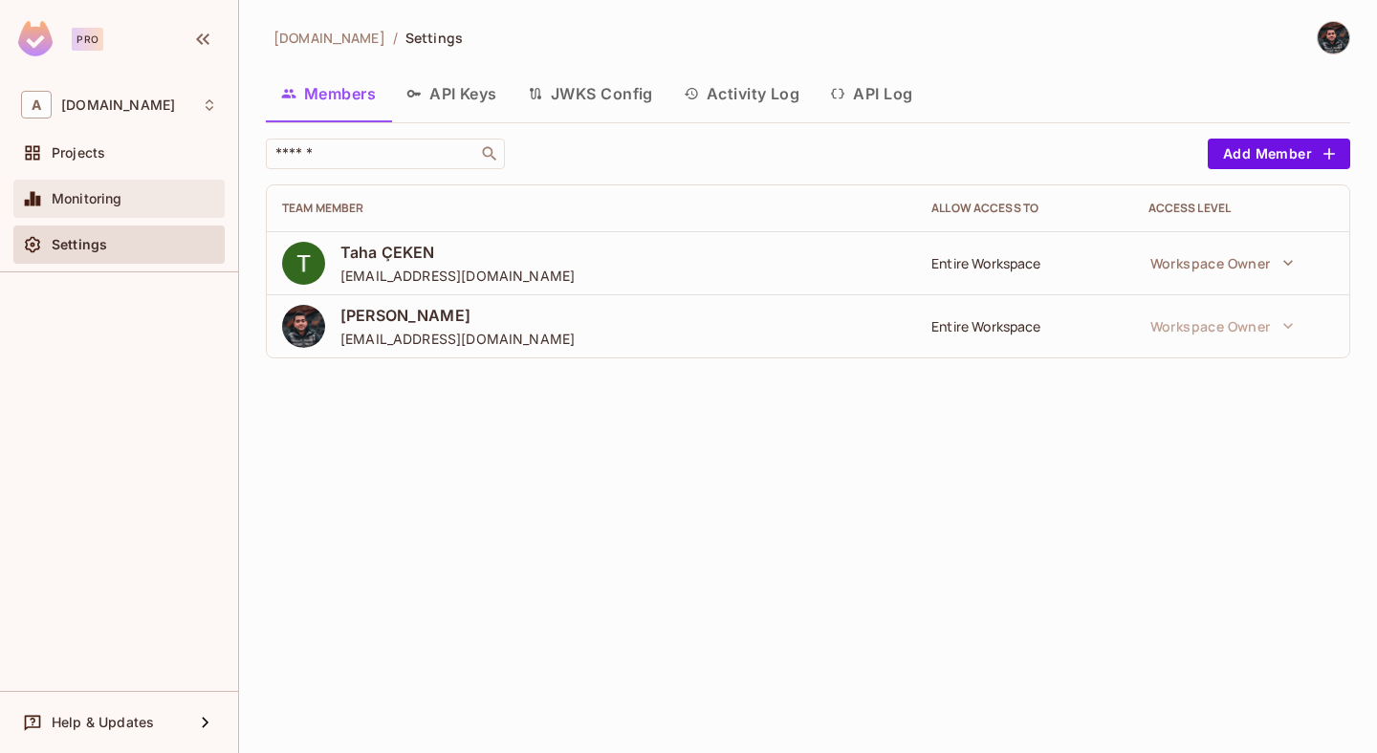
click at [75, 192] on span "Monitoring" at bounding box center [87, 198] width 71 height 15
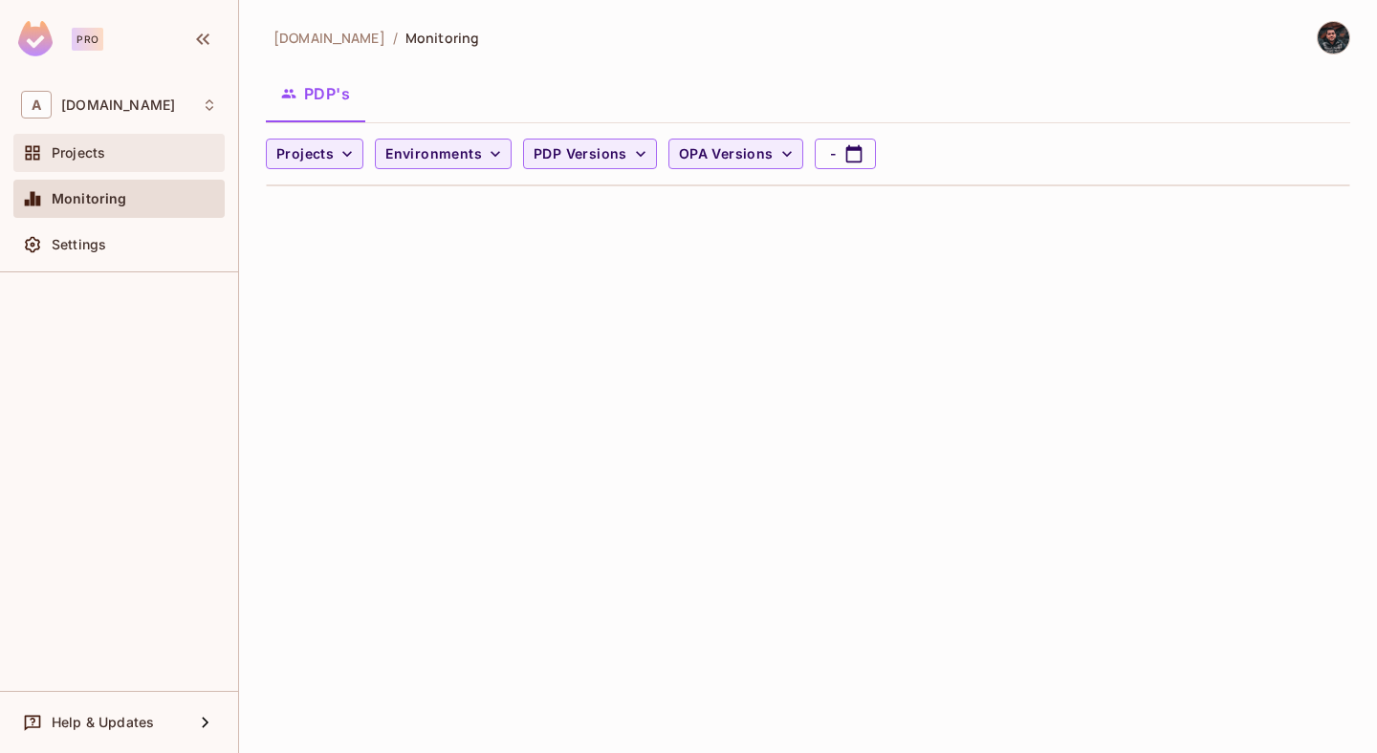
click at [100, 154] on span "Projects" at bounding box center [79, 152] width 54 height 15
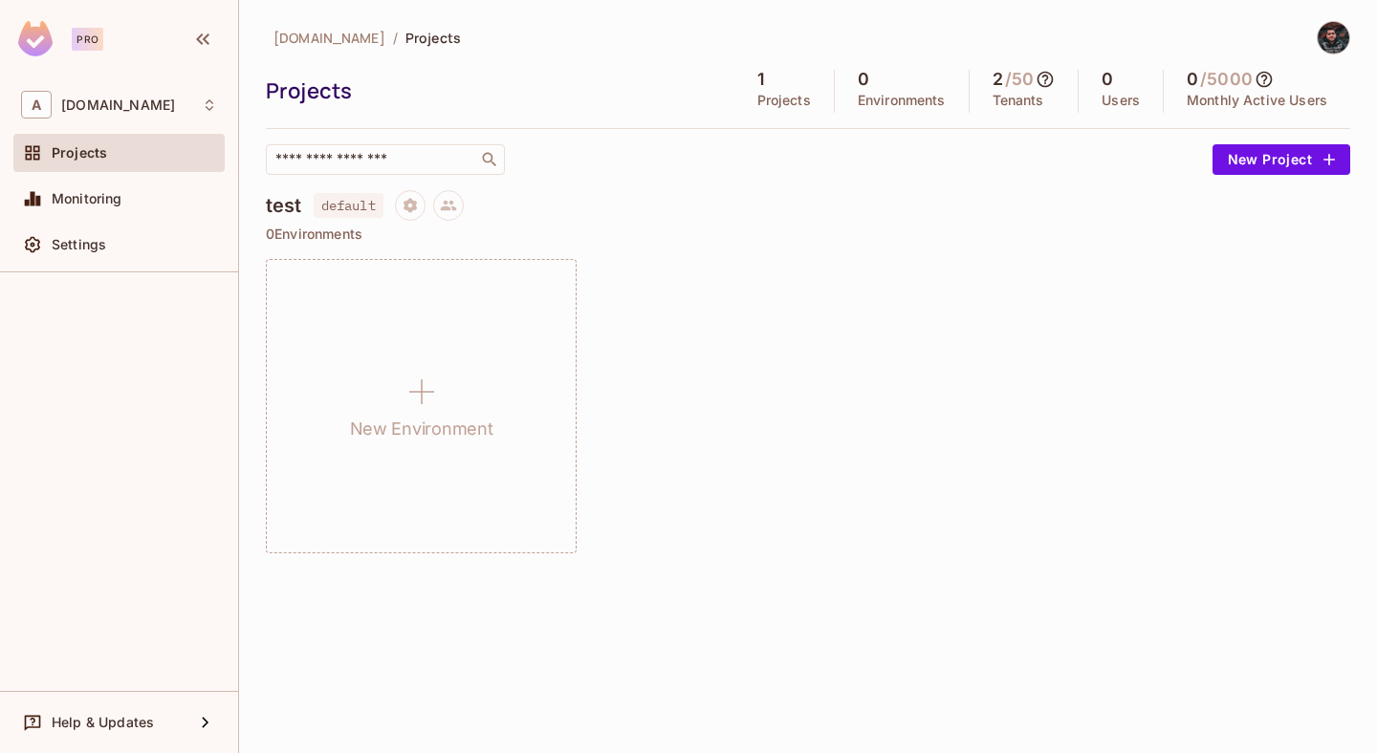
click at [1047, 85] on icon at bounding box center [1044, 79] width 19 height 19
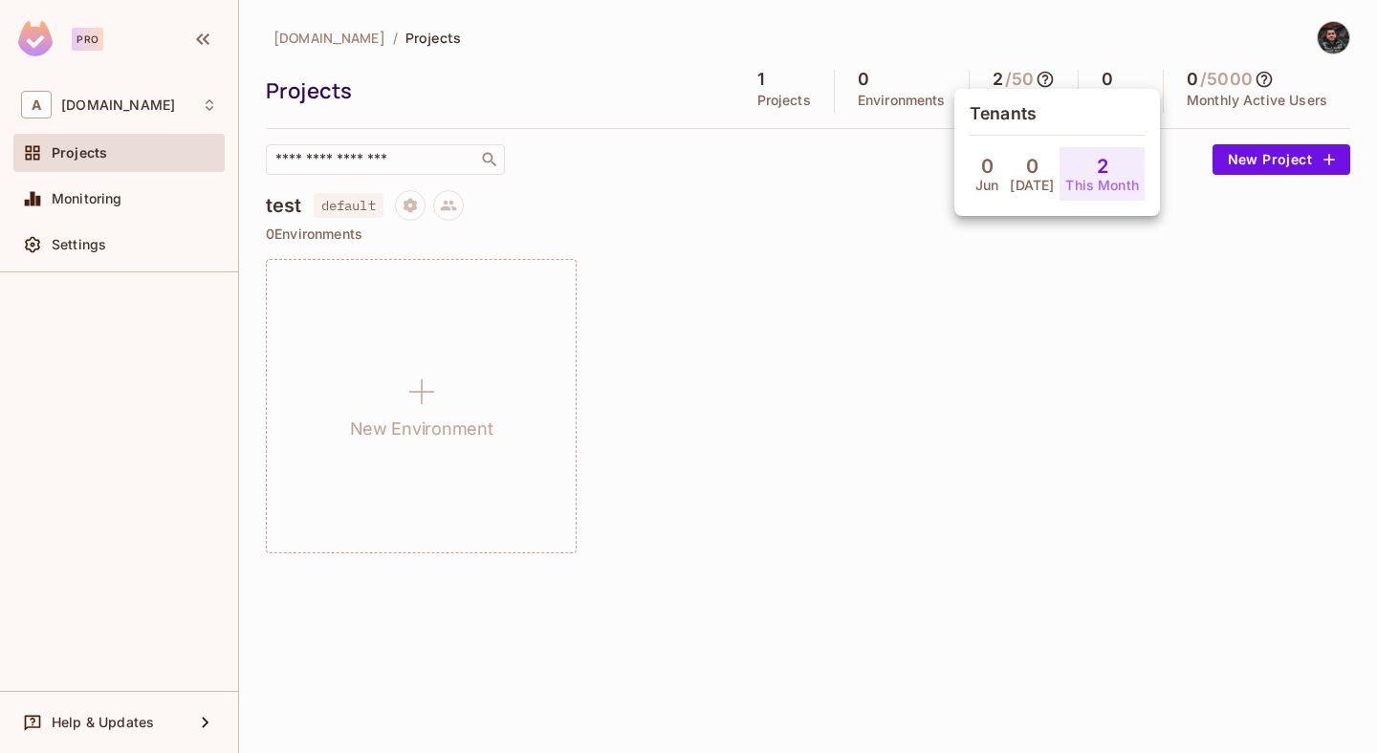
click at [1259, 86] on div at bounding box center [688, 376] width 1377 height 753
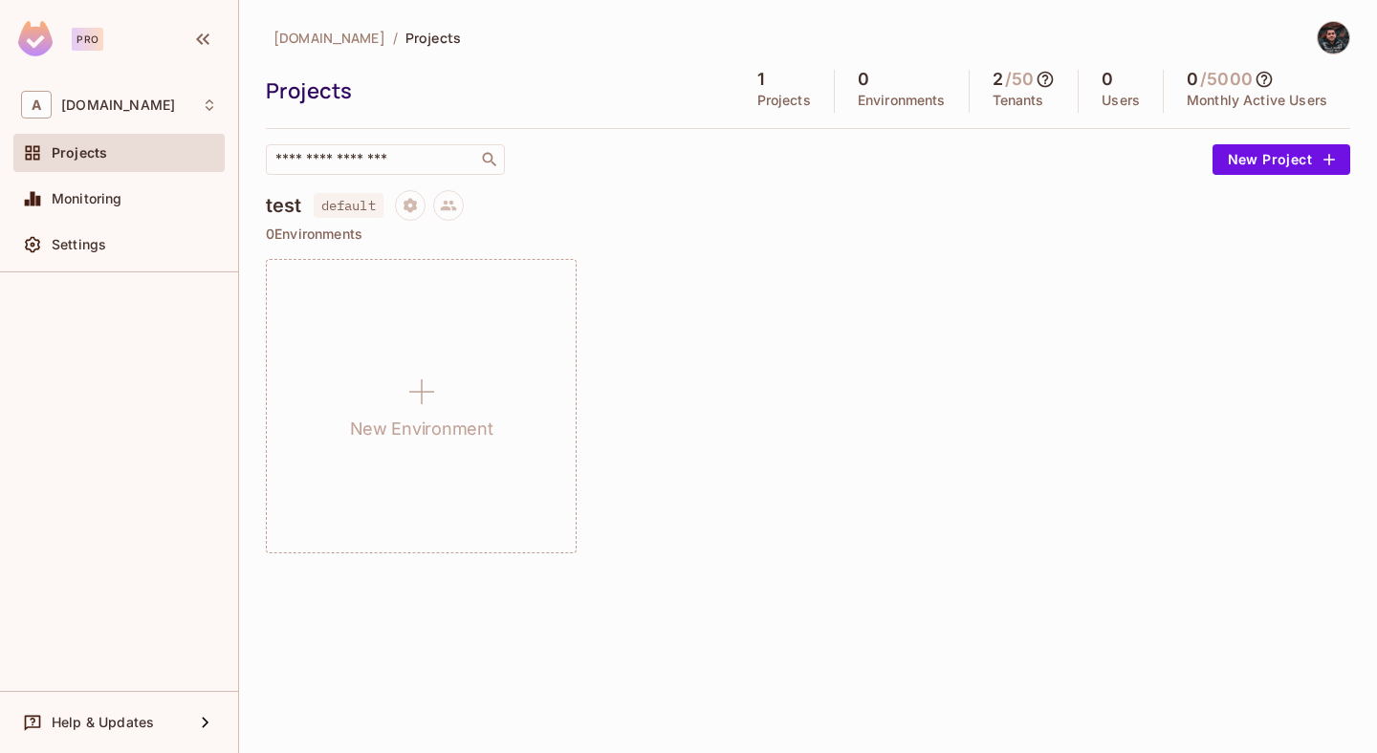
click at [1265, 86] on icon at bounding box center [1264, 80] width 16 height 16
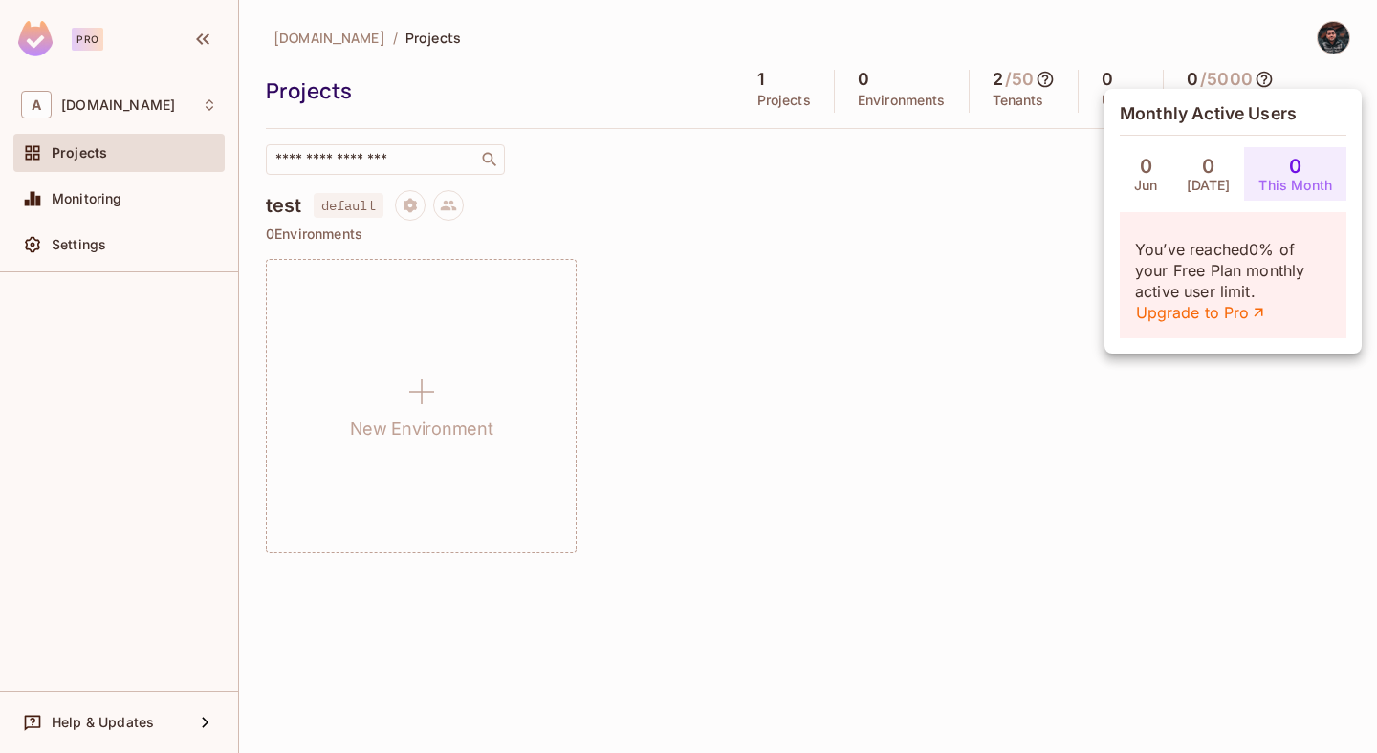
click at [701, 320] on div at bounding box center [688, 376] width 1377 height 753
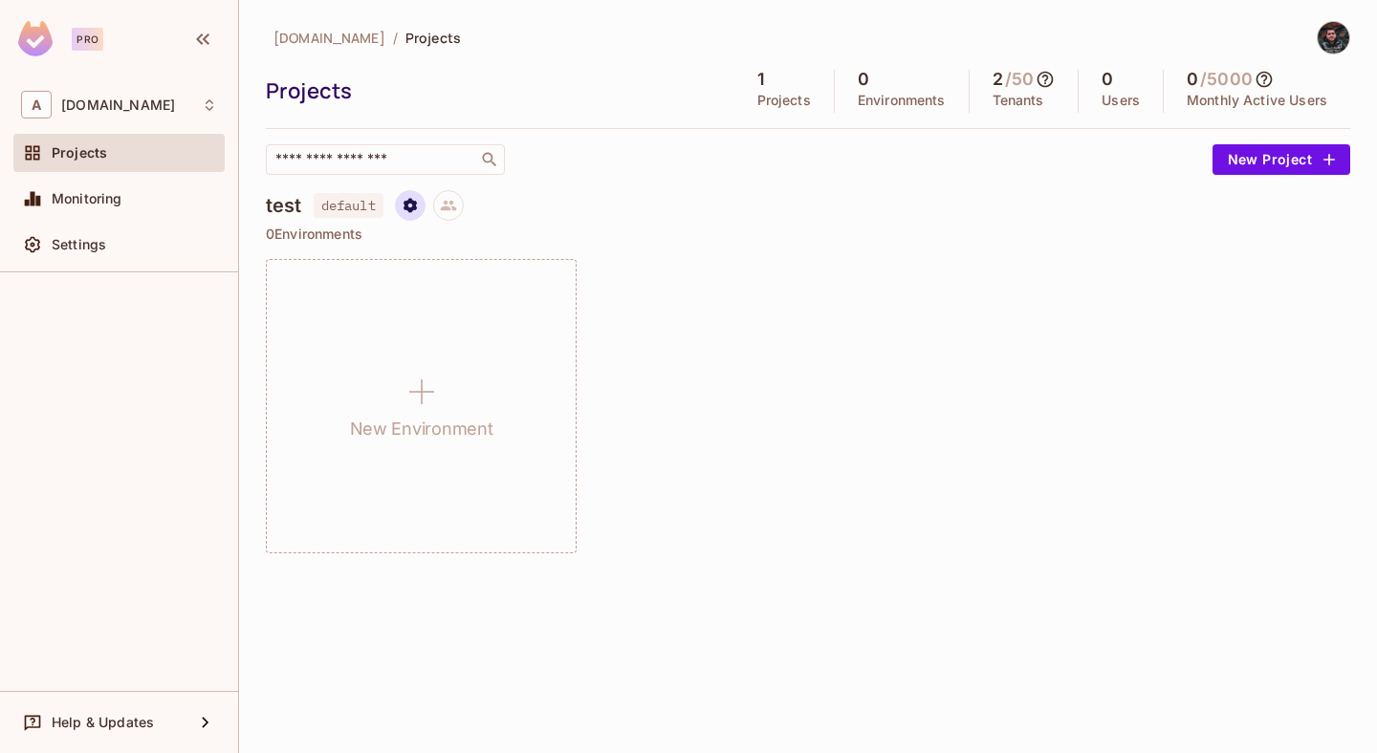
click at [405, 199] on icon "Project settings" at bounding box center [410, 205] width 17 height 17
click at [506, 318] on ul "default Edit Project Delete Project" at bounding box center [495, 283] width 166 height 131
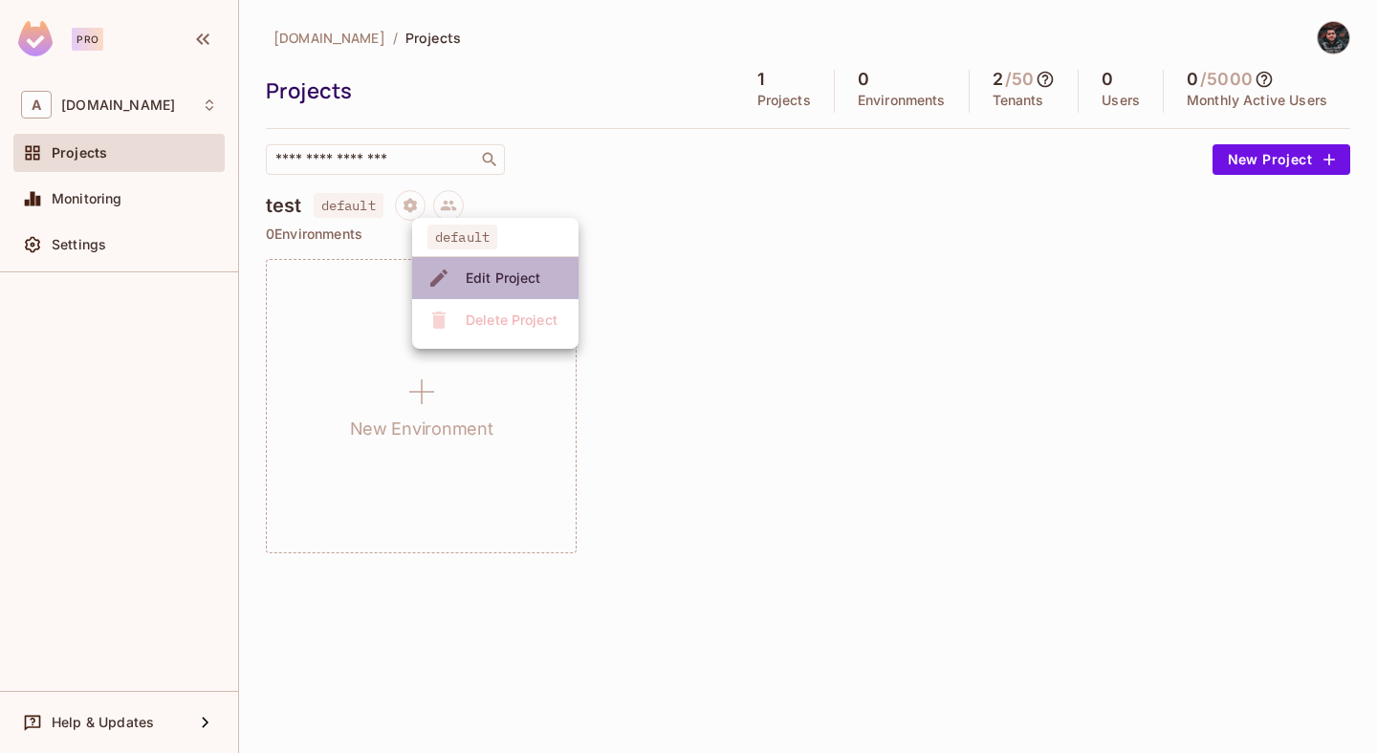
click at [504, 276] on div "Edit Project" at bounding box center [504, 278] width 76 height 19
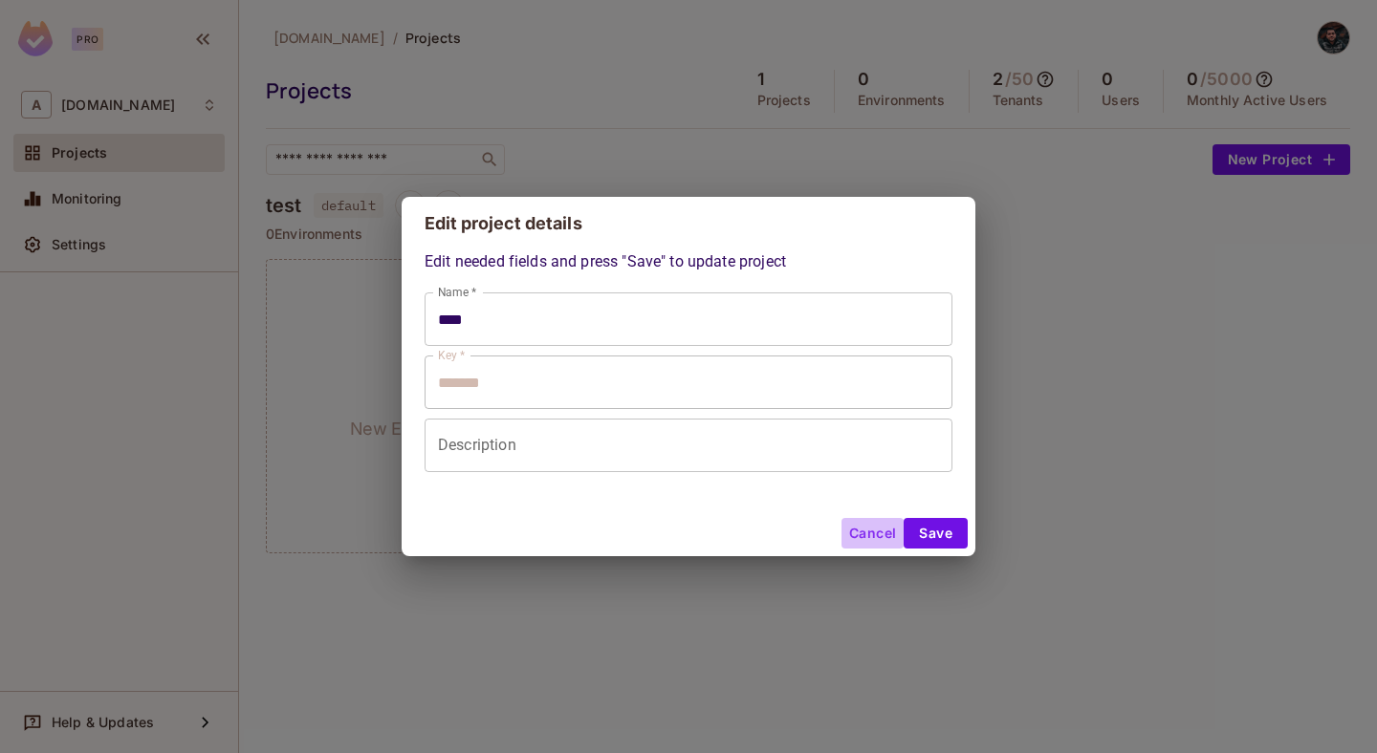
click at [875, 527] on button "Cancel" at bounding box center [872, 533] width 62 height 31
type input "****"
type input "*******"
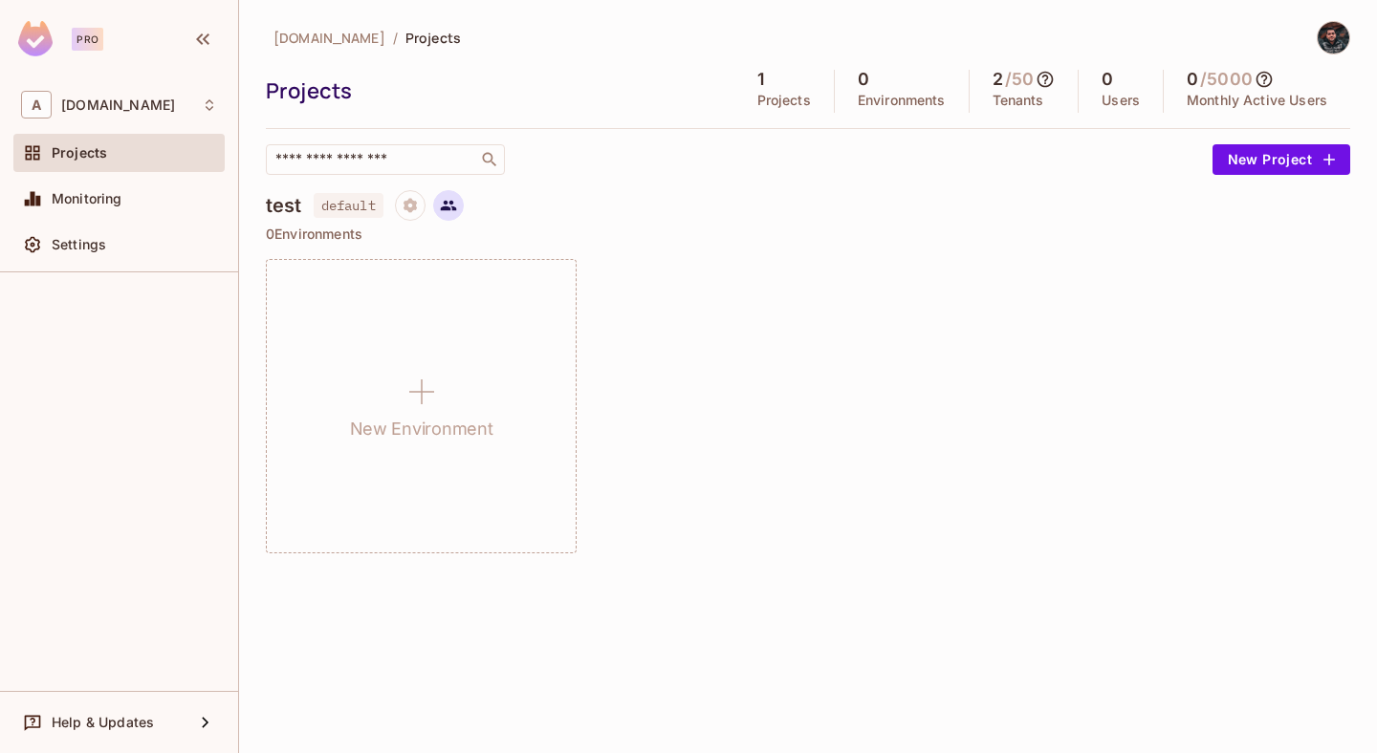
click at [451, 202] on icon at bounding box center [448, 206] width 16 height 11
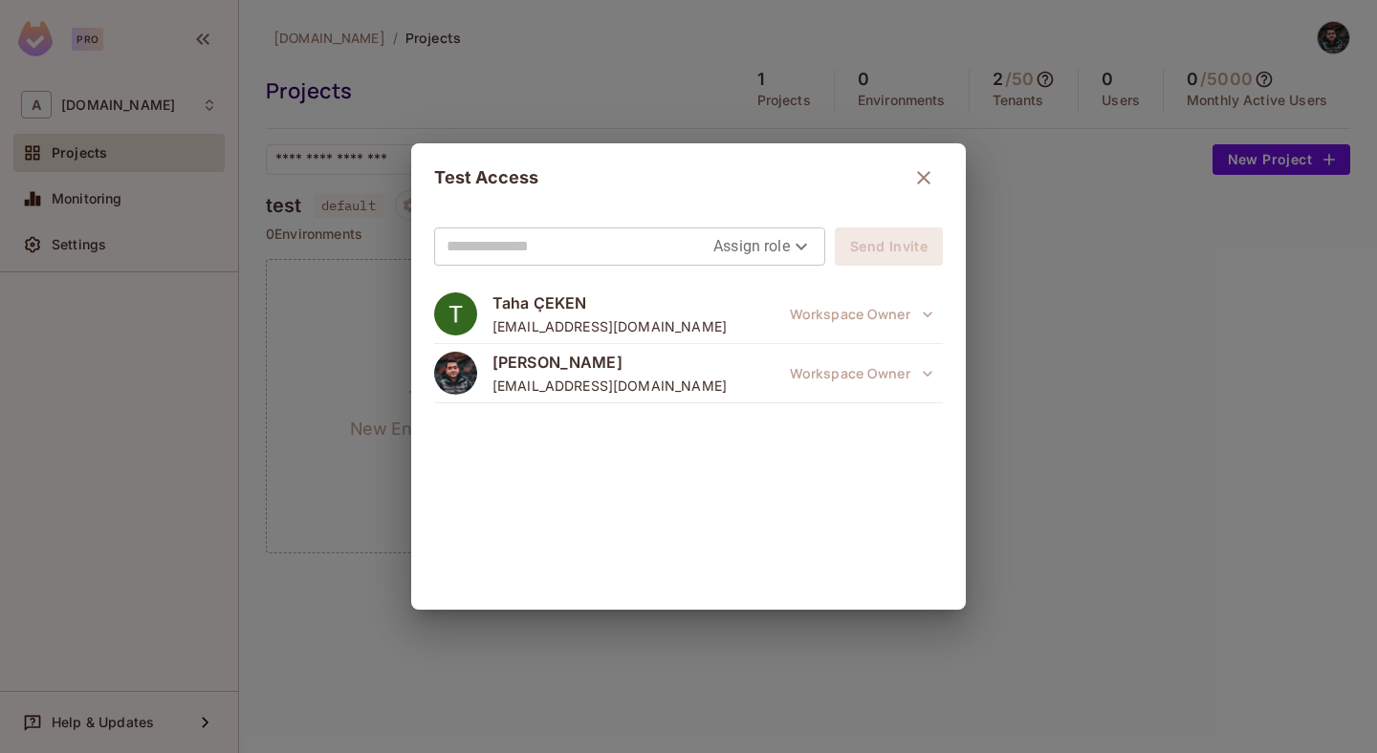
drag, startPoint x: 922, startPoint y: 178, endPoint x: 786, endPoint y: 216, distance: 141.0
click at [786, 216] on div "Test Access Assign role Send Invite Taha ÇEKEN taha.ceken@abclojistik.com Works…" at bounding box center [688, 376] width 555 height 467
click at [769, 247] on body "Pro A abclojistik.com Projects Monitoring Settings Help & Updates abclojistik.c…" at bounding box center [688, 376] width 1377 height 753
click at [925, 171] on div at bounding box center [688, 376] width 1377 height 753
click at [935, 172] on button "button" at bounding box center [923, 178] width 38 height 38
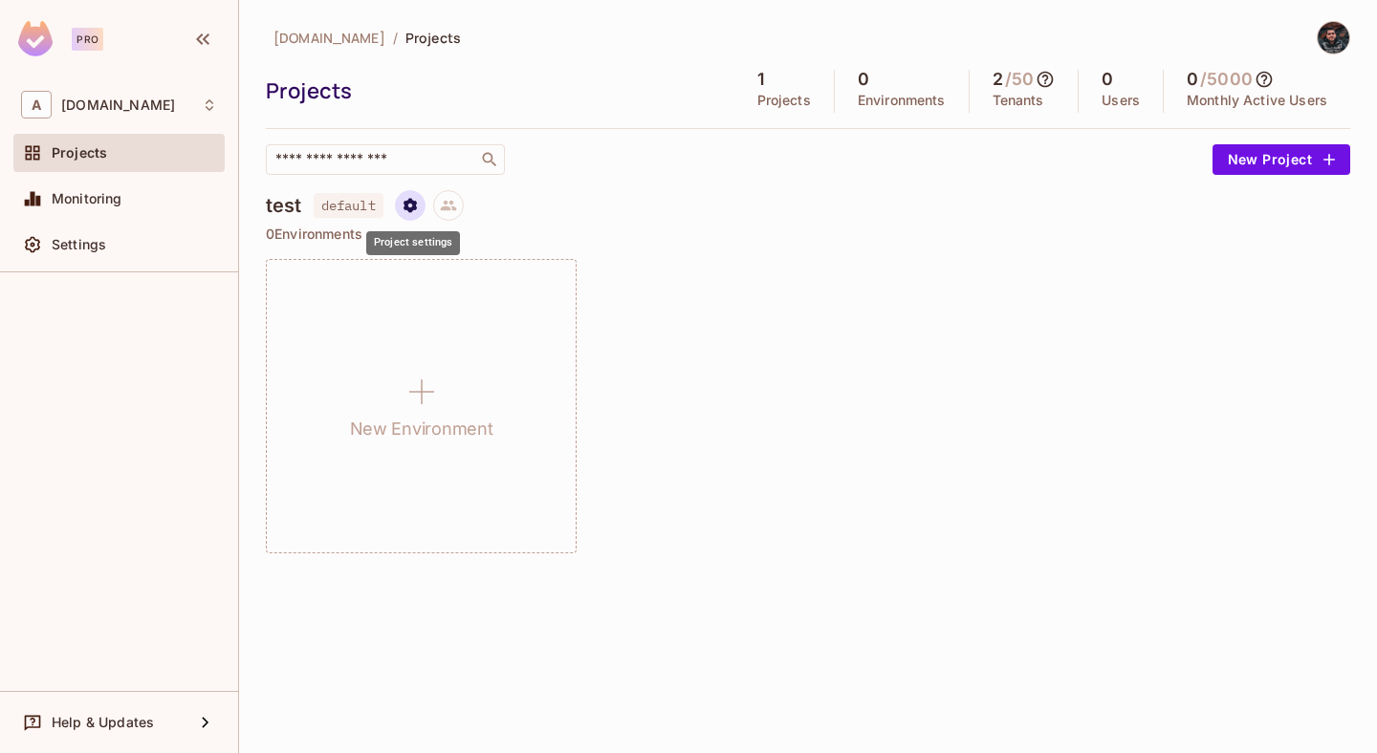
click at [419, 199] on icon "Project settings" at bounding box center [410, 205] width 17 height 17
click at [541, 192] on div at bounding box center [688, 376] width 1377 height 753
click at [280, 207] on h4 "test" at bounding box center [284, 205] width 36 height 23
click at [357, 211] on span "default" at bounding box center [349, 205] width 70 height 25
click at [415, 211] on icon "Project settings" at bounding box center [410, 205] width 17 height 17
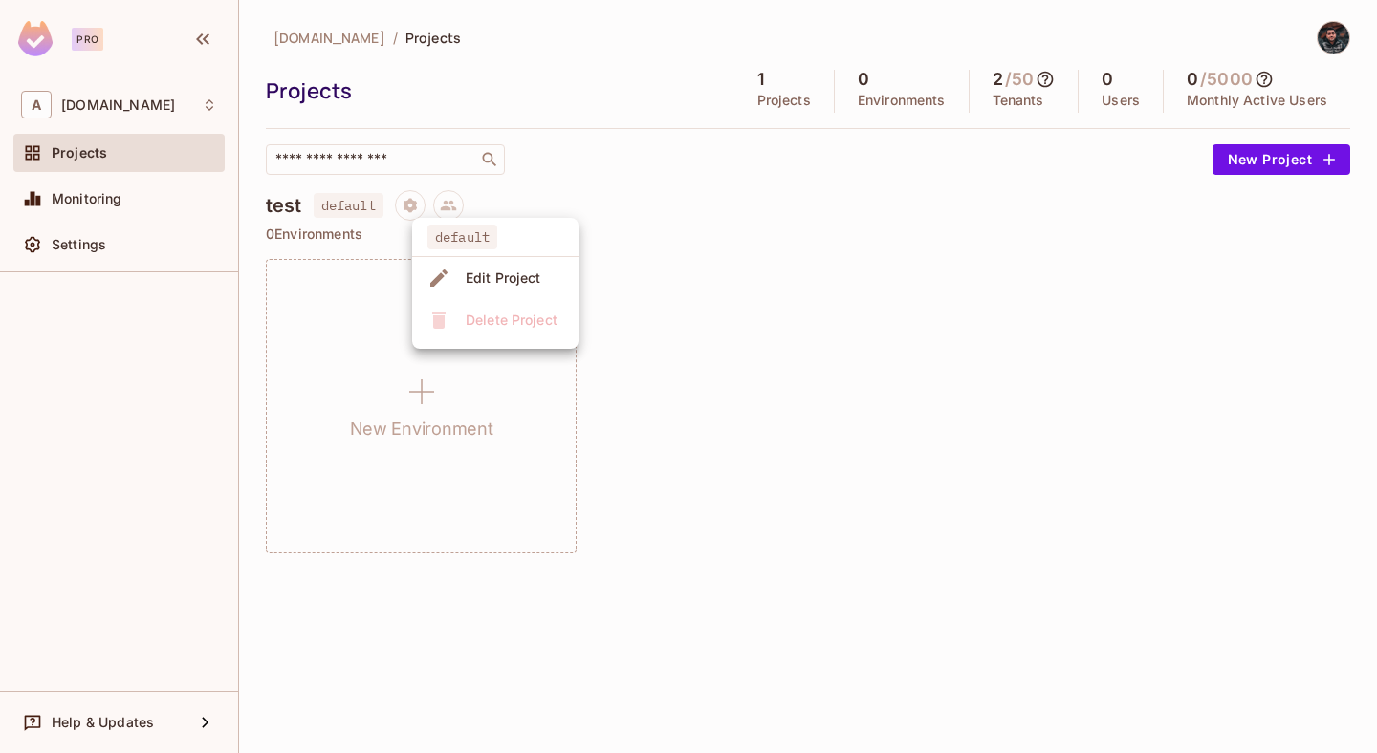
click at [508, 335] on ul "default Edit Project Delete Project" at bounding box center [495, 283] width 166 height 131
click at [508, 327] on ul "default Edit Project Delete Project" at bounding box center [495, 283] width 166 height 131
click at [482, 320] on ul "default Edit Project Delete Project" at bounding box center [495, 283] width 166 height 131
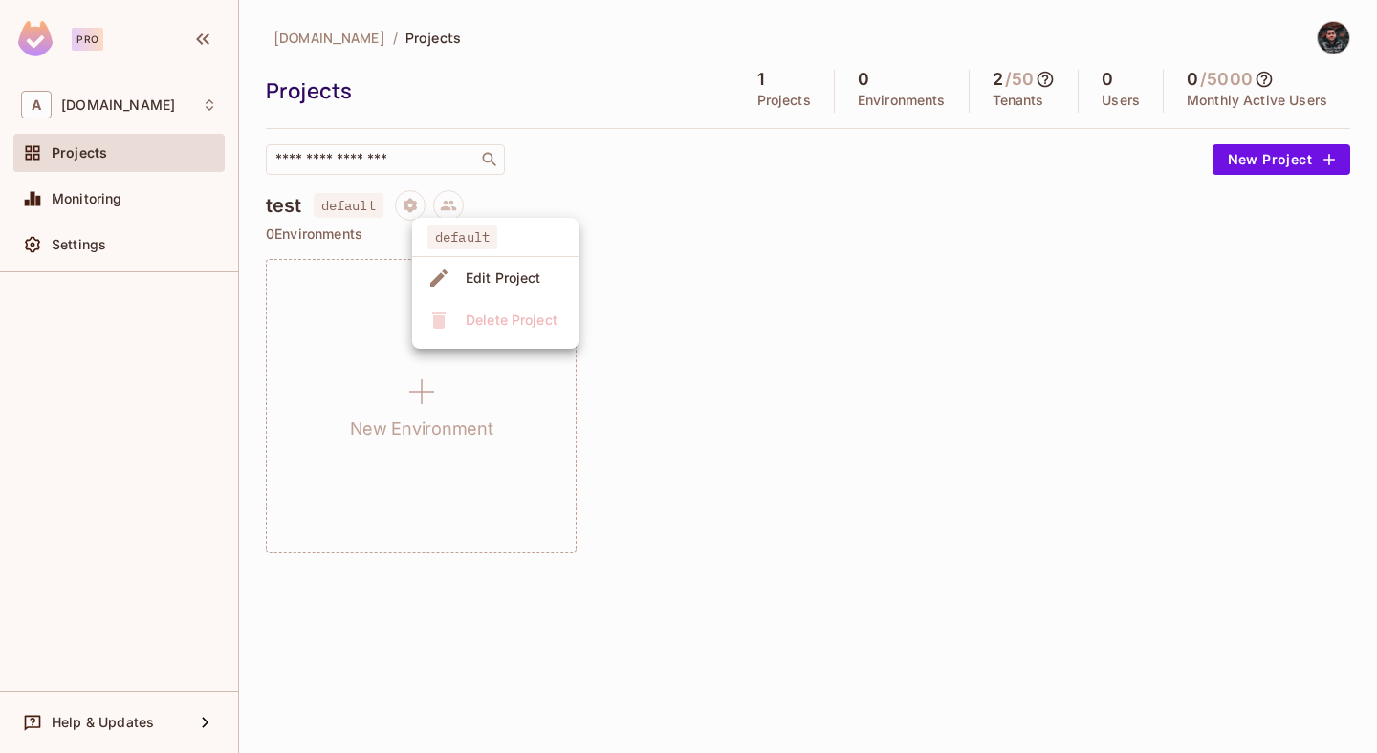
click at [482, 320] on ul "default Edit Project Delete Project" at bounding box center [495, 283] width 166 height 131
click at [547, 175] on div at bounding box center [688, 376] width 1377 height 753
click at [328, 33] on span "[DOMAIN_NAME]" at bounding box center [329, 38] width 112 height 18
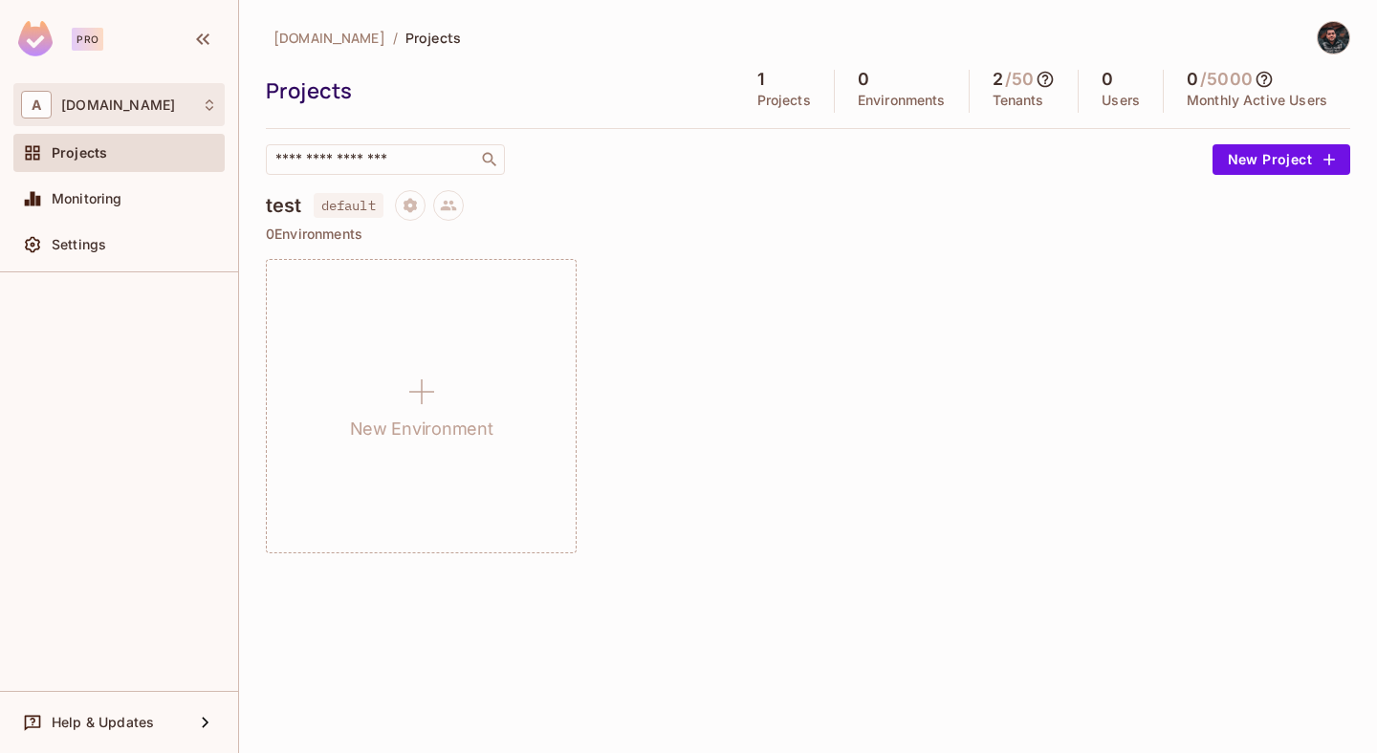
click at [176, 105] on div "A [DOMAIN_NAME]" at bounding box center [119, 105] width 196 height 28
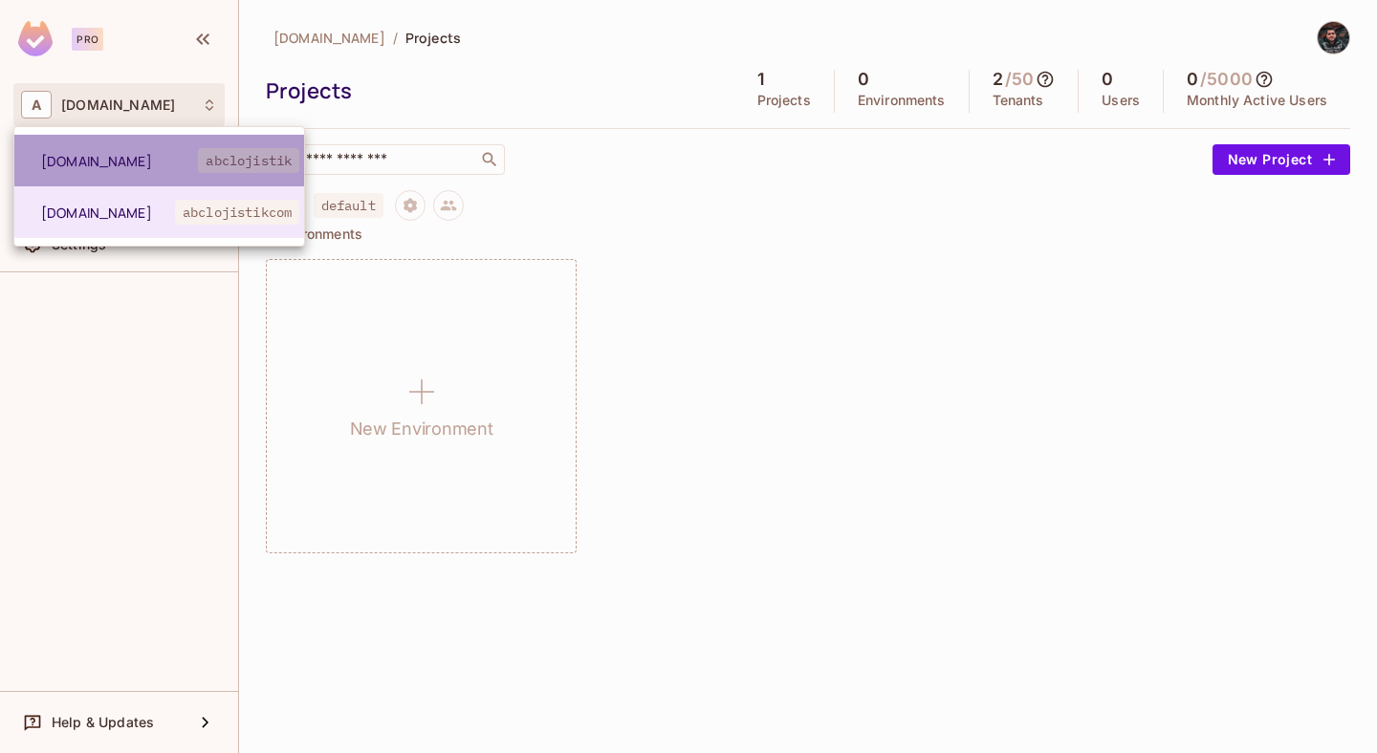
click at [175, 160] on span "[DOMAIN_NAME]" at bounding box center [119, 161] width 157 height 18
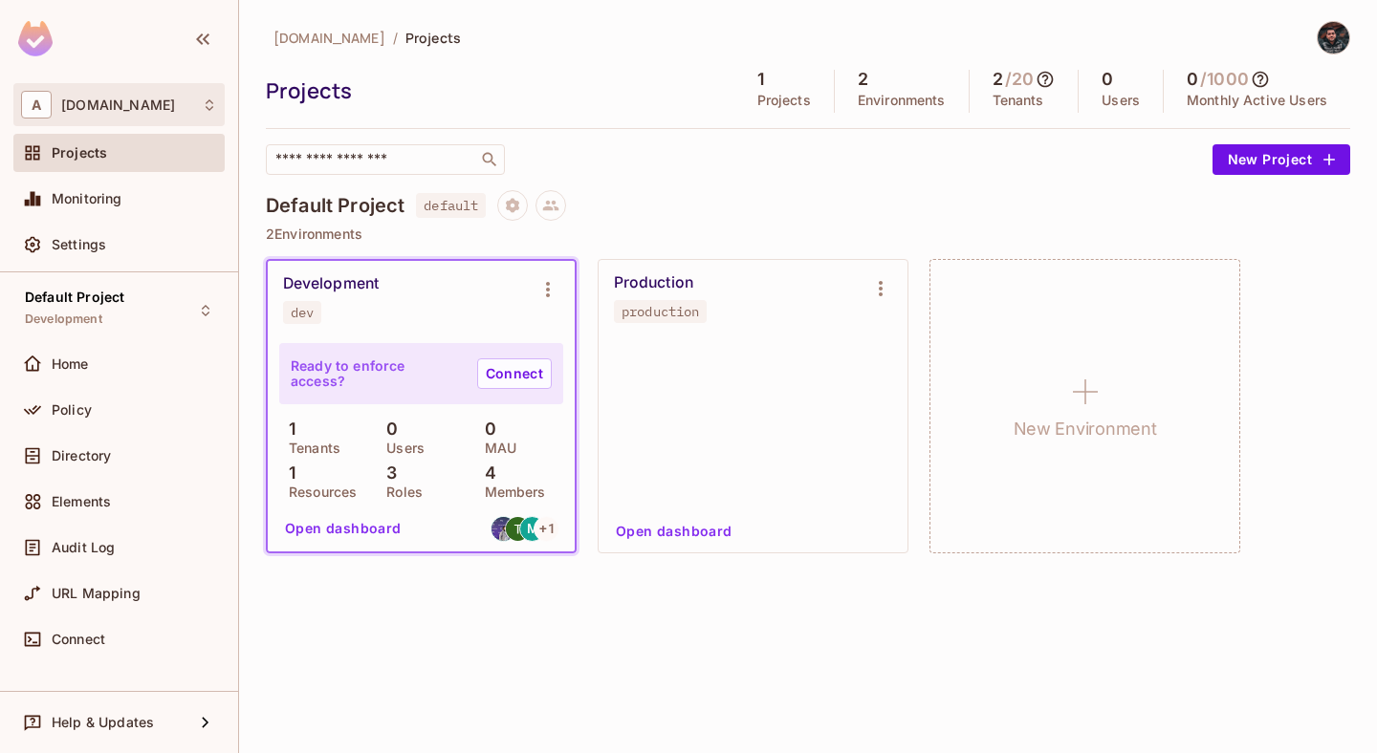
click at [161, 105] on div "A [DOMAIN_NAME]" at bounding box center [119, 105] width 196 height 28
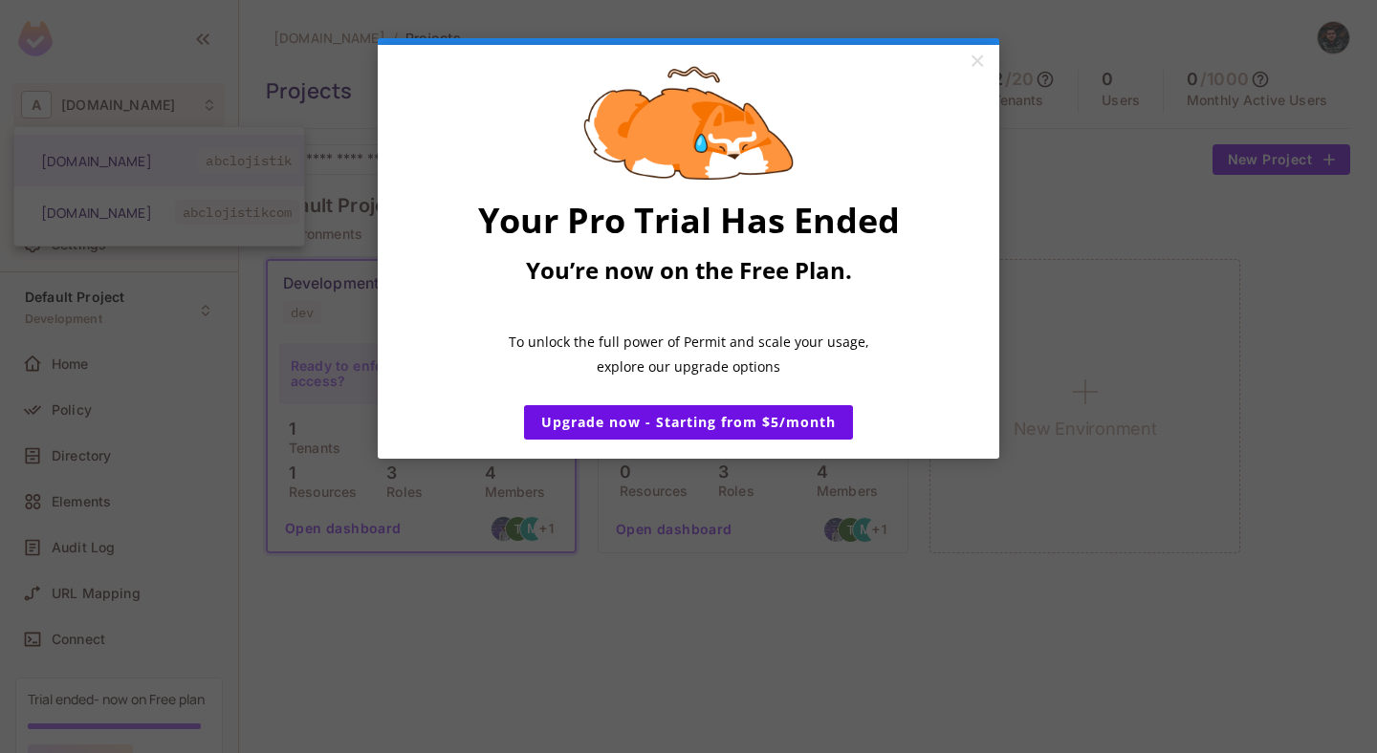
click at [133, 212] on appcues "× Your Pro Trial Has Ended You’re now on the Free Plan. ​ To unlock the full po…" at bounding box center [688, 376] width 1377 height 753
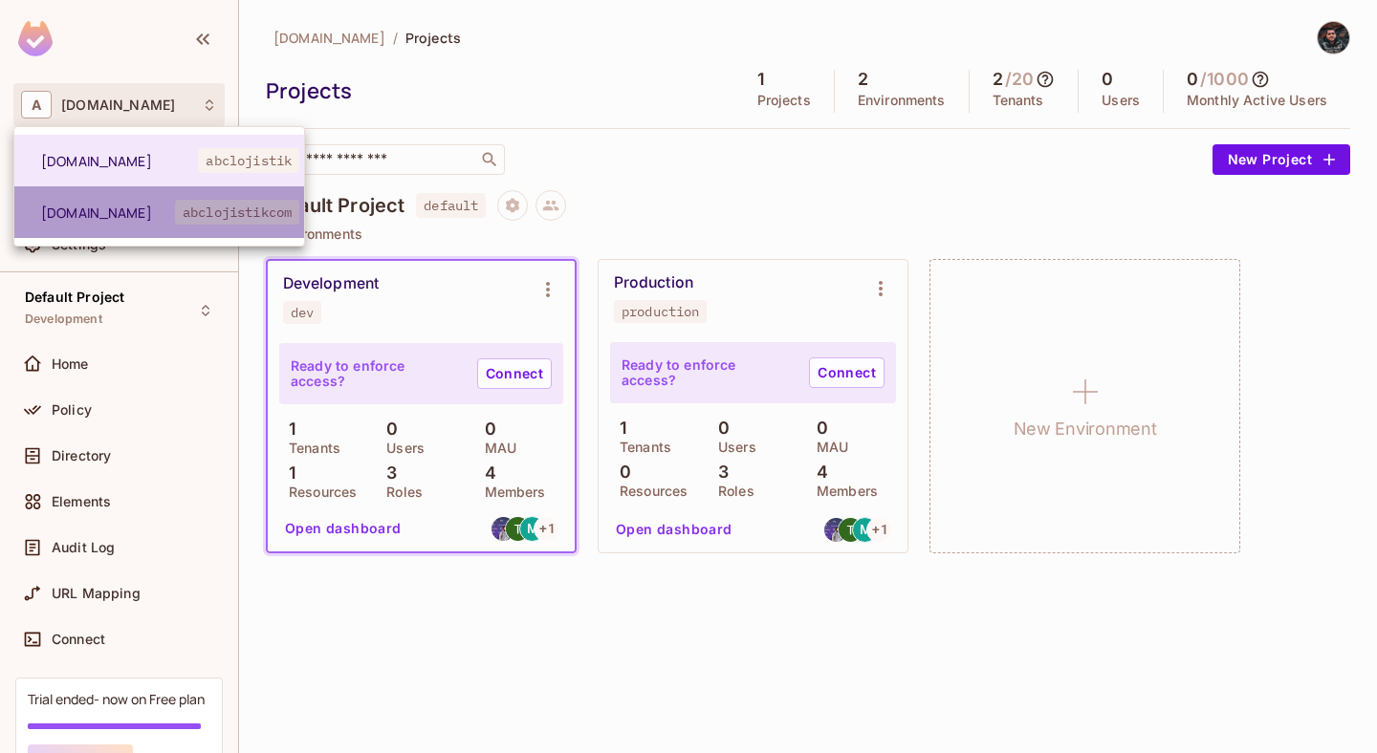
click at [166, 207] on span "[DOMAIN_NAME]" at bounding box center [108, 213] width 134 height 18
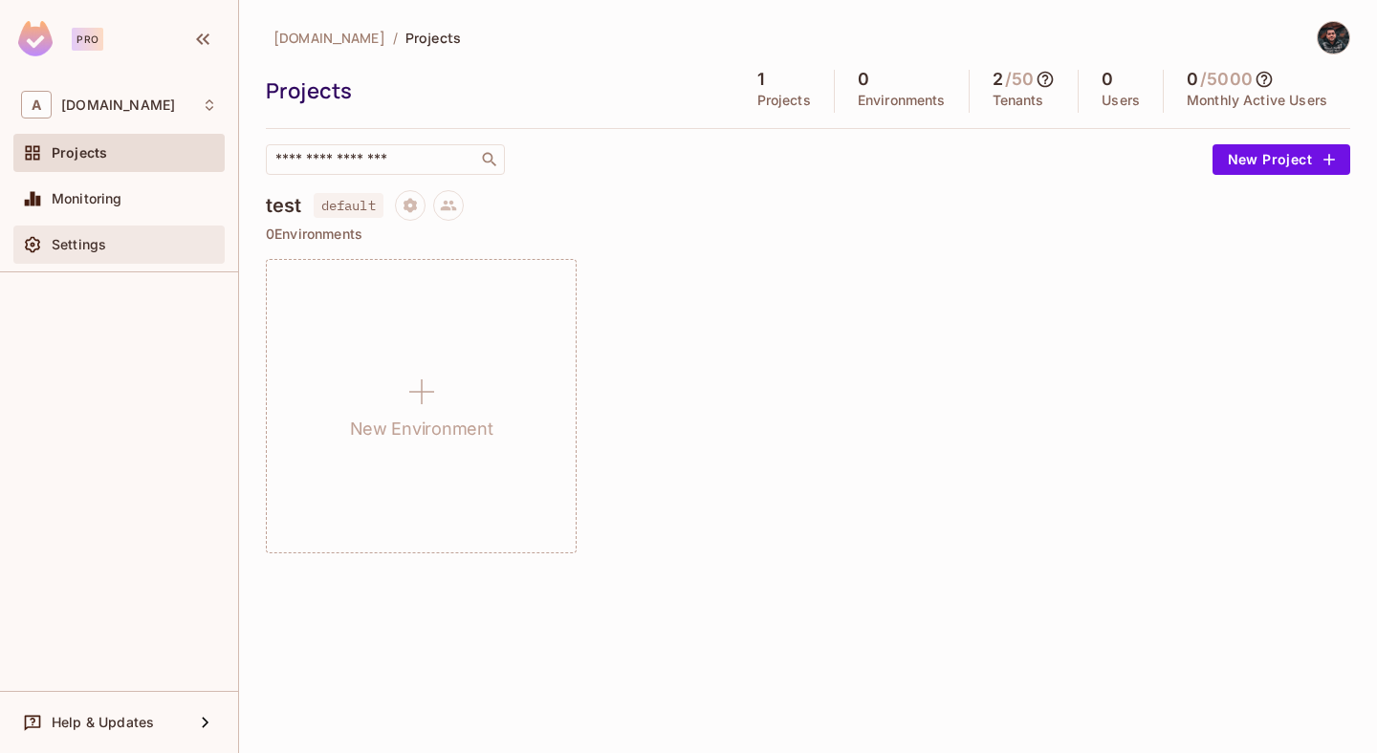
click at [142, 254] on div "Settings" at bounding box center [119, 244] width 196 height 23
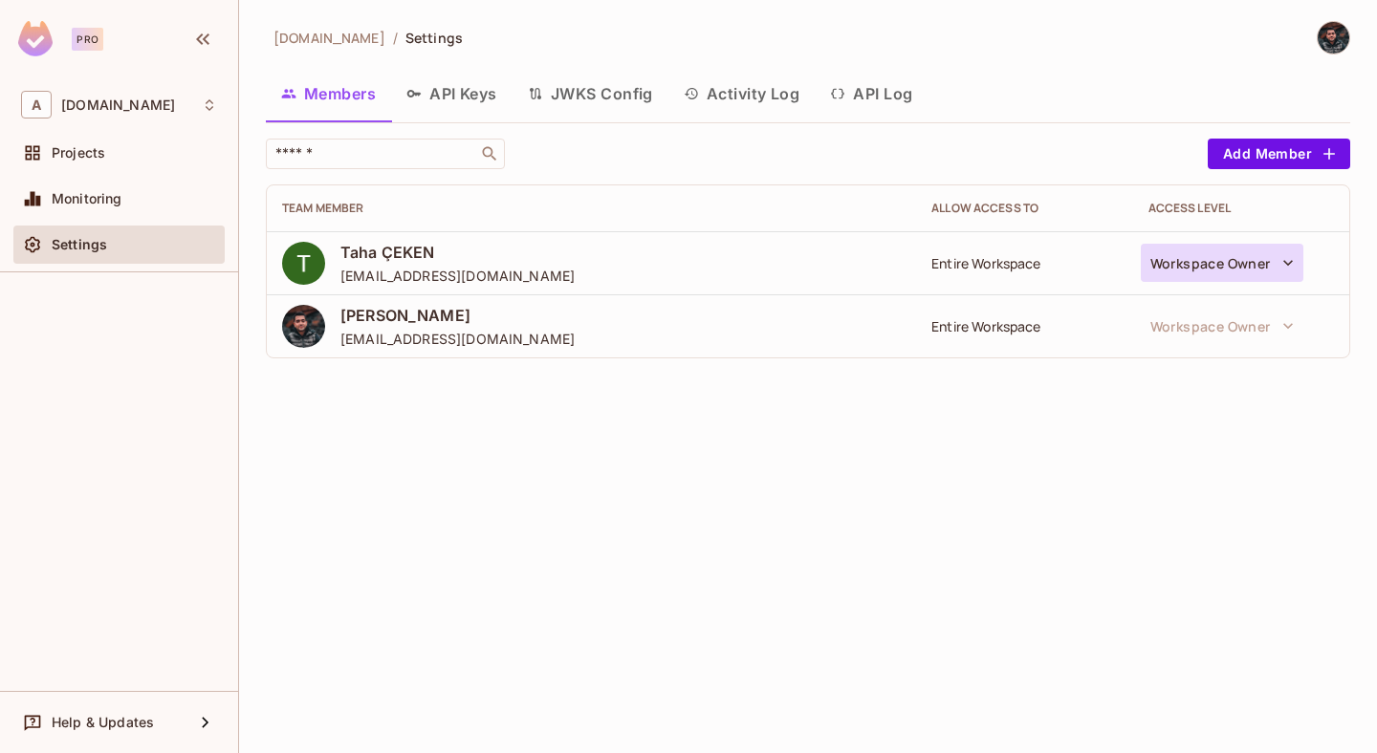
click at [1280, 264] on icon "button" at bounding box center [1287, 262] width 19 height 19
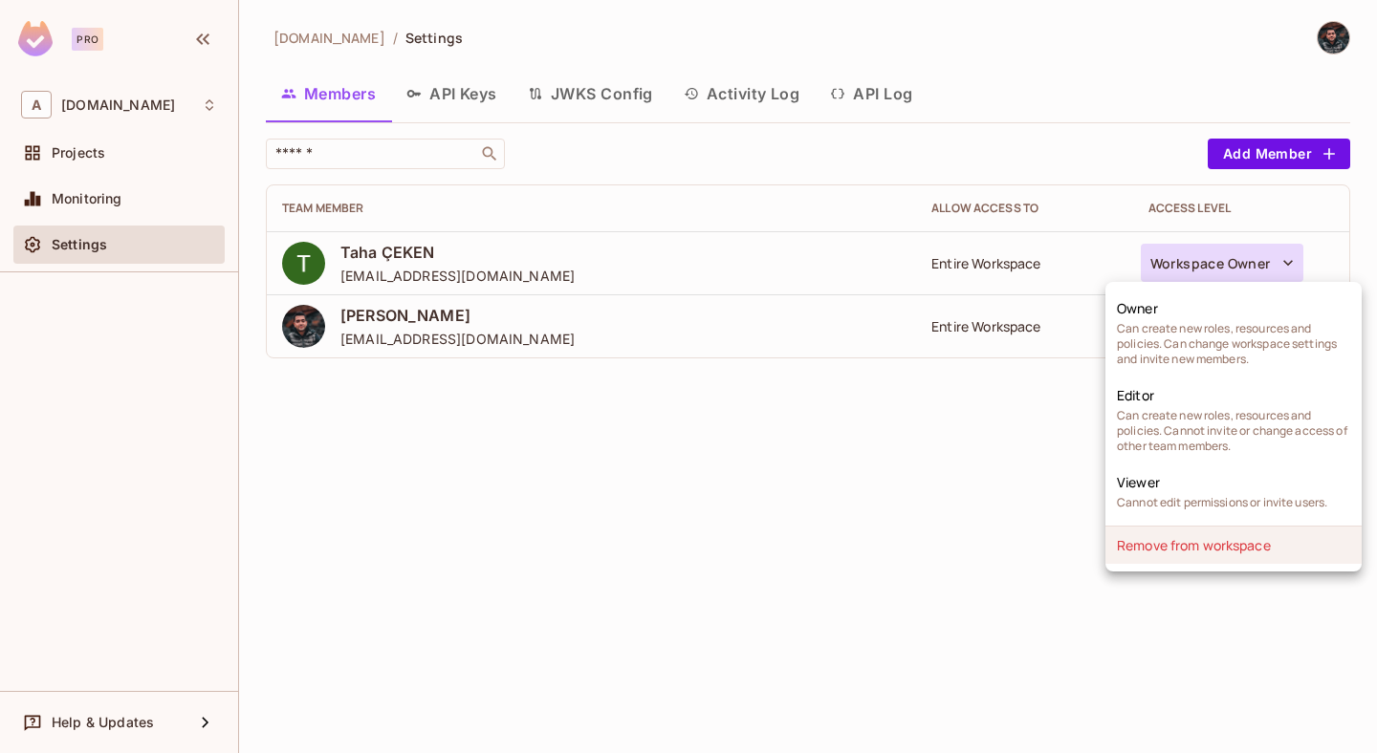
click at [1190, 545] on li "Remove from workspace" at bounding box center [1233, 545] width 256 height 37
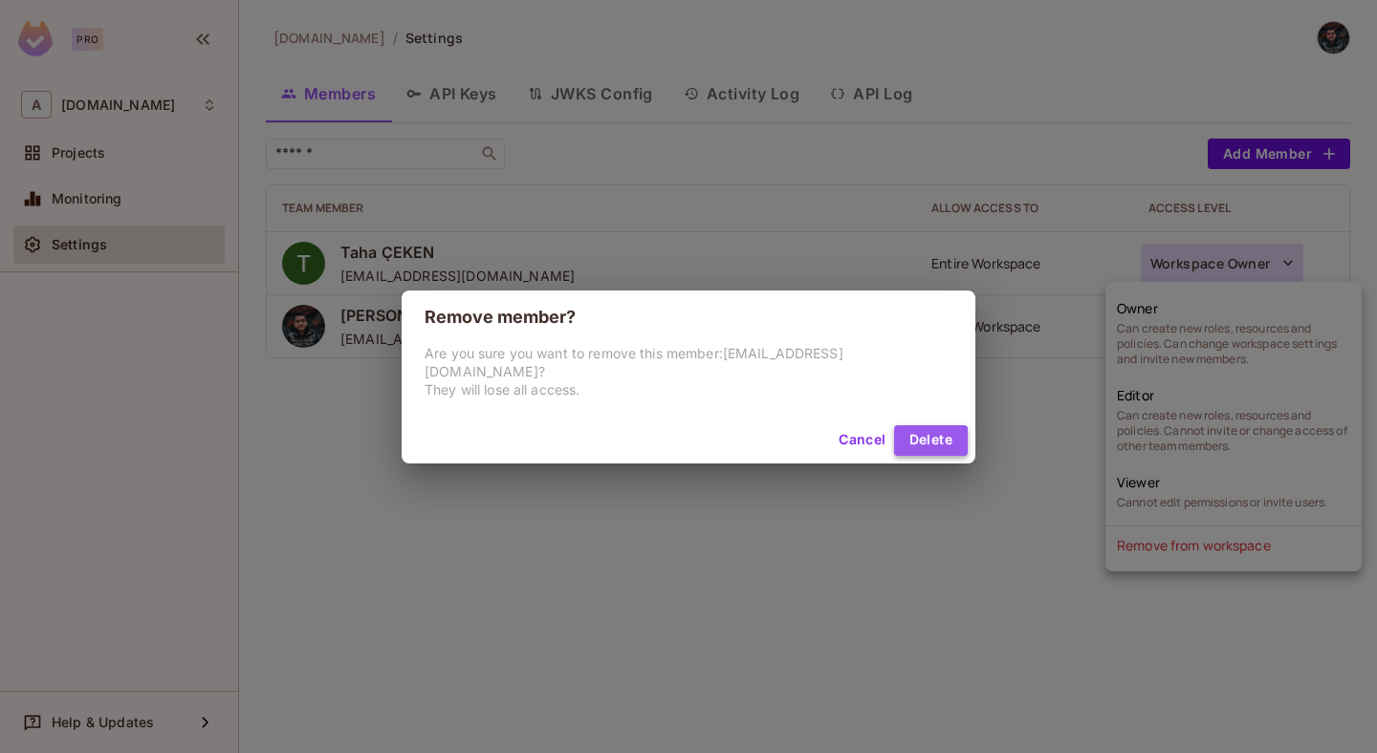
click at [918, 425] on button "Delete" at bounding box center [931, 440] width 74 height 31
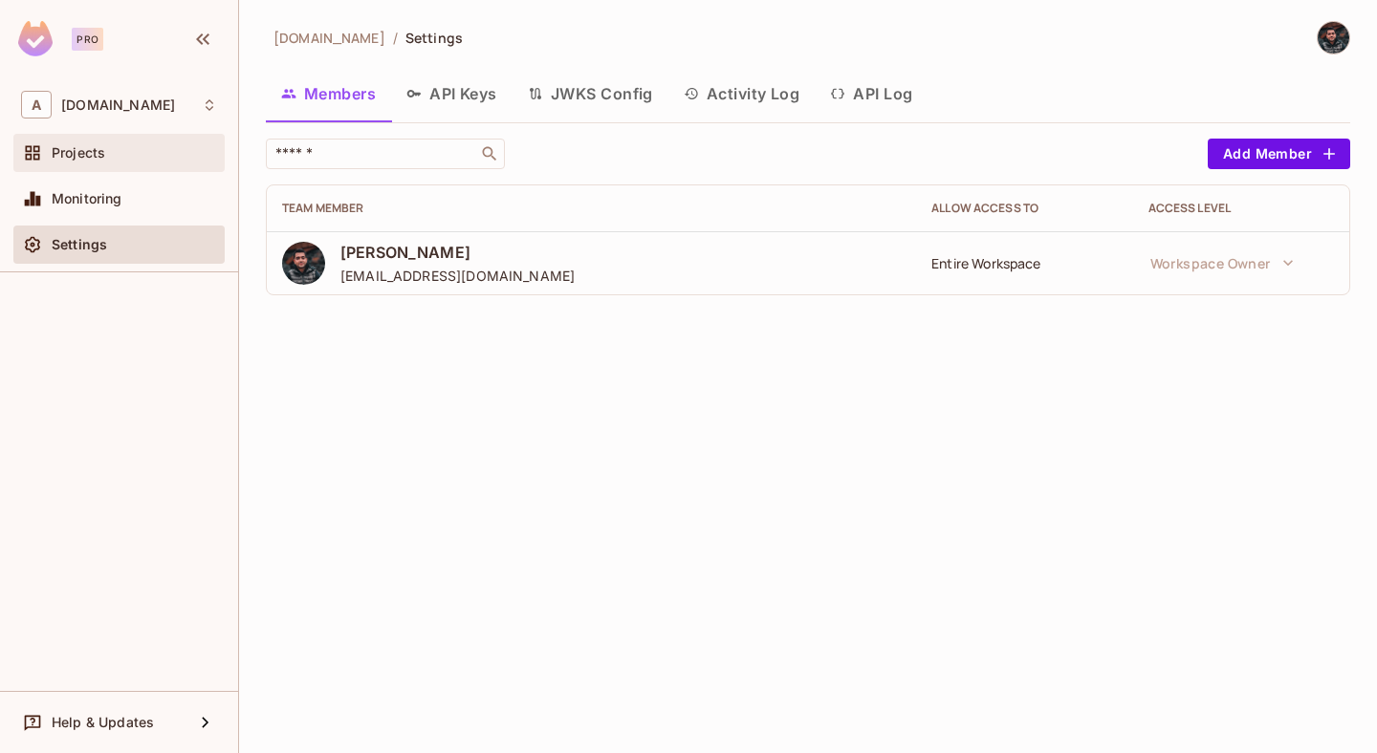
click at [119, 161] on div "Projects" at bounding box center [119, 153] width 196 height 23
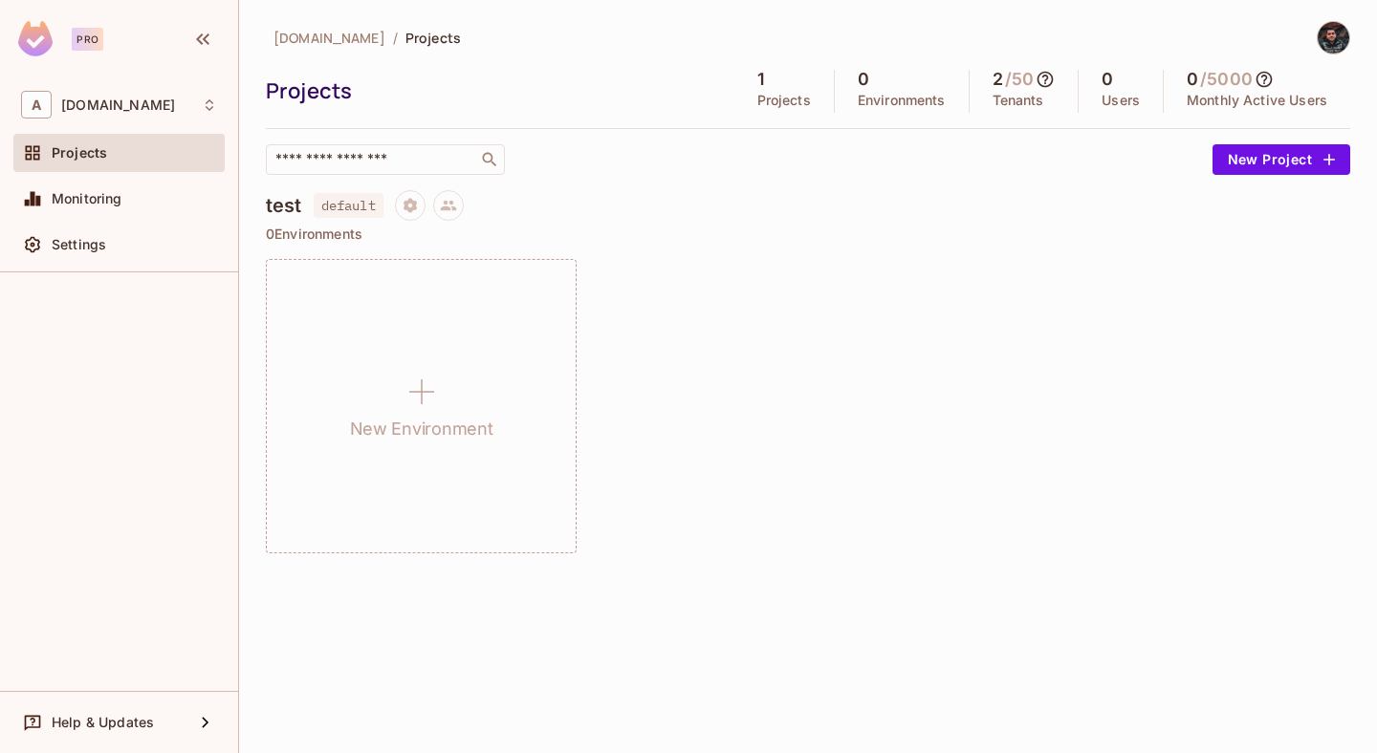
click at [1322, 35] on img at bounding box center [1333, 38] width 32 height 32
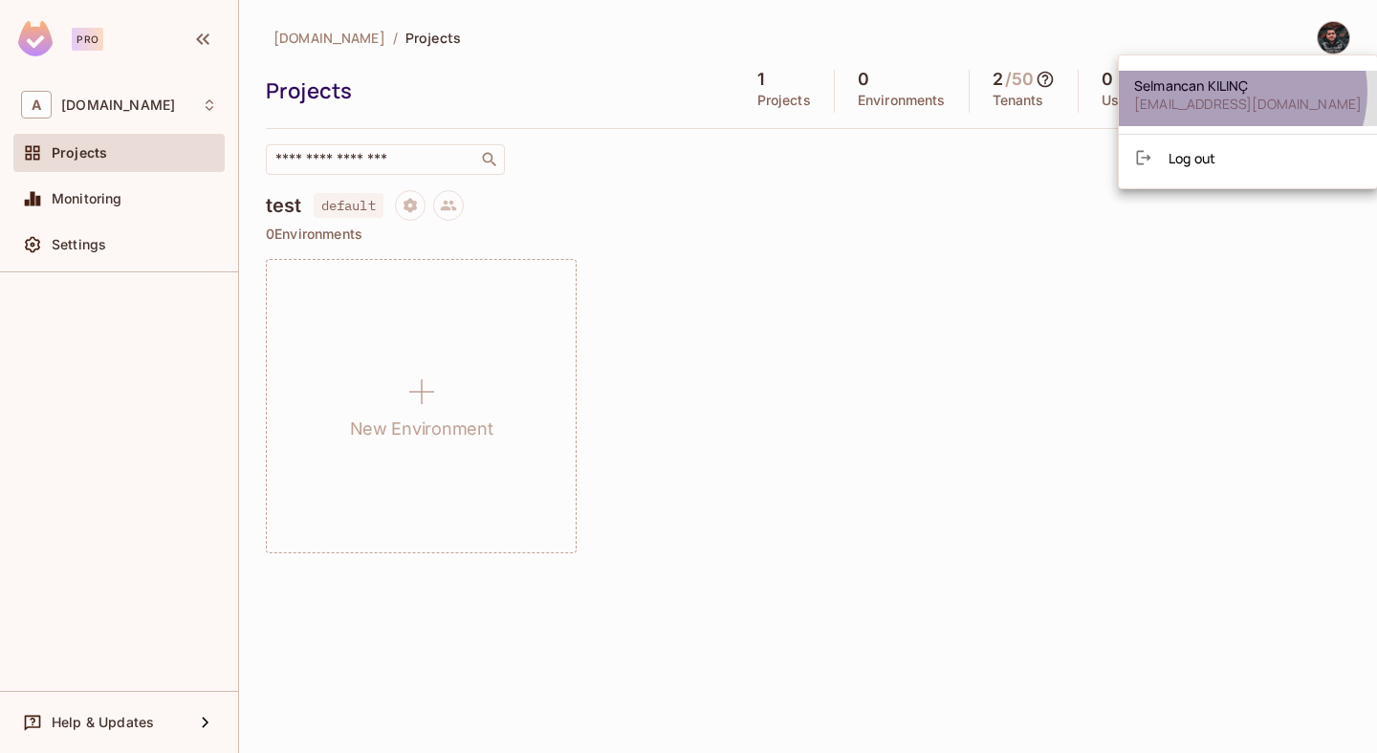
click at [1240, 92] on span "[PERSON_NAME]" at bounding box center [1248, 85] width 228 height 18
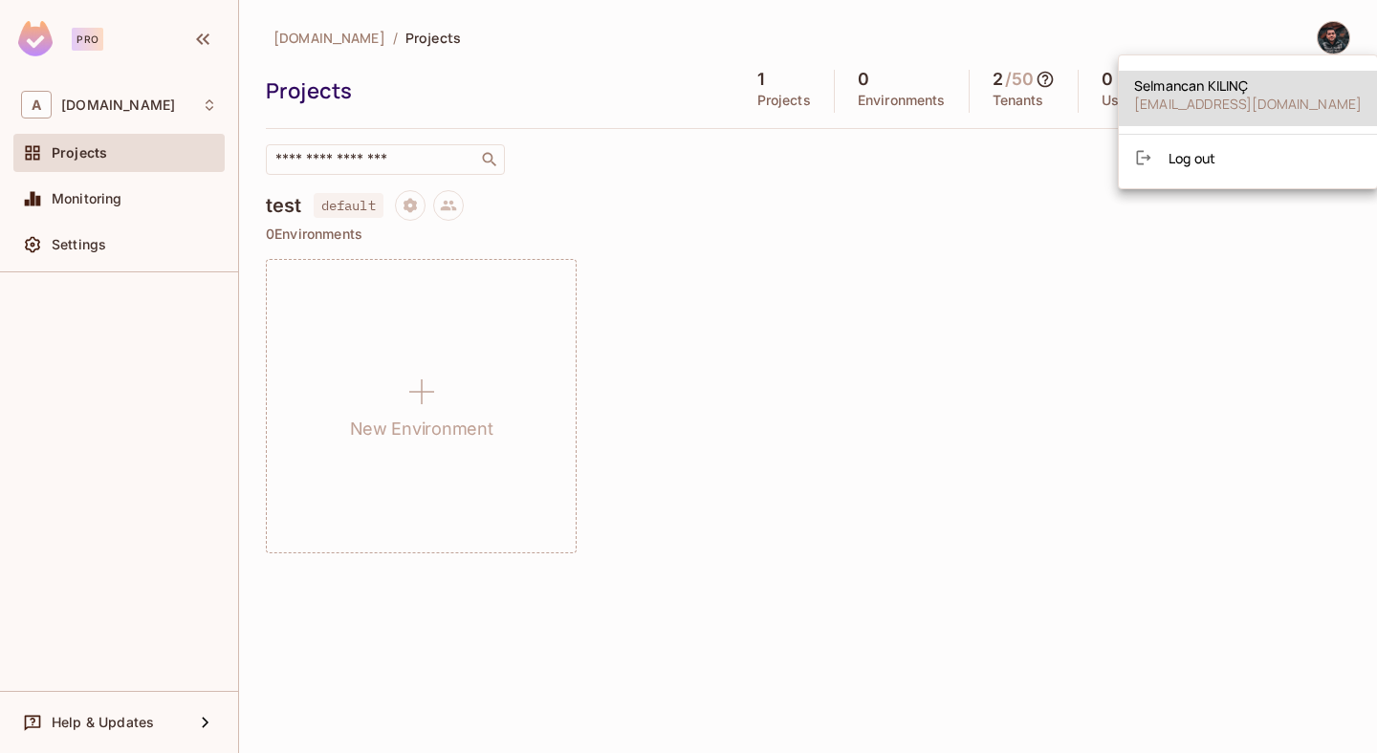
click at [74, 234] on div at bounding box center [688, 376] width 1377 height 753
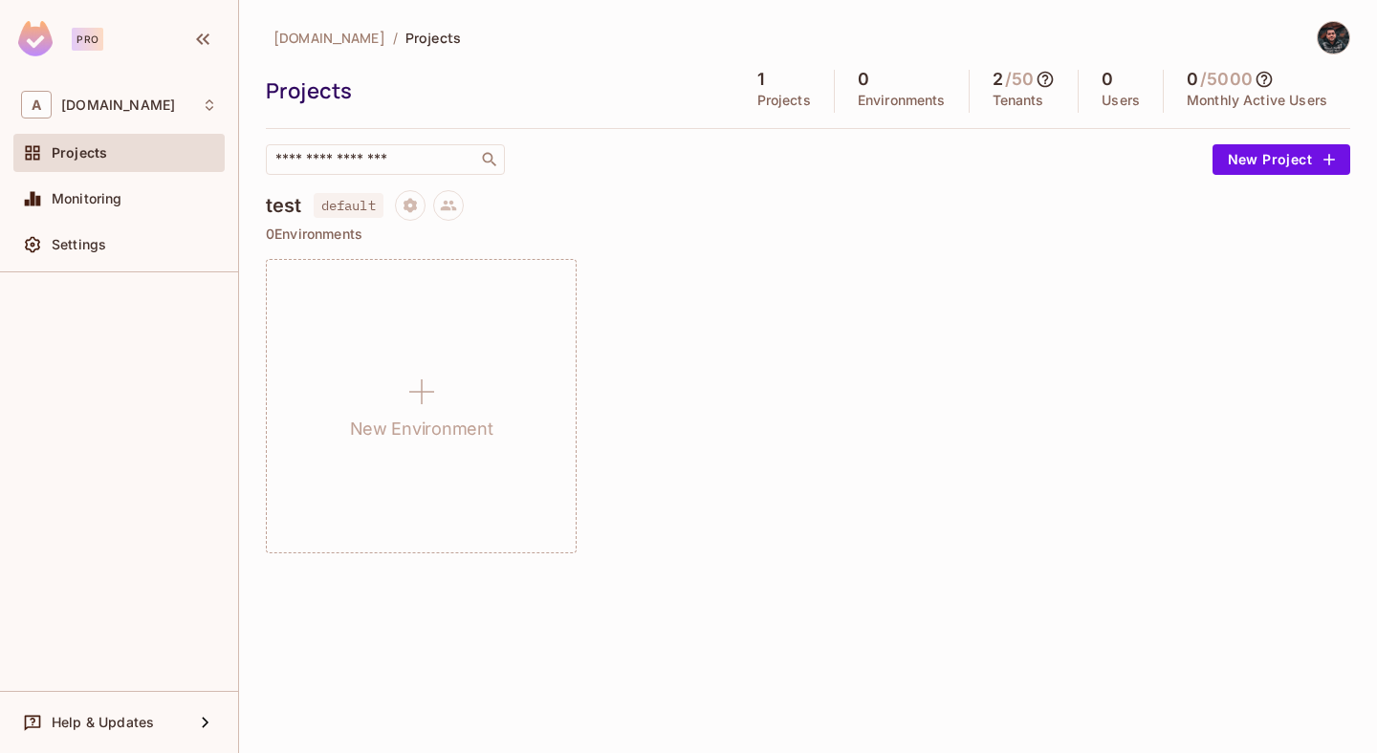
click at [71, 241] on span "Settings" at bounding box center [79, 244] width 54 height 15
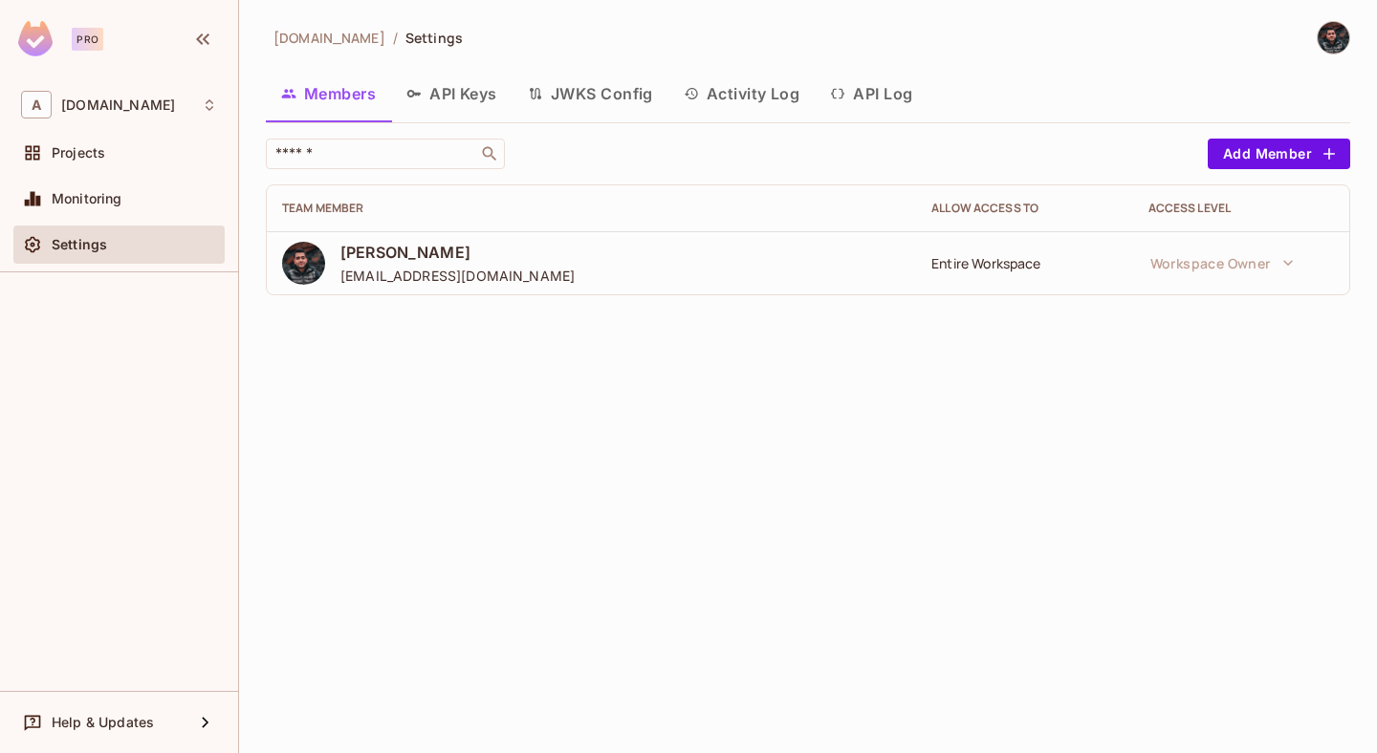
click at [469, 83] on button "API Keys" at bounding box center [451, 94] width 121 height 48
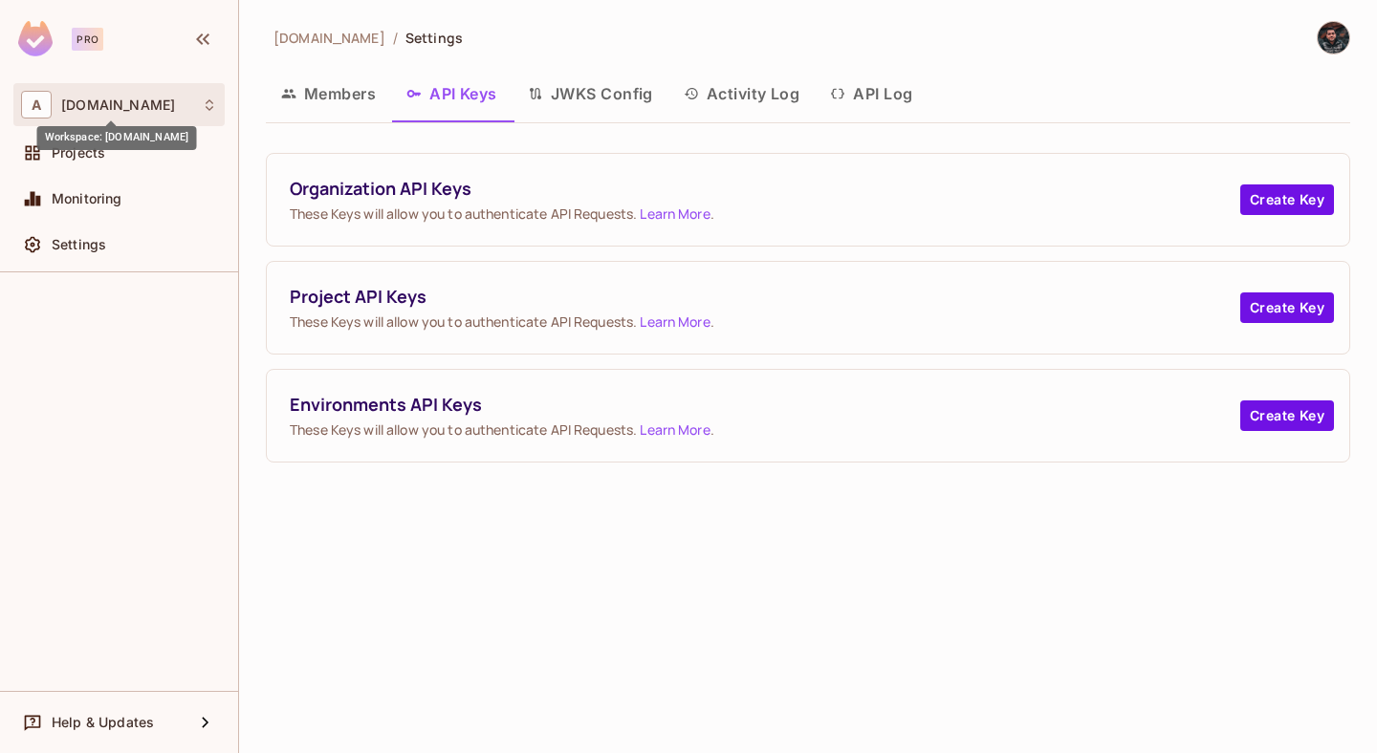
click at [85, 110] on span "[DOMAIN_NAME]" at bounding box center [118, 105] width 114 height 15
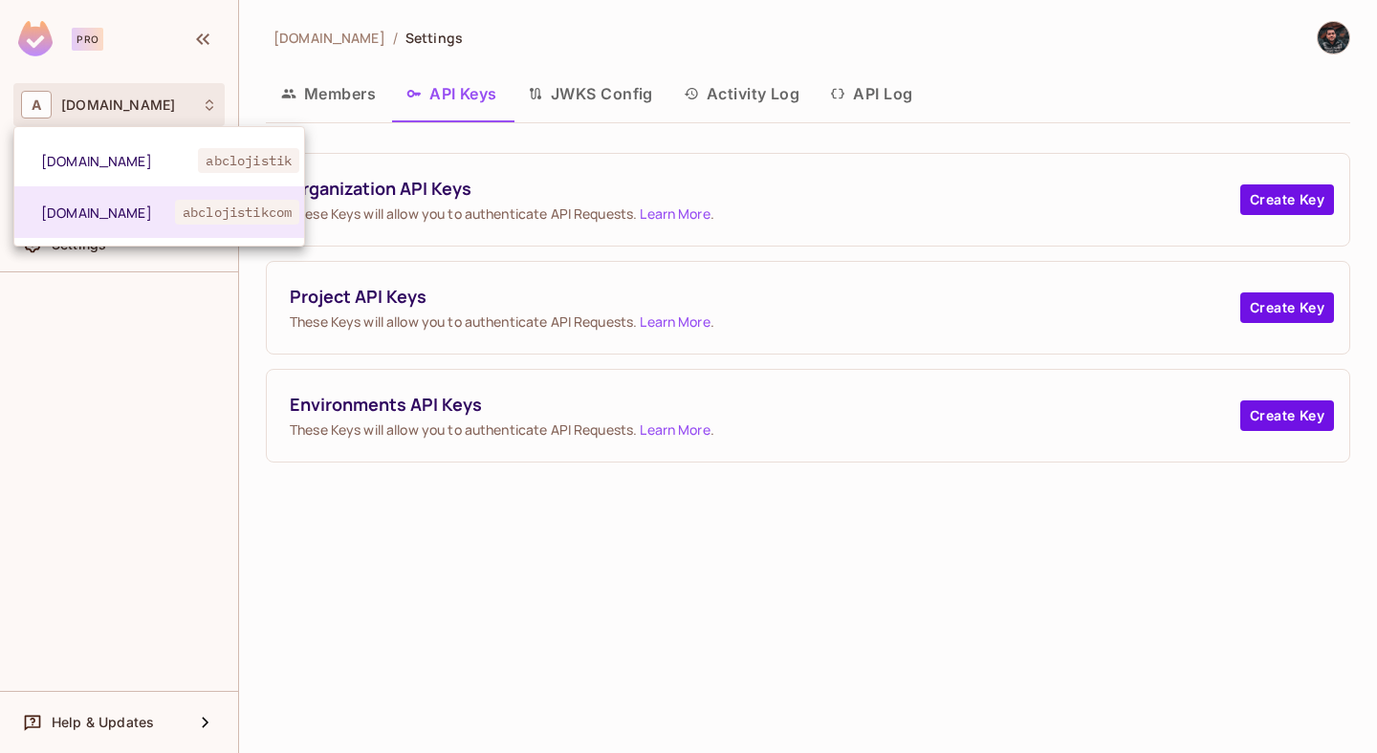
click at [175, 517] on div at bounding box center [688, 376] width 1377 height 753
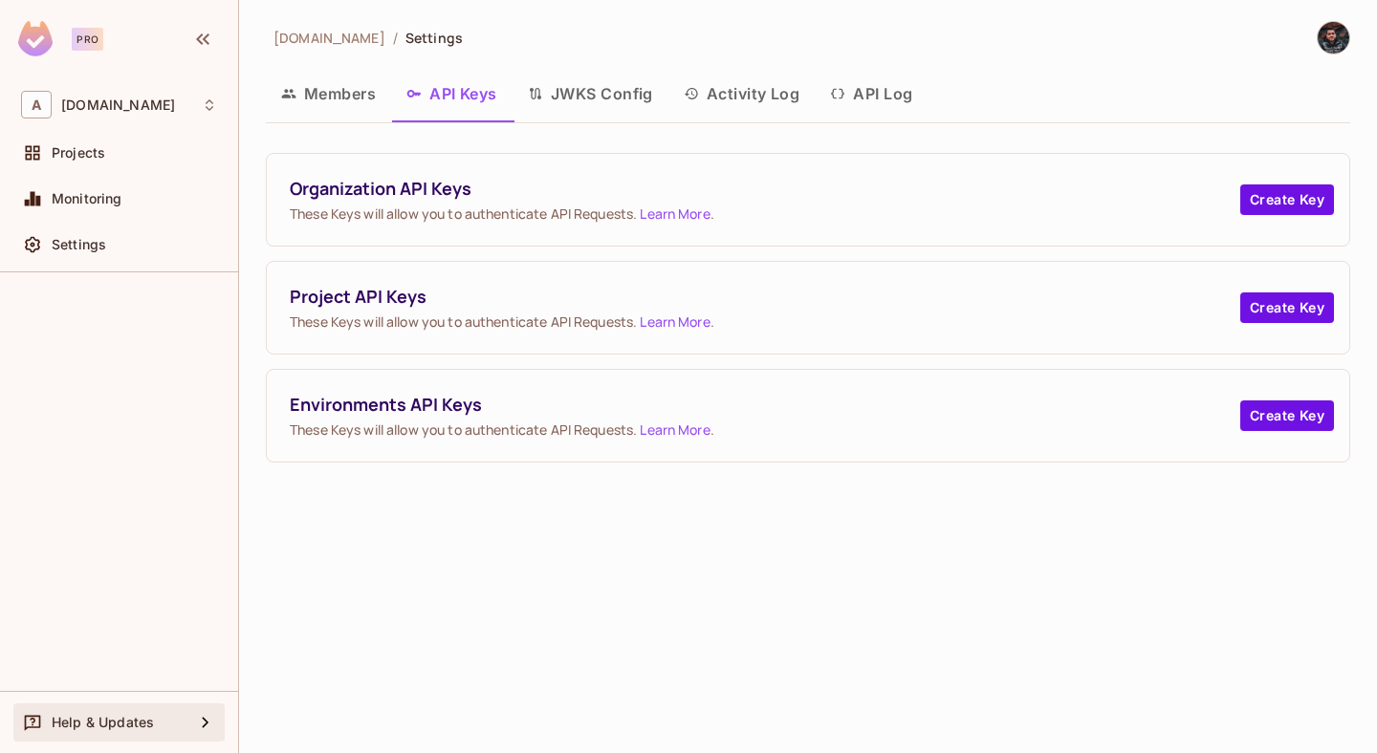
click at [84, 724] on span "Help & Updates" at bounding box center [103, 722] width 102 height 15
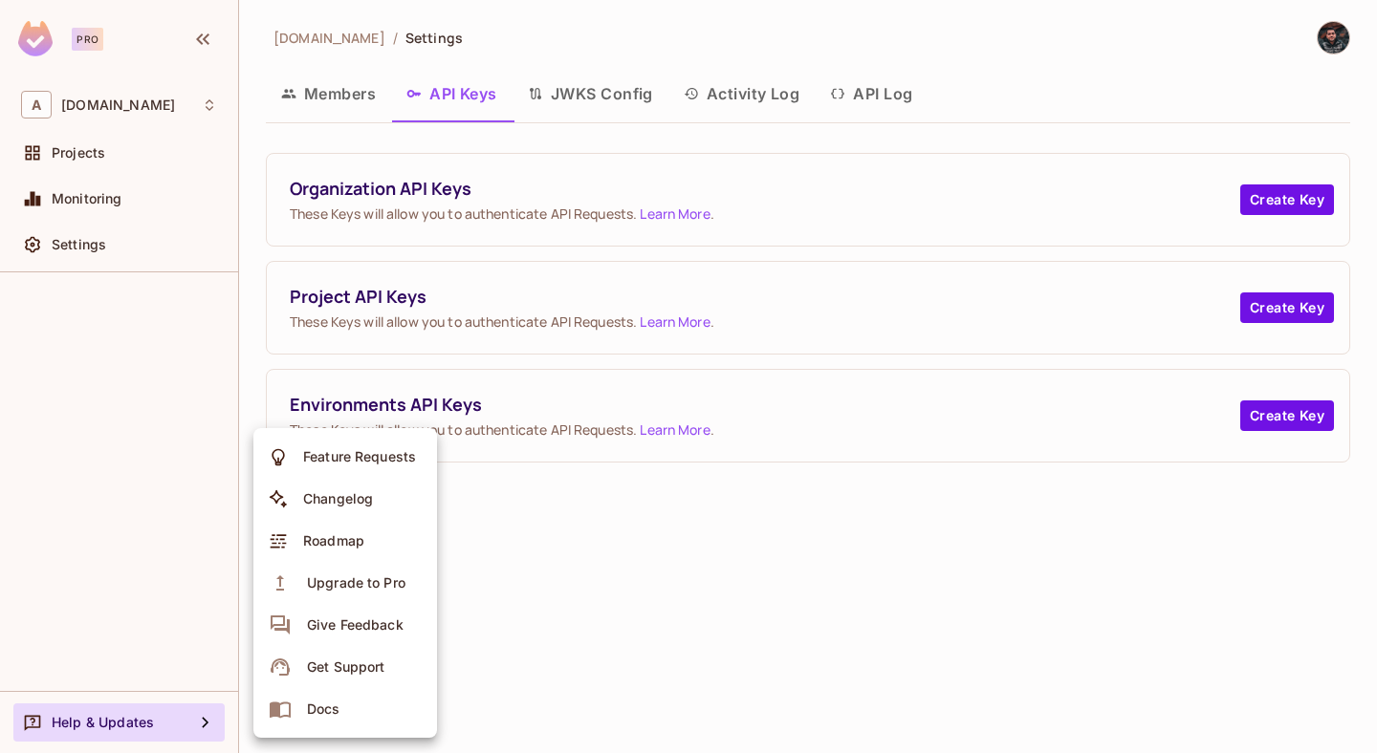
click at [381, 721] on li "Docs" at bounding box center [345, 709] width 184 height 42
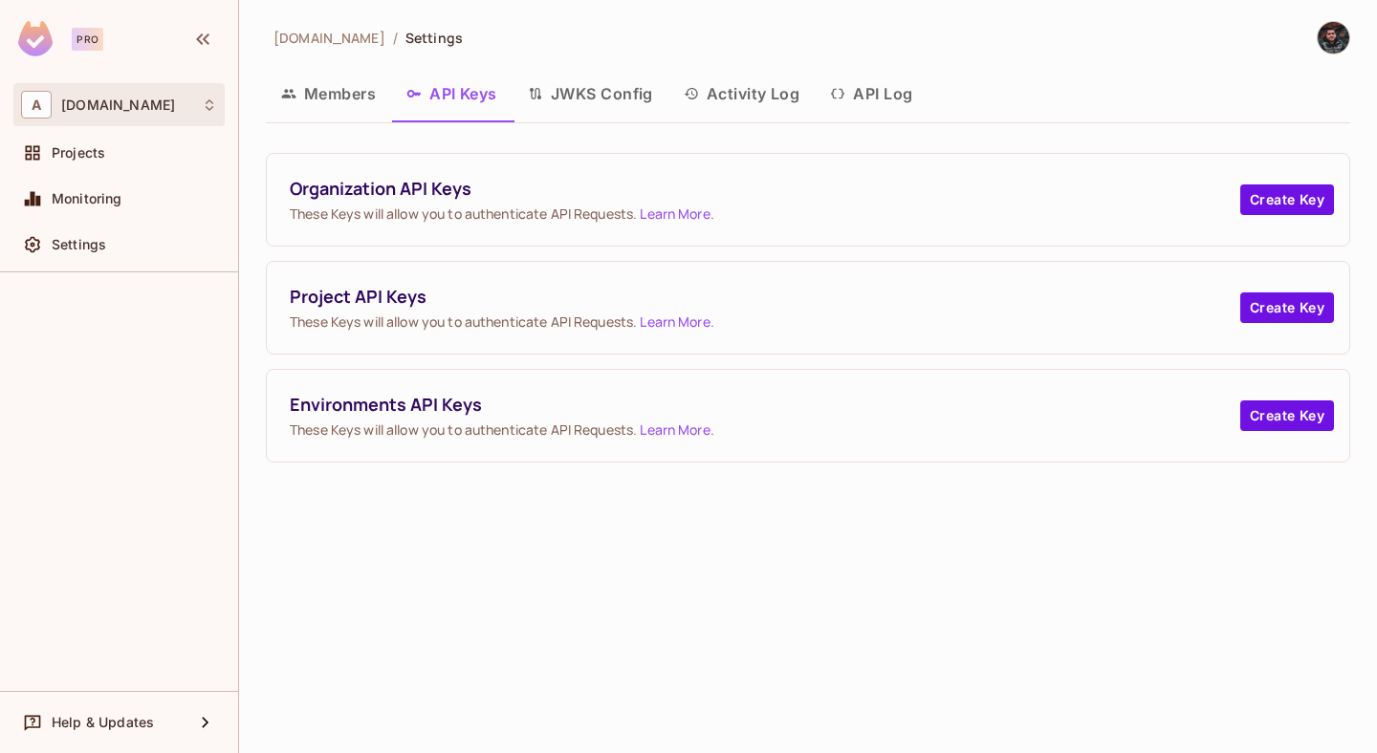
click at [76, 117] on div "A abclojistik.com" at bounding box center [119, 105] width 196 height 28
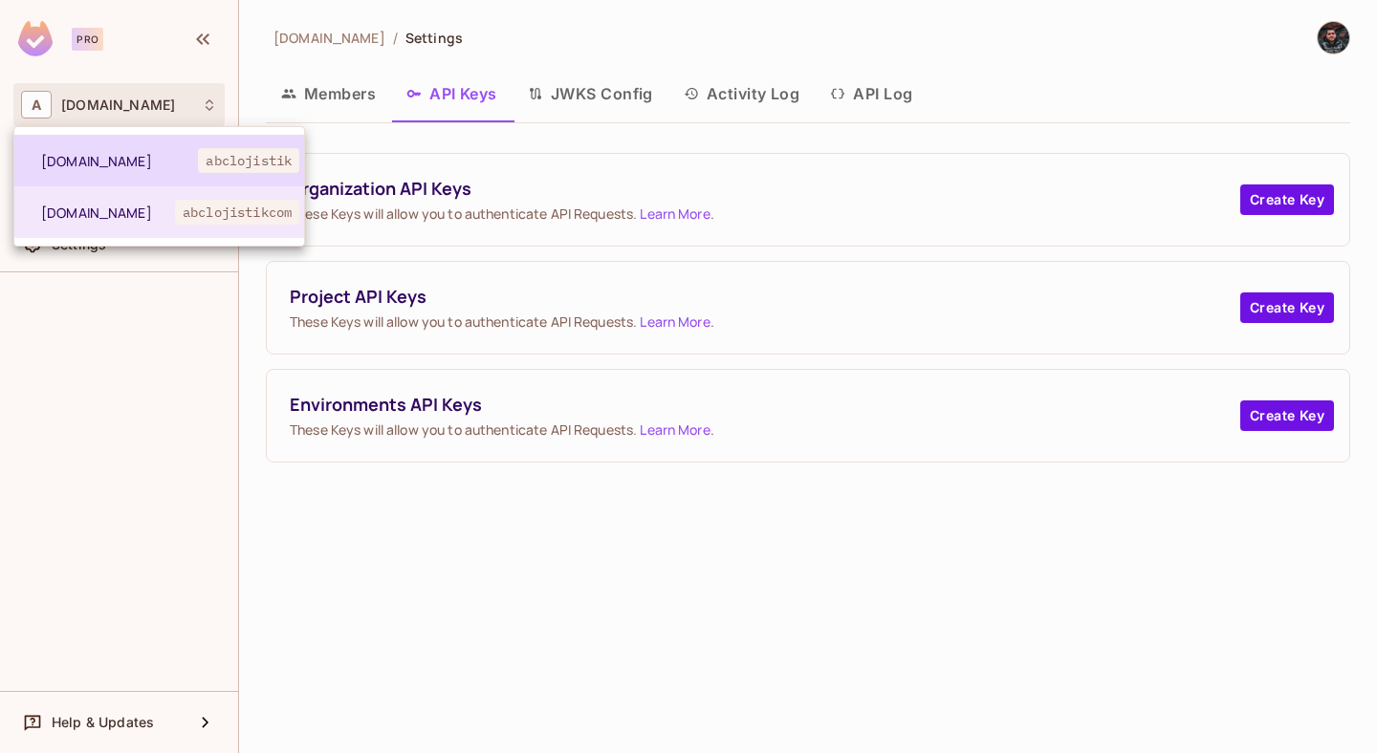
click at [209, 158] on span "abclojistik" at bounding box center [248, 160] width 101 height 25
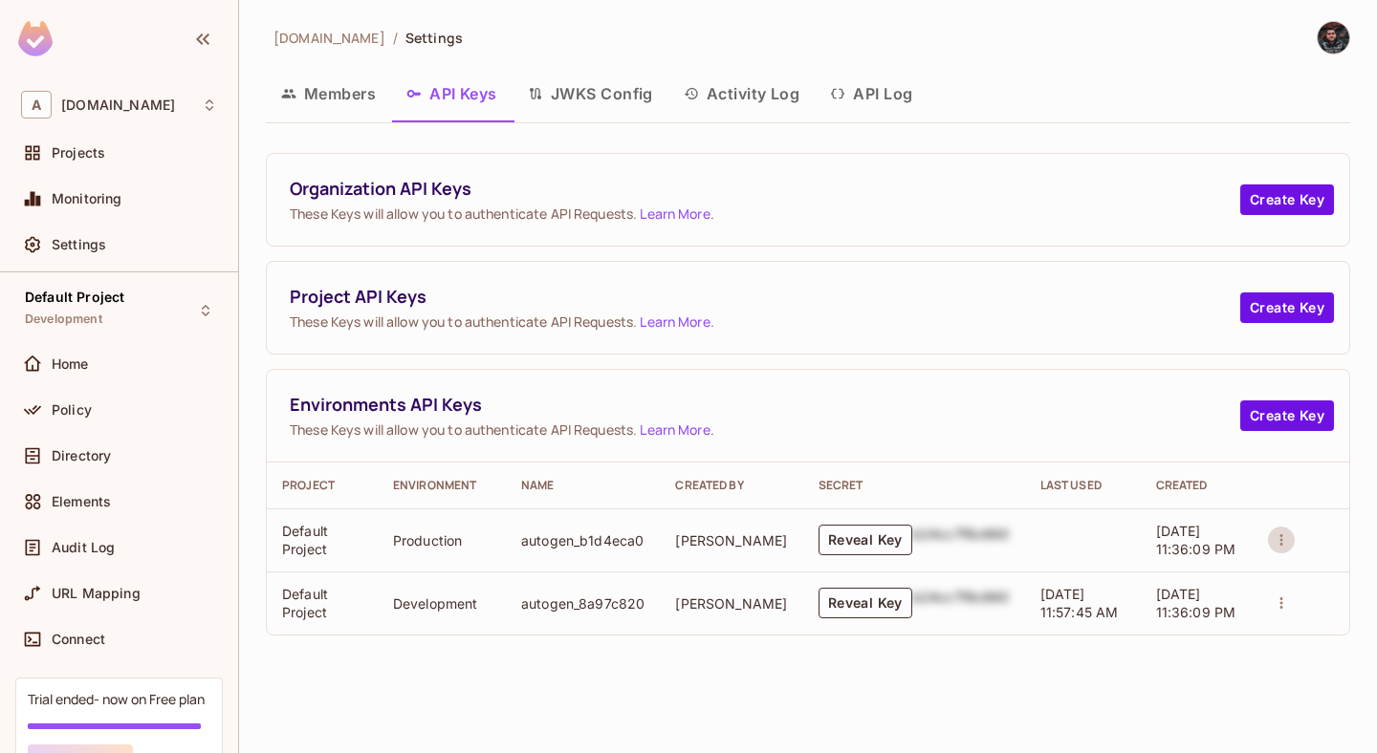
click at [1274, 528] on button "actions" at bounding box center [1281, 540] width 27 height 27
click at [1116, 690] on div at bounding box center [688, 376] width 1377 height 753
click at [157, 113] on div "A [DOMAIN_NAME]" at bounding box center [119, 105] width 196 height 28
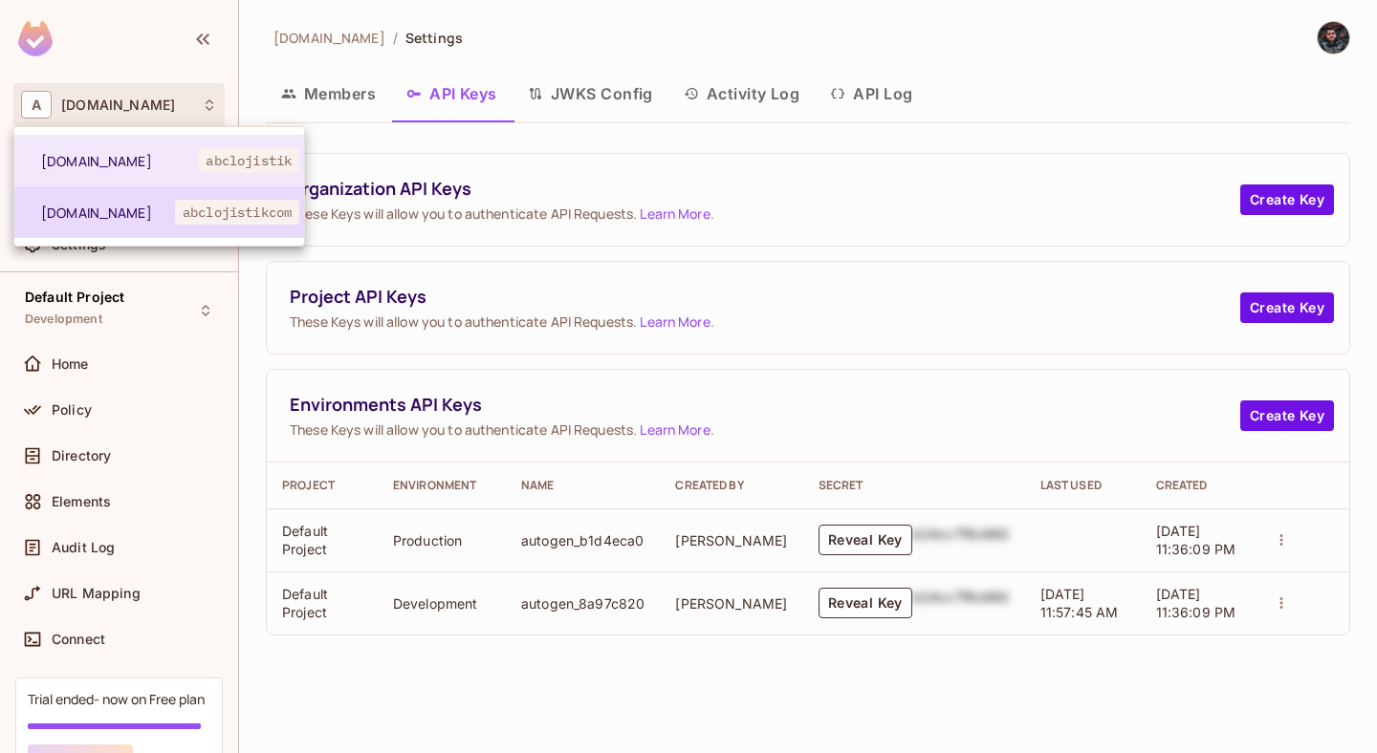
click at [157, 193] on li "[DOMAIN_NAME] abclojistikcom" at bounding box center [159, 212] width 290 height 52
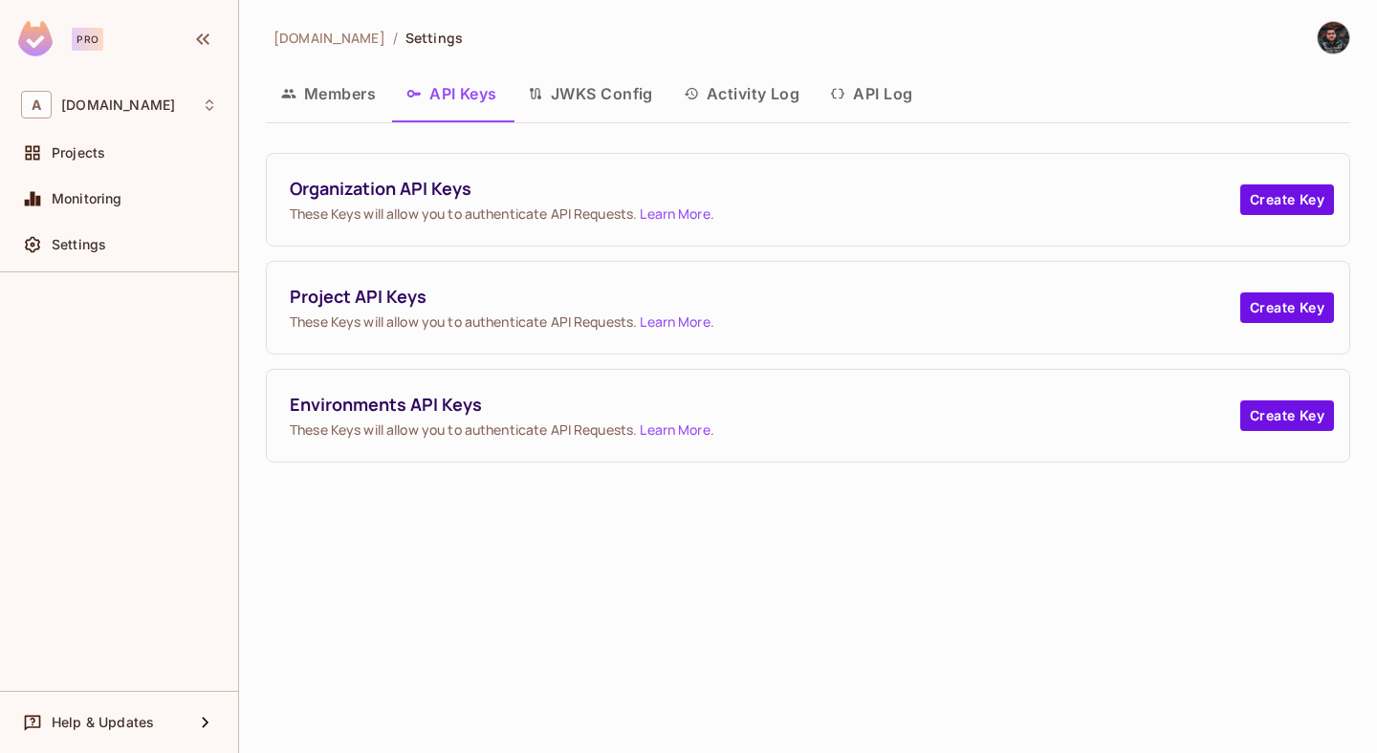
click at [488, 370] on div "Environments API Keys These Keys will allow you to authenticate API Requests. L…" at bounding box center [808, 416] width 1082 height 92
click at [1250, 416] on button "Create Key" at bounding box center [1287, 416] width 94 height 31
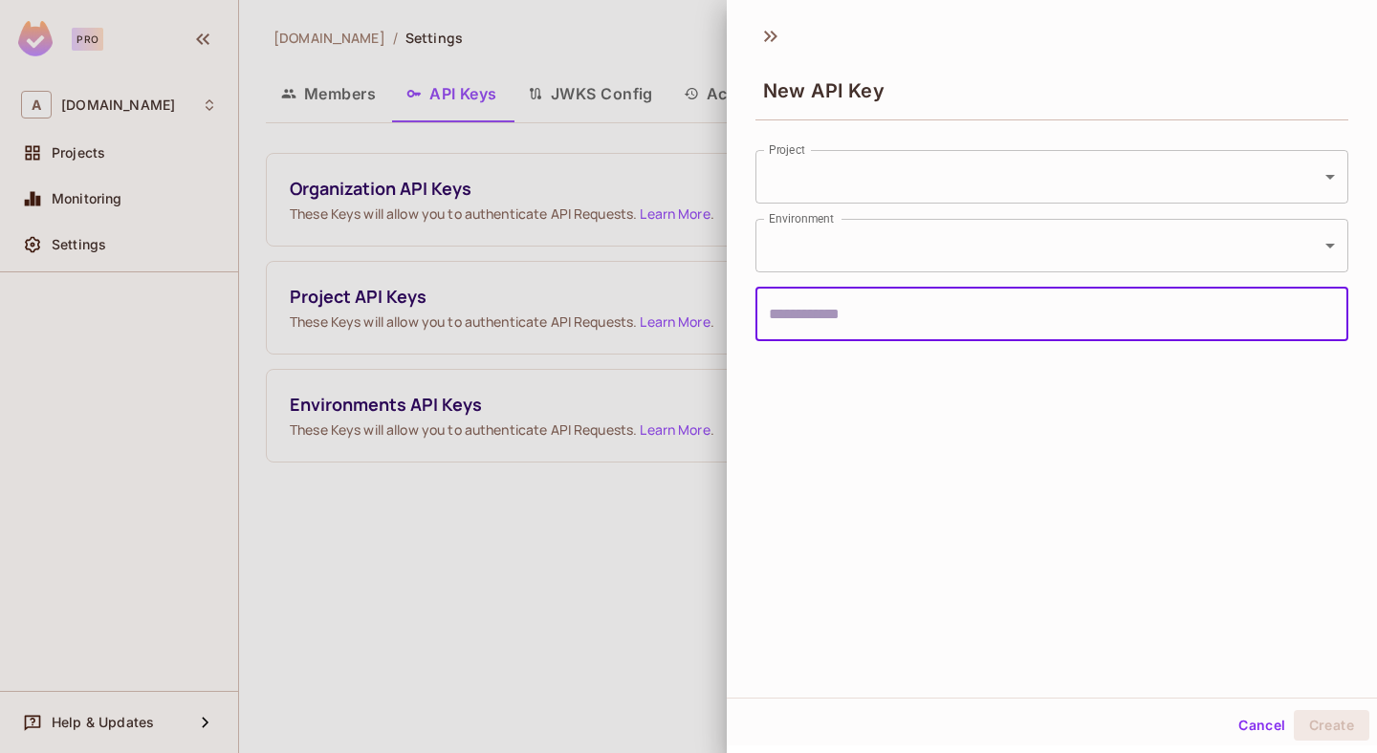
click at [509, 378] on div at bounding box center [688, 376] width 1377 height 753
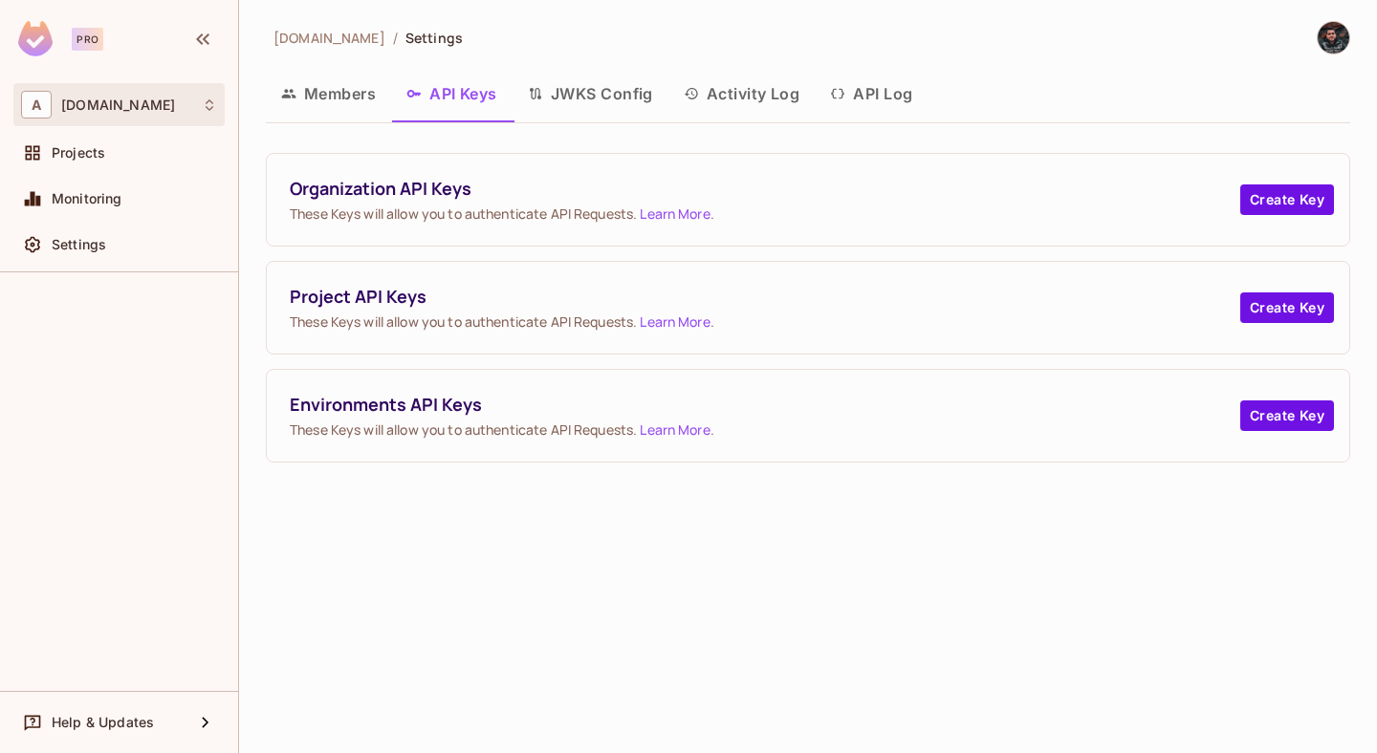
click at [88, 109] on span "[DOMAIN_NAME]" at bounding box center [118, 105] width 114 height 15
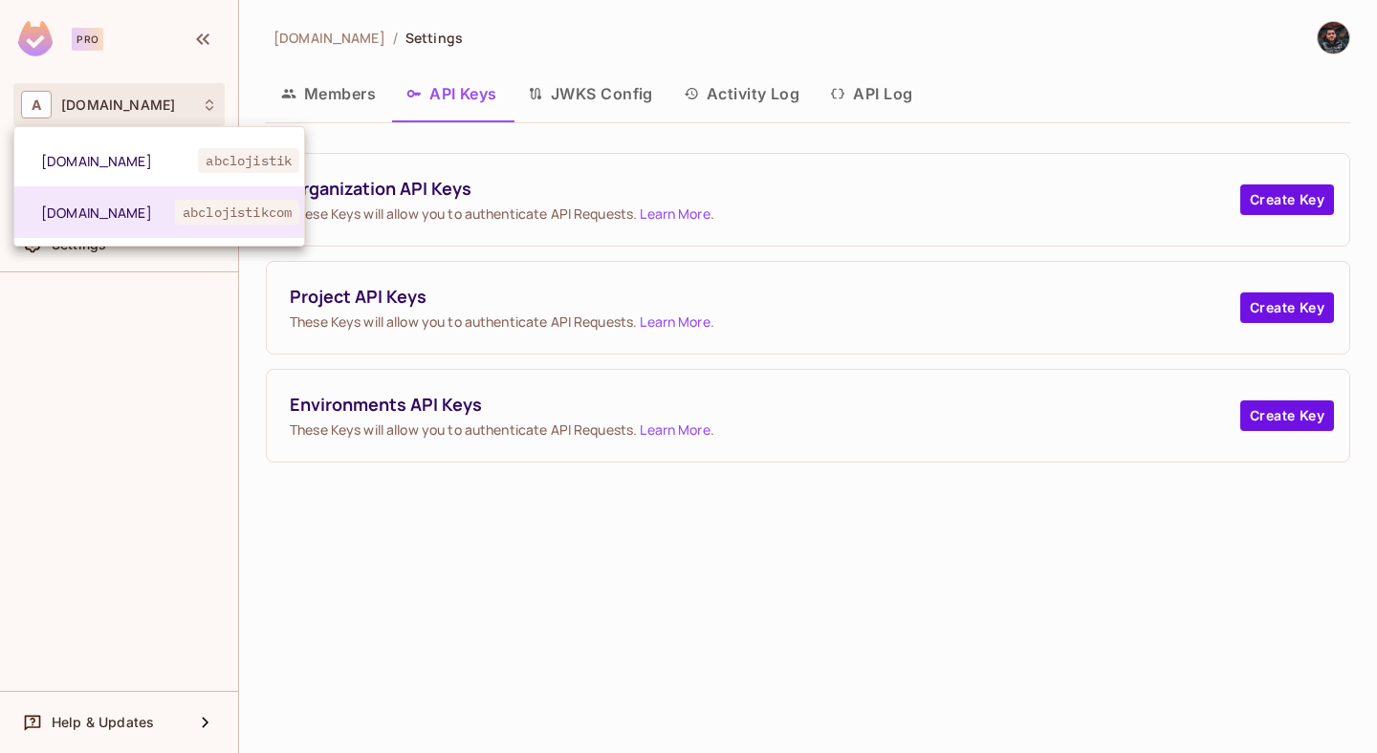
click at [141, 314] on div at bounding box center [688, 376] width 1377 height 753
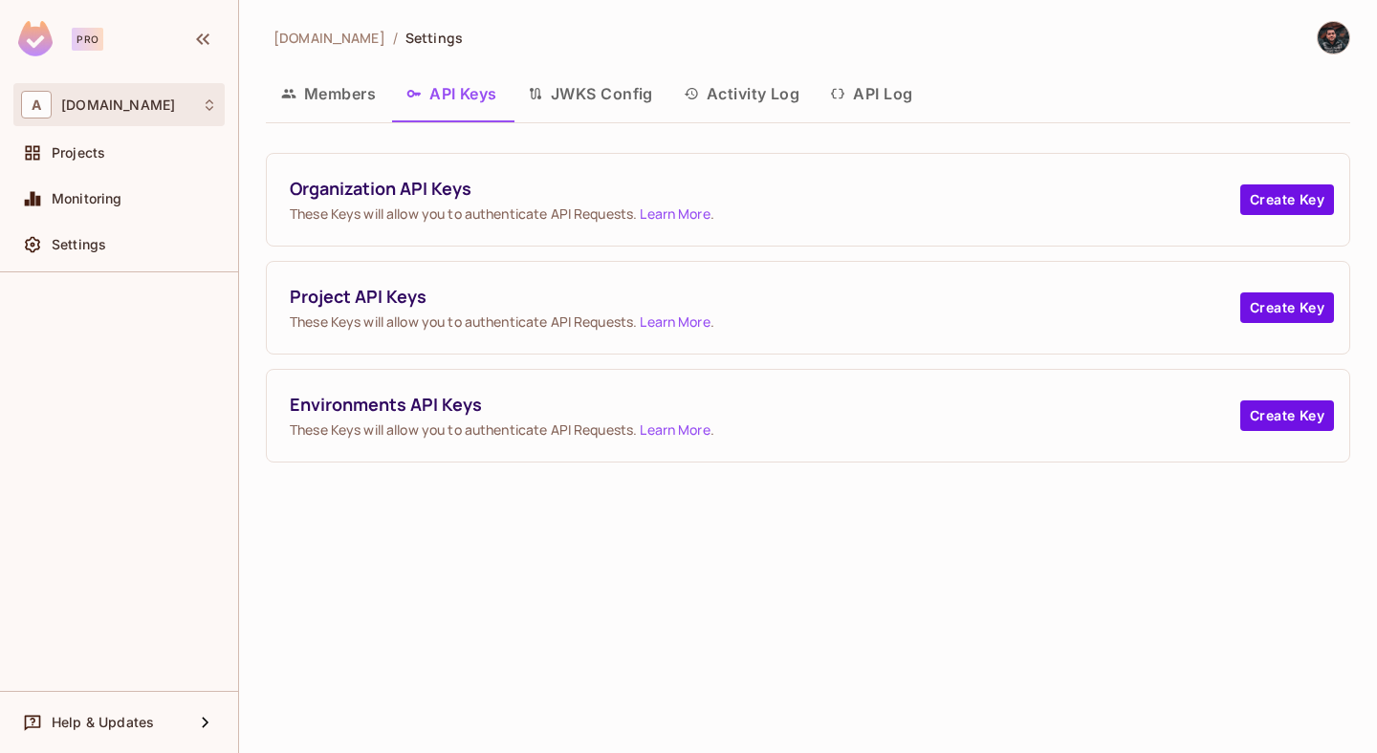
click at [124, 88] on div "A [DOMAIN_NAME]" at bounding box center [118, 104] width 211 height 43
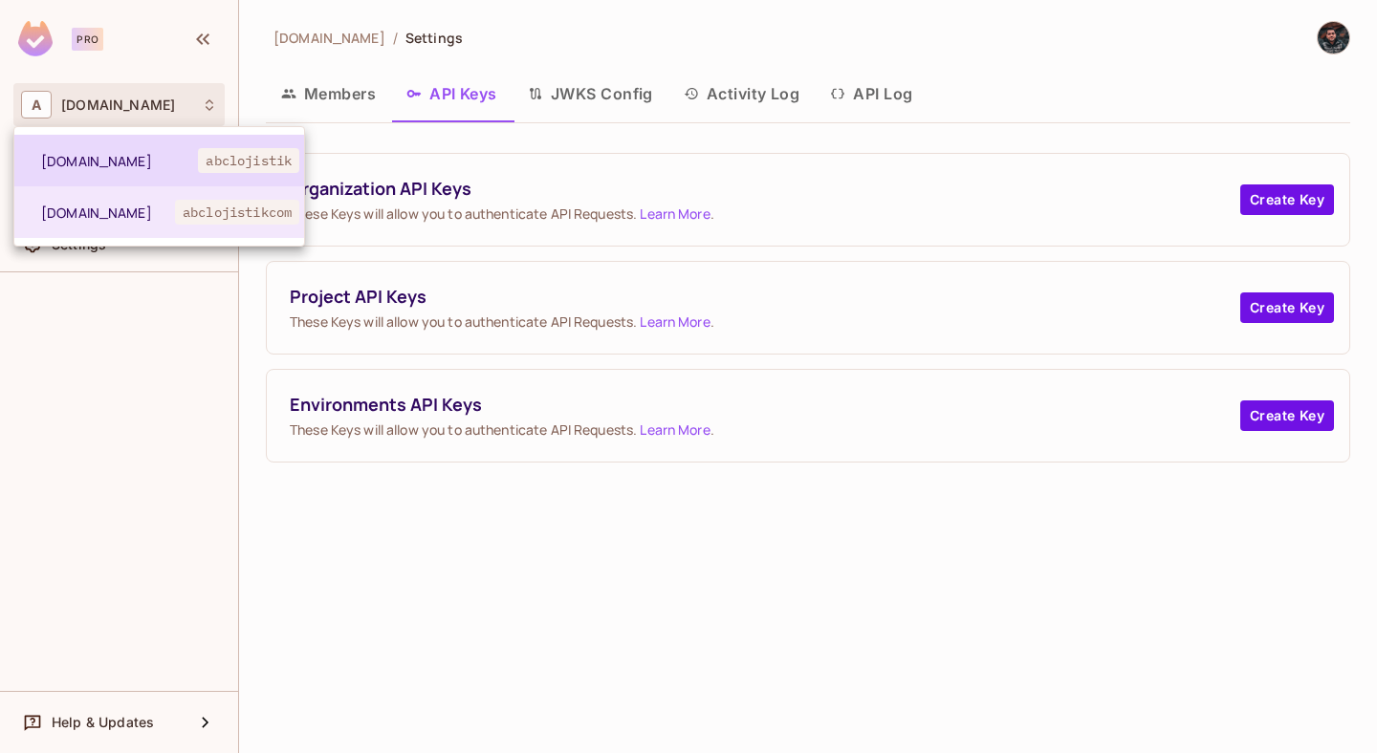
click at [126, 176] on li "abclojistik.com abclojistik" at bounding box center [159, 161] width 290 height 52
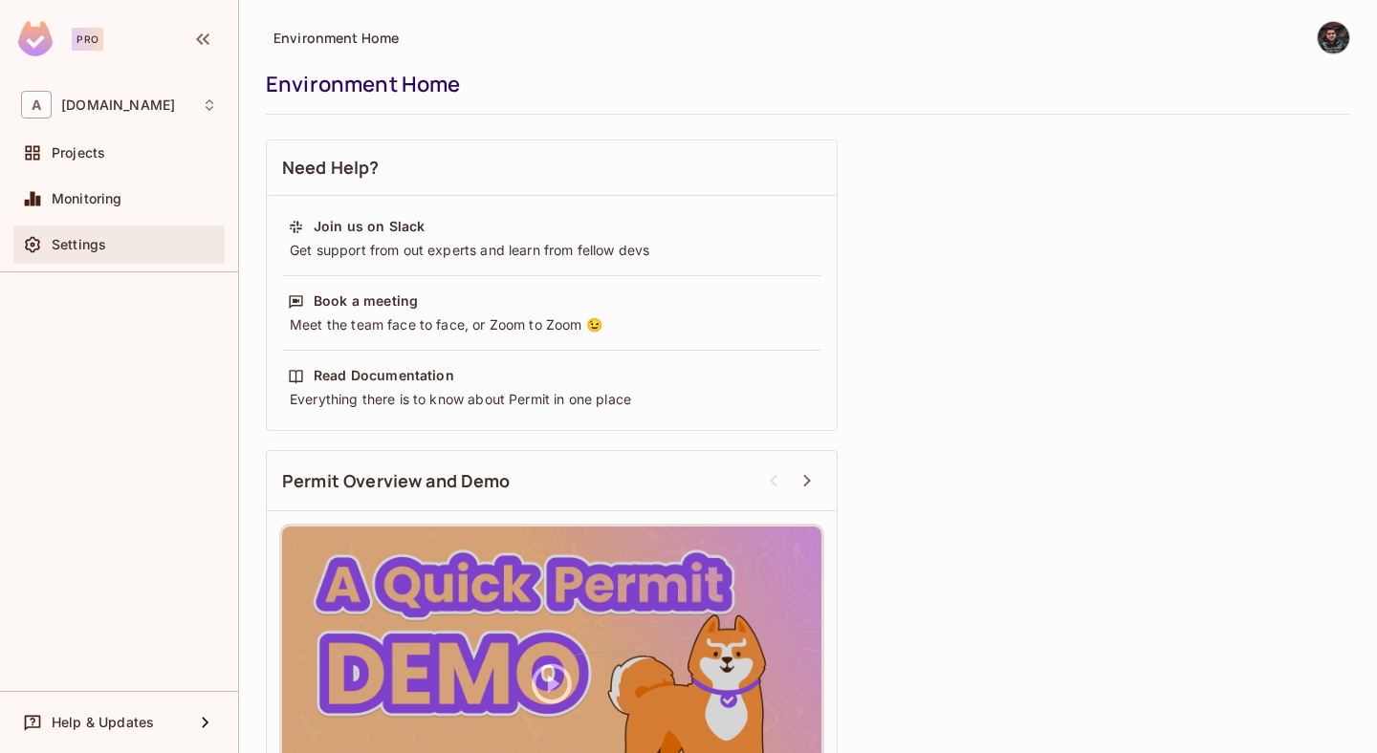
click at [142, 250] on div "Settings" at bounding box center [134, 244] width 165 height 15
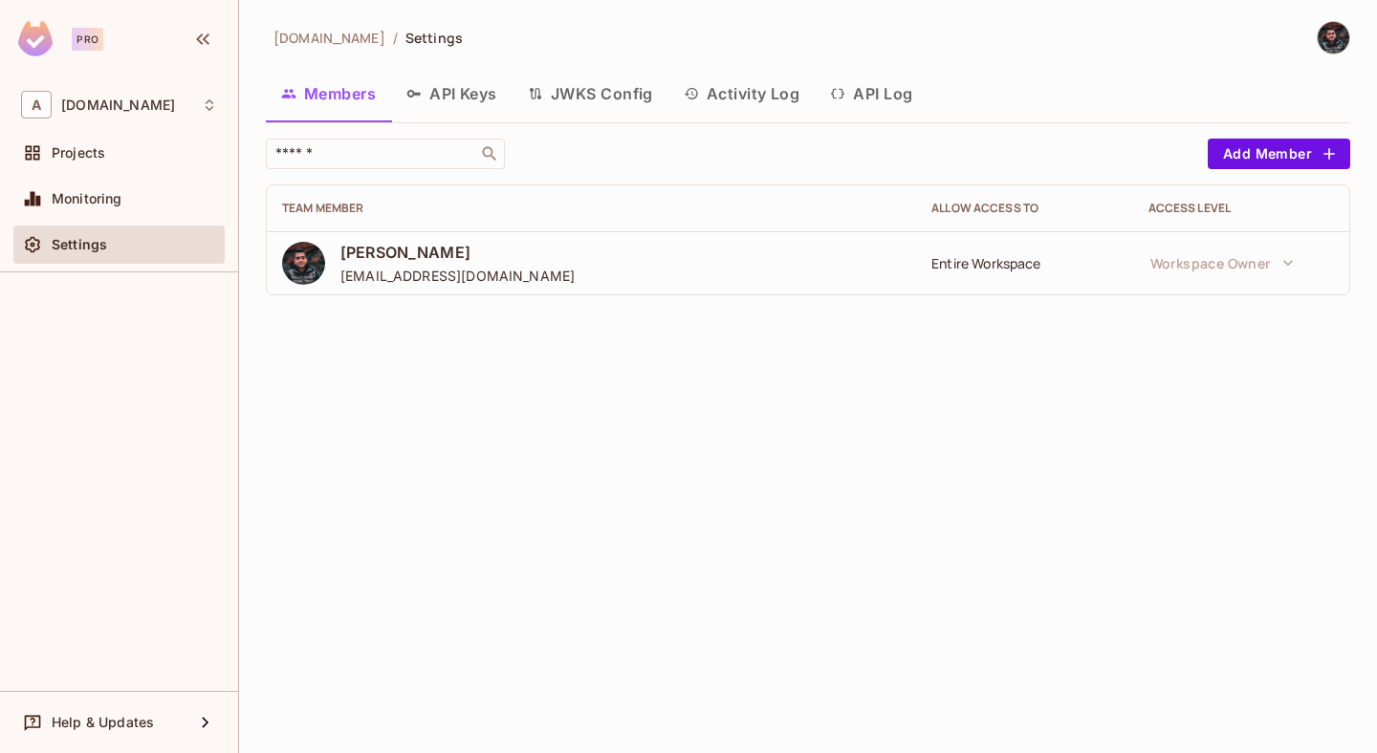
click at [331, 33] on span "[DOMAIN_NAME]" at bounding box center [329, 38] width 112 height 18
click at [445, 100] on button "API Keys" at bounding box center [451, 94] width 121 height 48
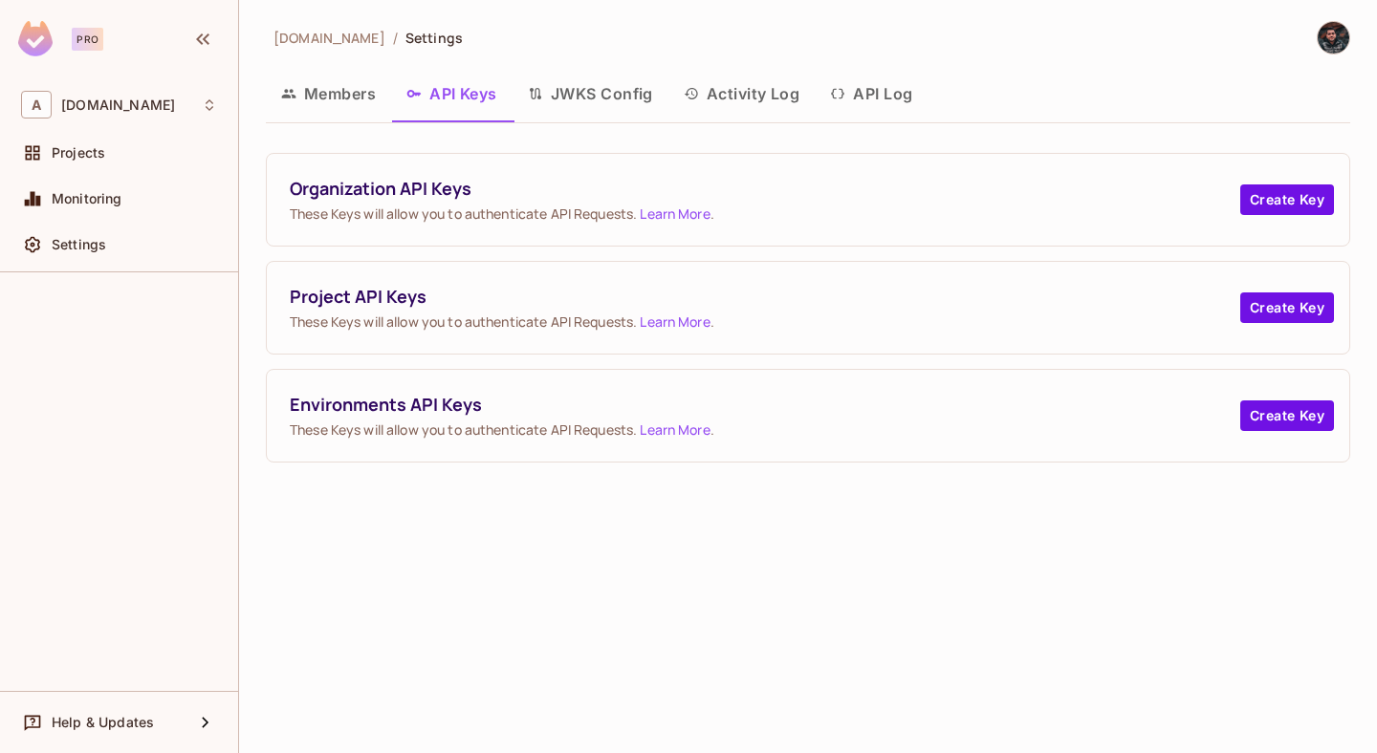
click at [314, 98] on button "Members" at bounding box center [328, 94] width 125 height 48
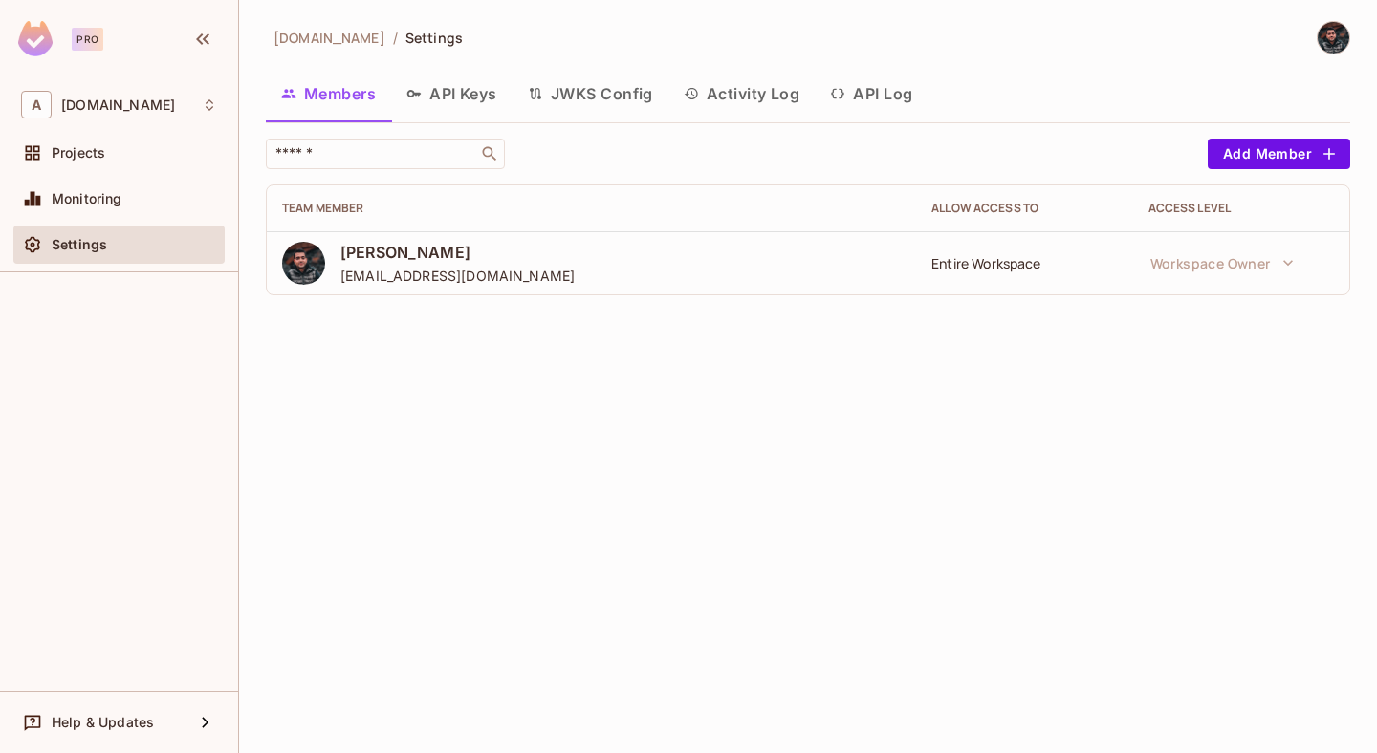
click at [481, 99] on button "API Keys" at bounding box center [451, 94] width 121 height 48
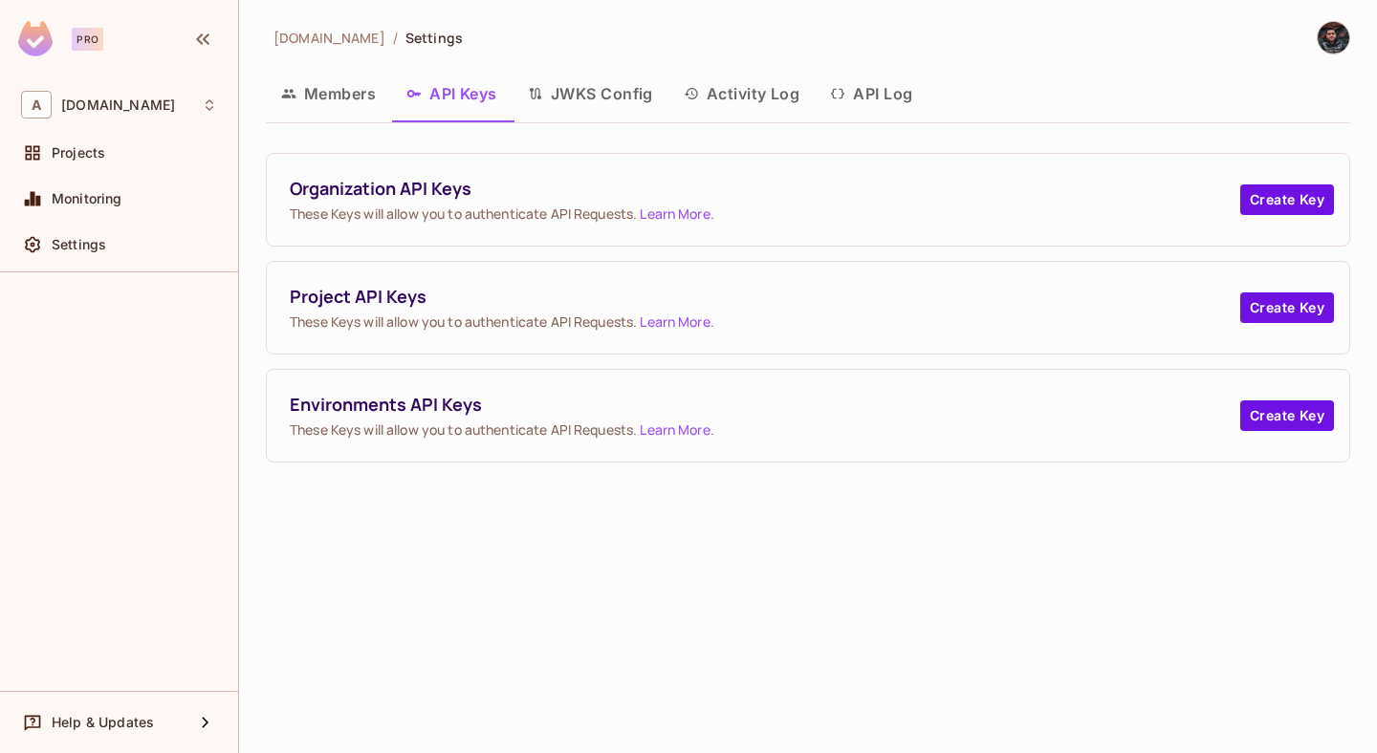
click at [686, 432] on link "Learn More" at bounding box center [675, 430] width 70 height 18
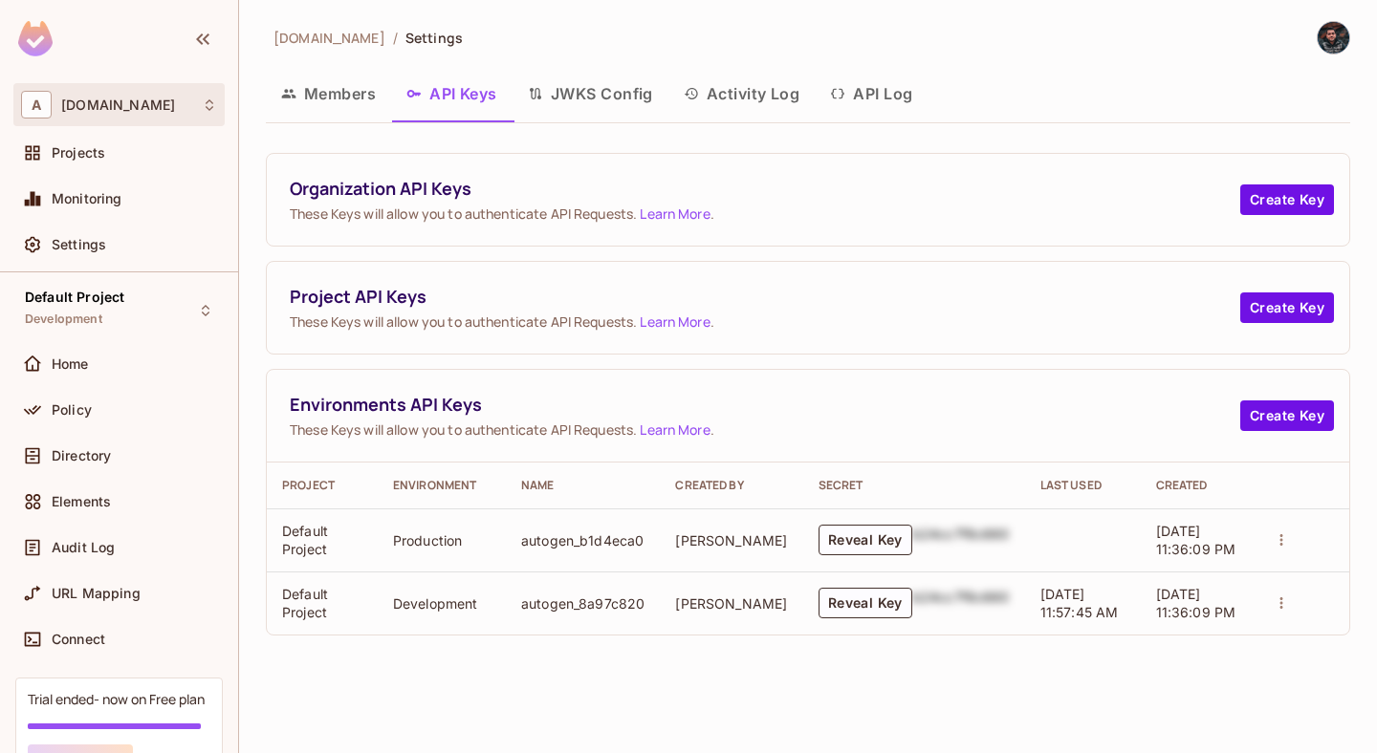
click at [72, 95] on div "A [DOMAIN_NAME]" at bounding box center [119, 105] width 196 height 28
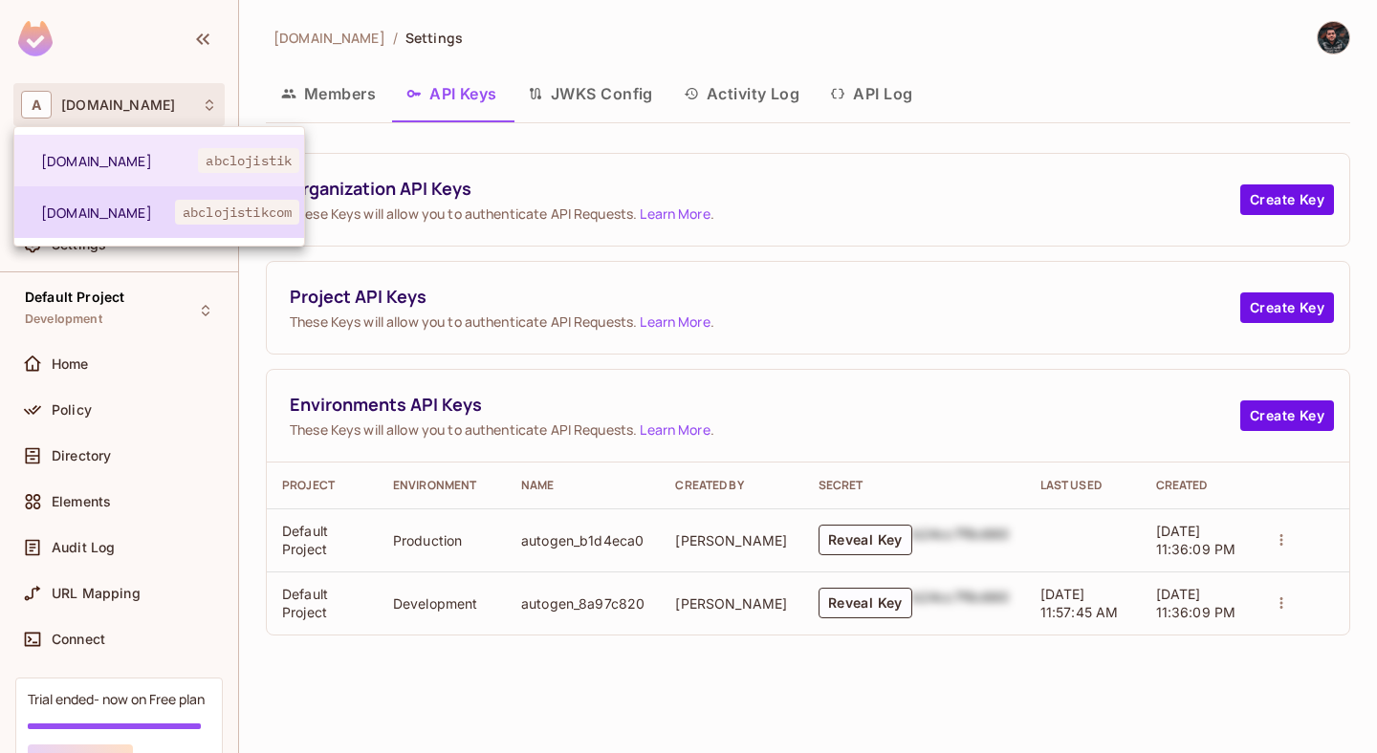
click at [224, 203] on span "abclojistikcom" at bounding box center [237, 212] width 124 height 25
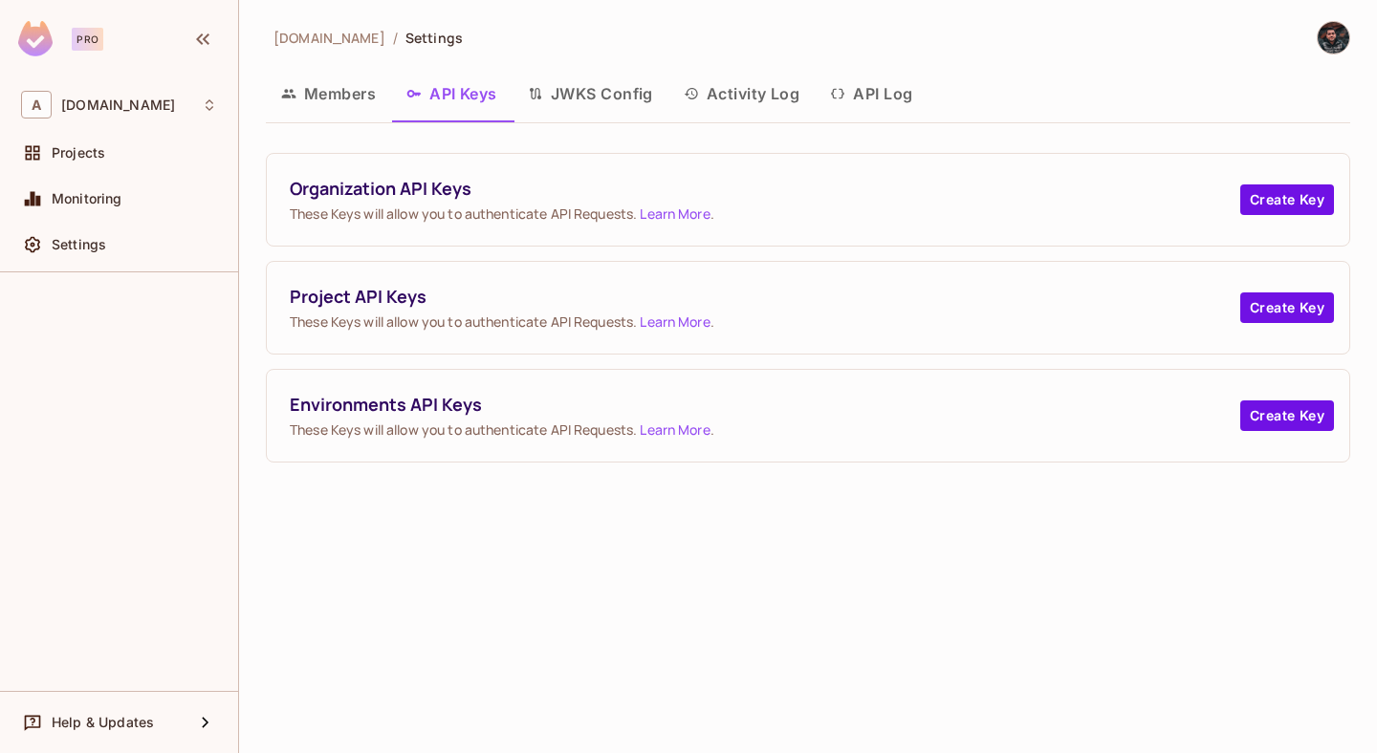
click at [312, 104] on button "Members" at bounding box center [328, 94] width 125 height 48
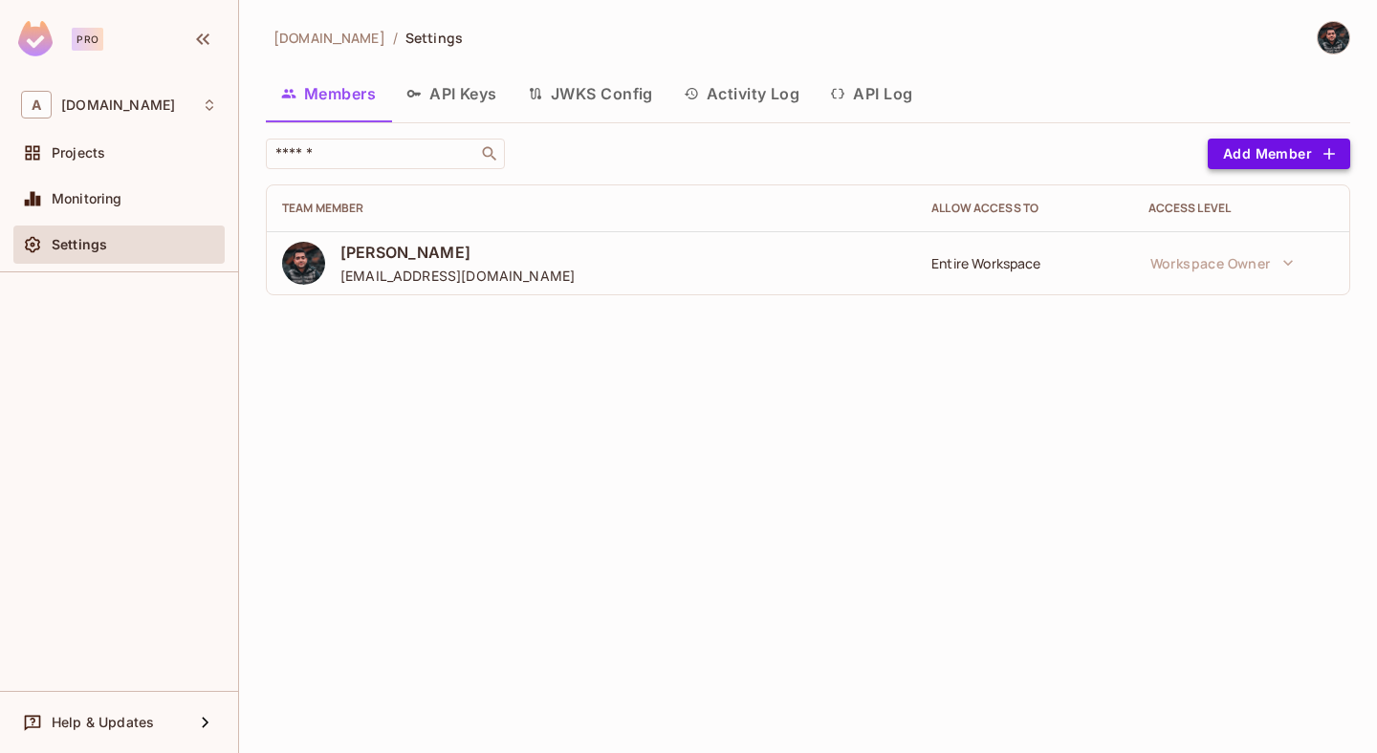
click at [1278, 151] on button "Add Member" at bounding box center [1279, 154] width 142 height 31
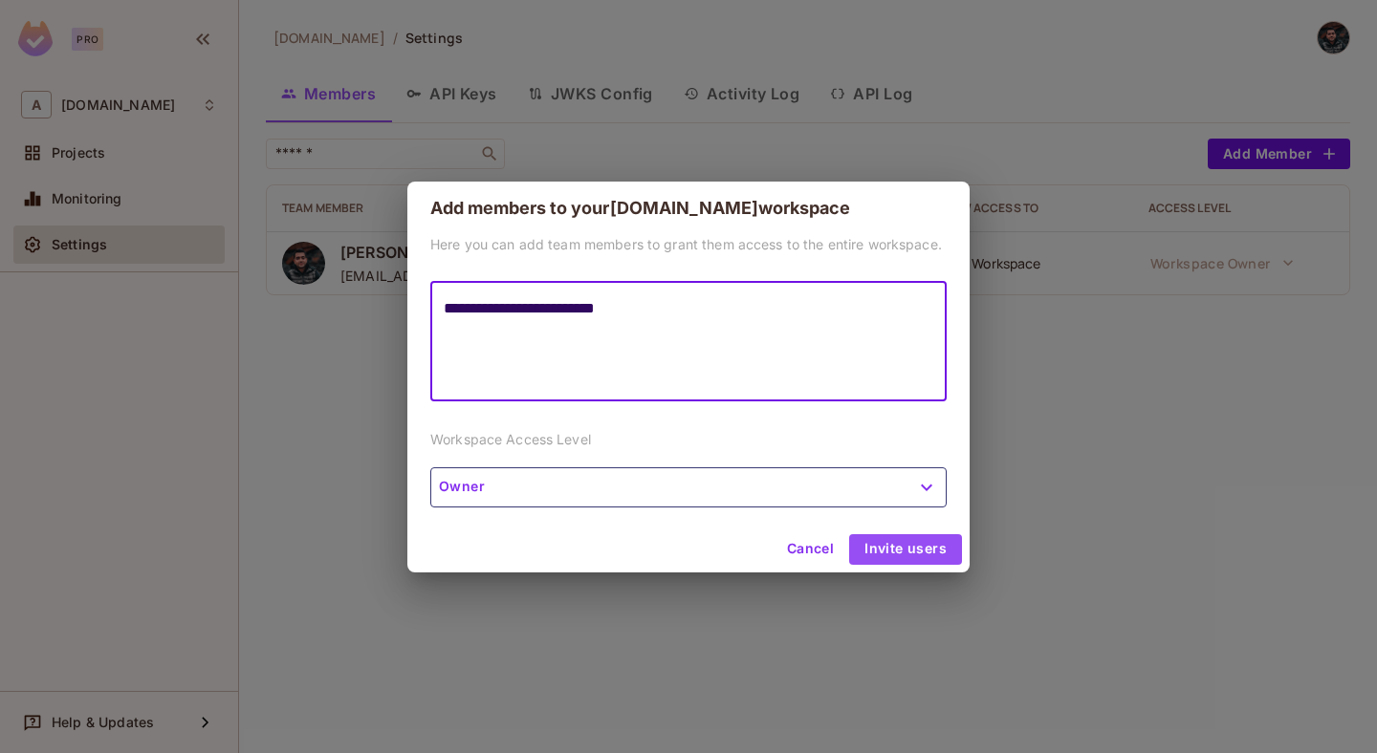
type textarea "**********"
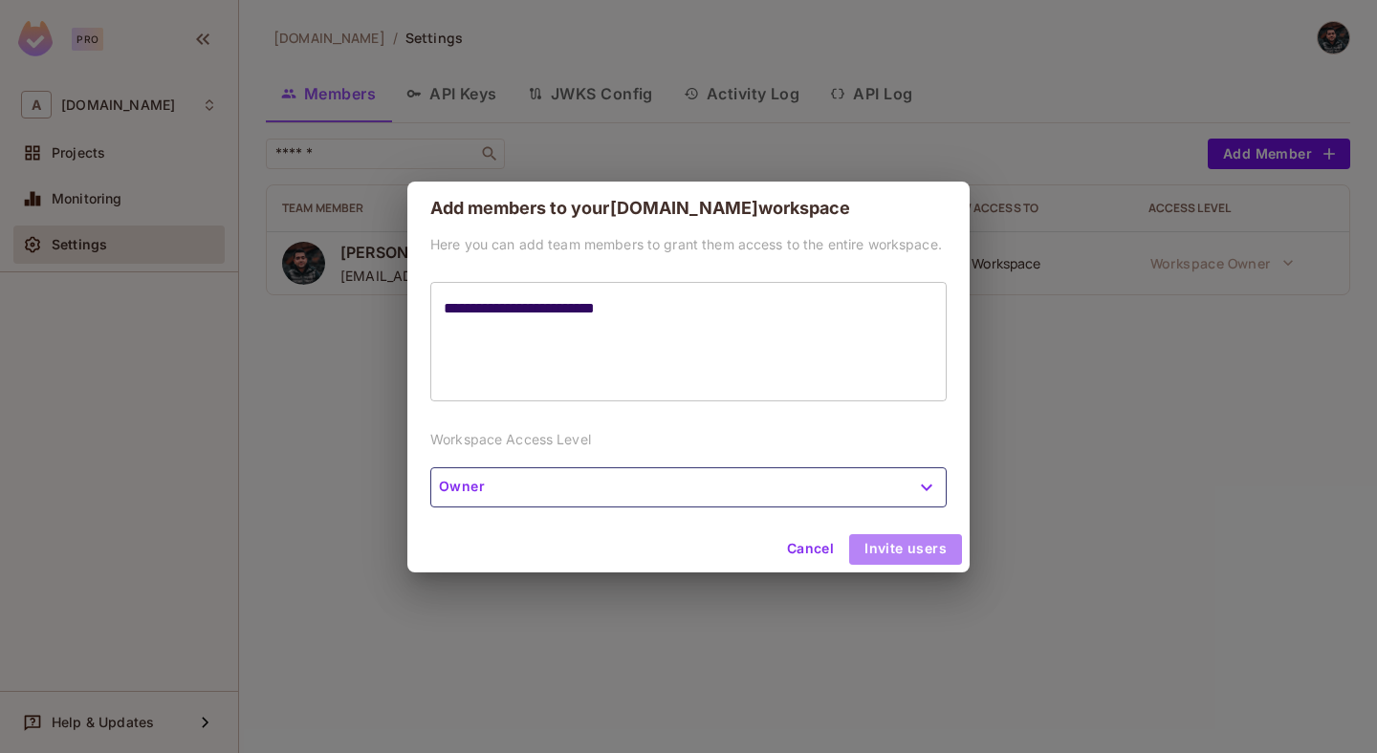
click at [929, 552] on button "Invite users" at bounding box center [905, 549] width 113 height 31
